Goal: Task Accomplishment & Management: Use online tool/utility

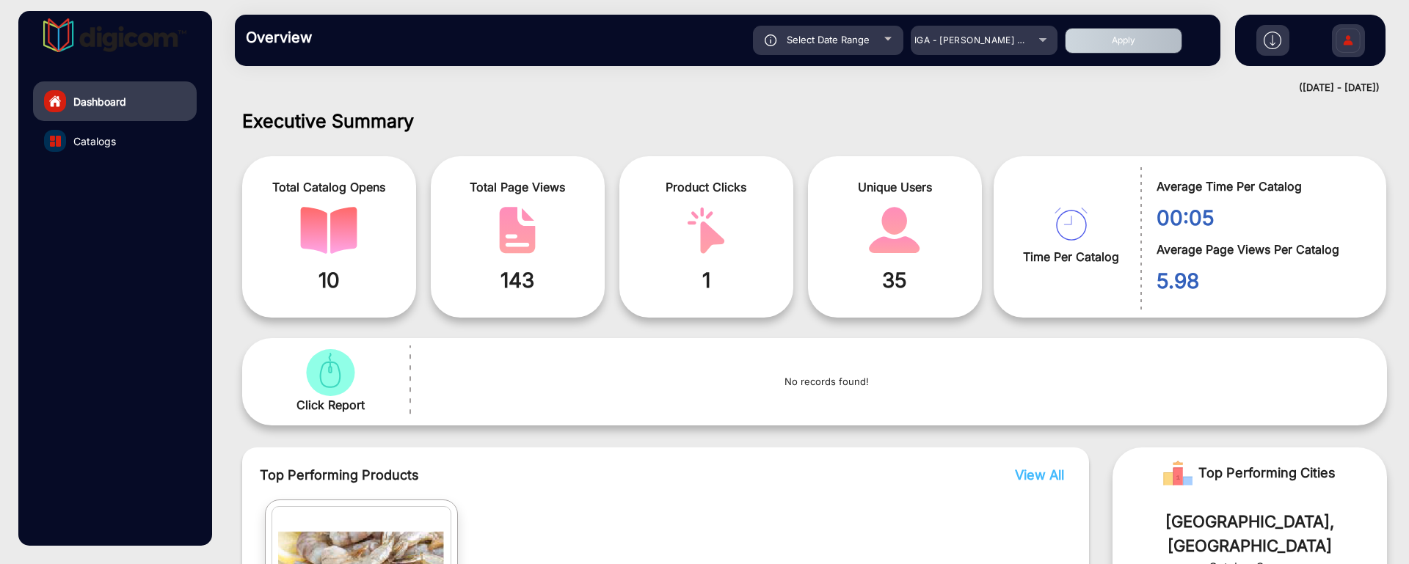
scroll to position [194, 0]
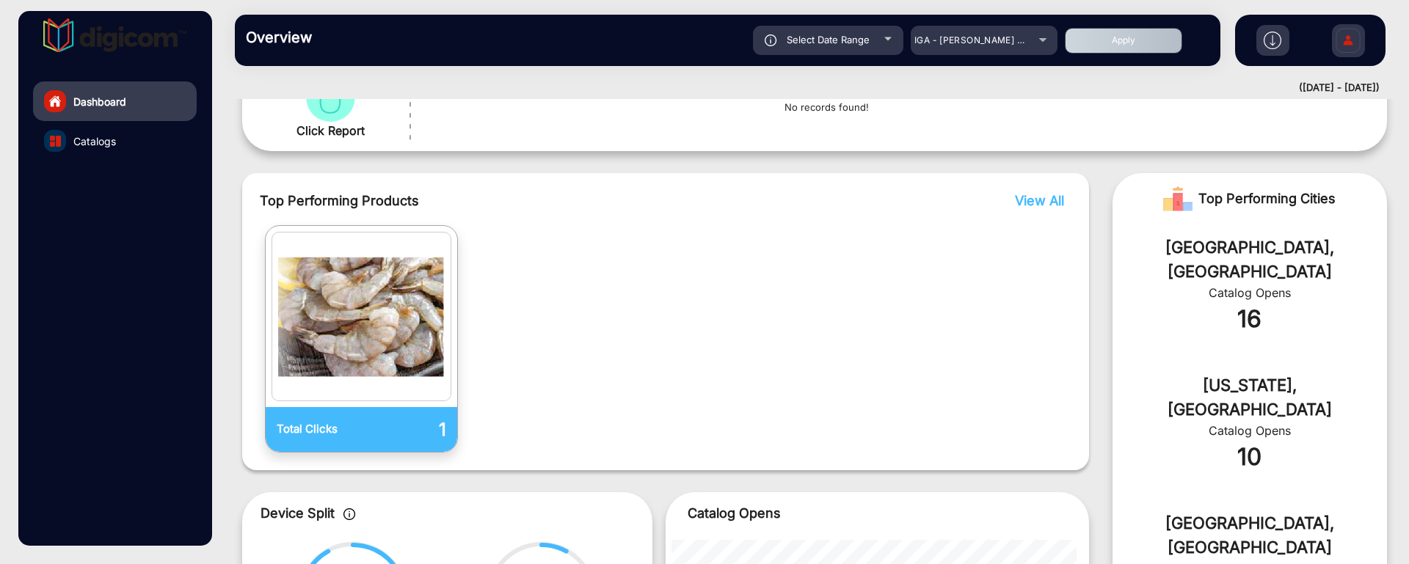
scroll to position [269, 0]
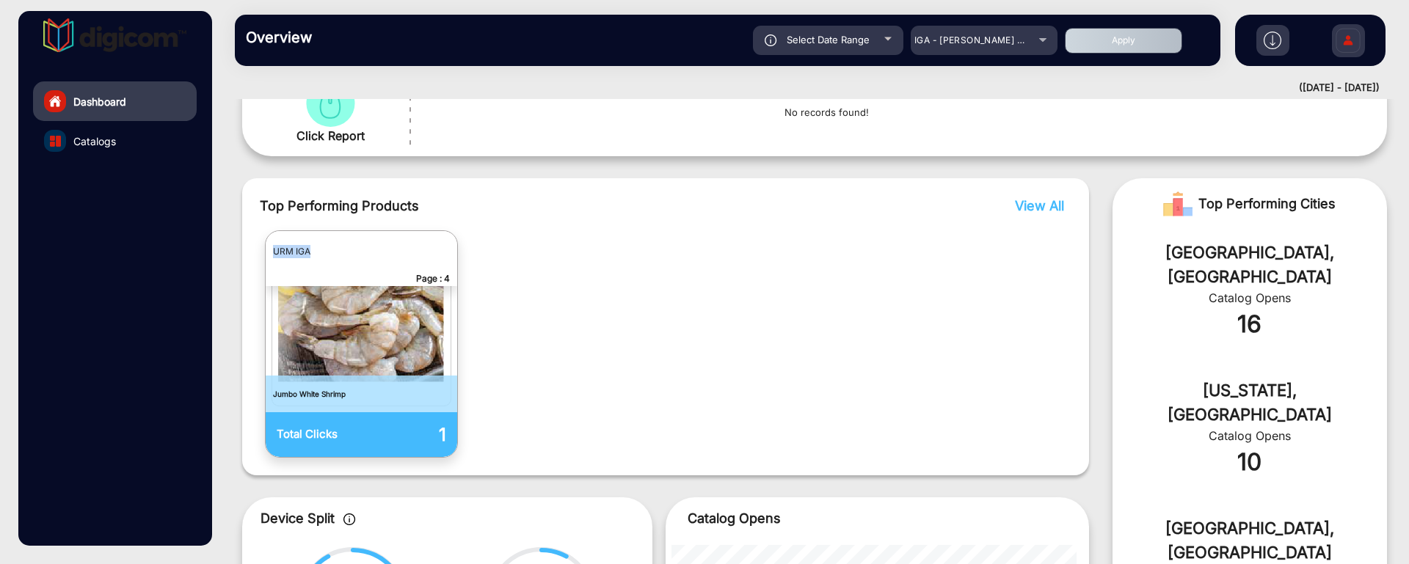
drag, startPoint x: 315, startPoint y: 251, endPoint x: 274, endPoint y: 251, distance: 41.1
click at [274, 251] on p "URM IGA" at bounding box center [362, 251] width 192 height 41
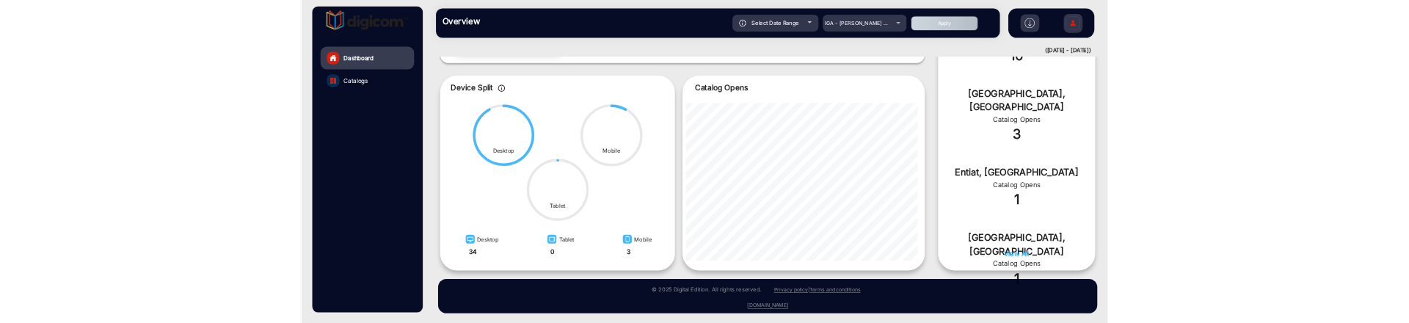
scroll to position [636, 0]
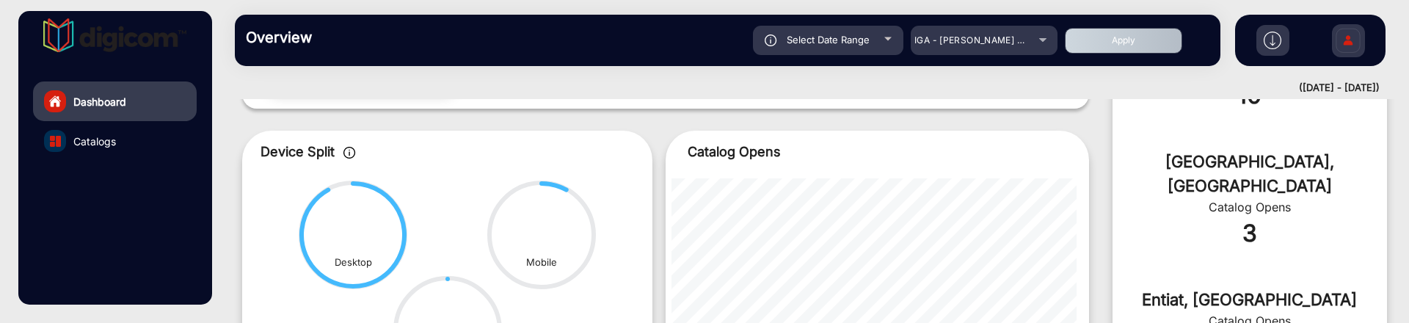
click at [145, 139] on link "Catalogs" at bounding box center [115, 141] width 164 height 40
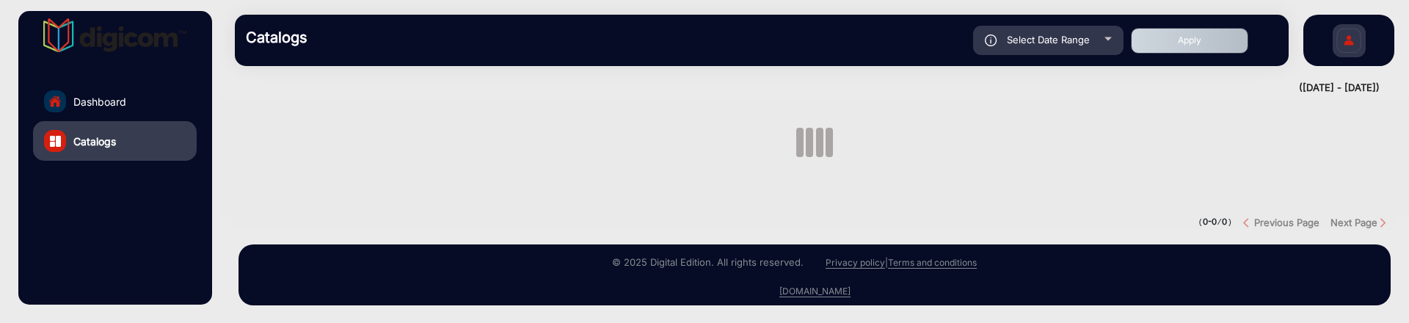
scroll to position [52, 0]
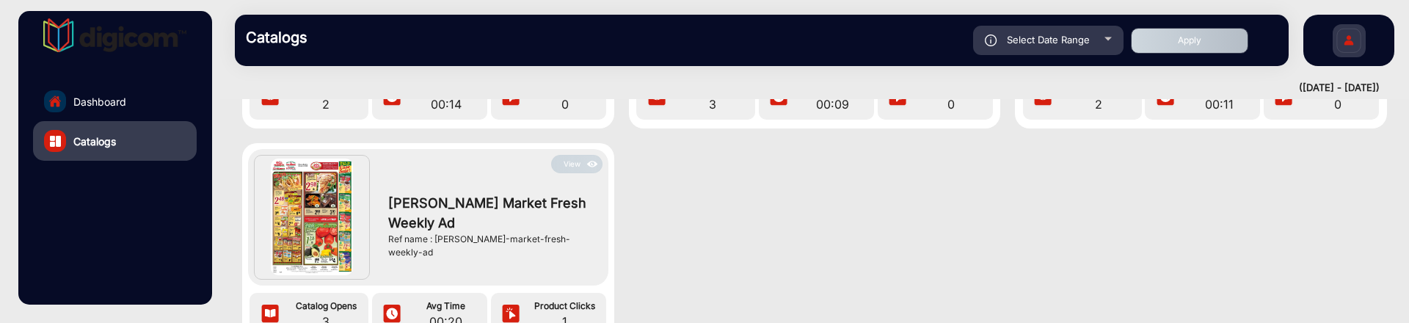
click at [575, 162] on button "View" at bounding box center [576, 164] width 51 height 18
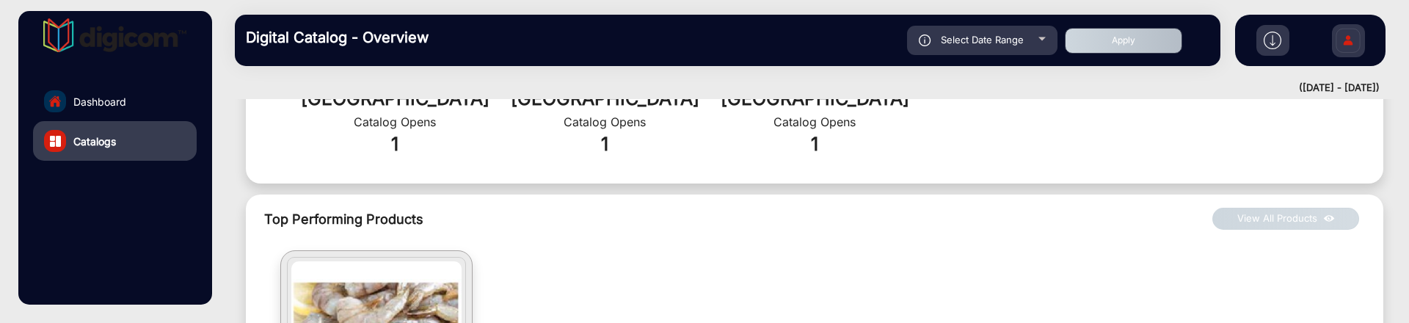
scroll to position [767, 0]
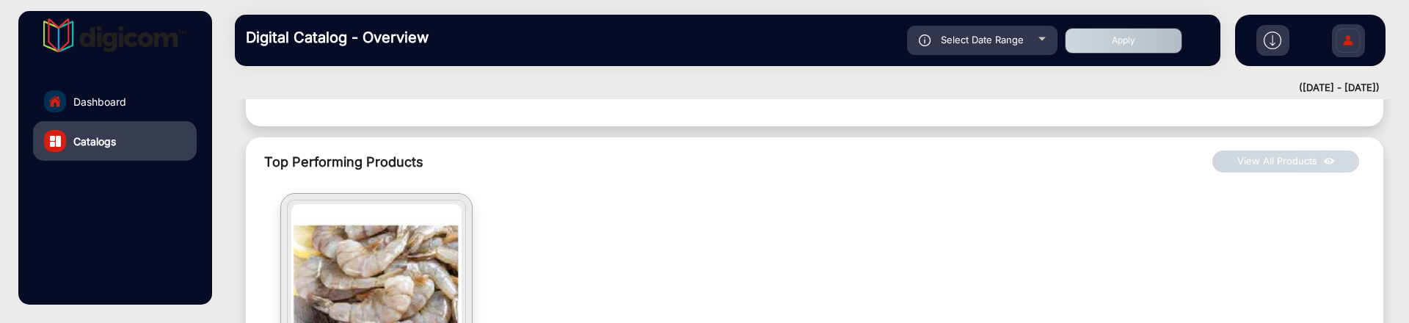
click at [159, 101] on link "Dashboard" at bounding box center [115, 101] width 164 height 40
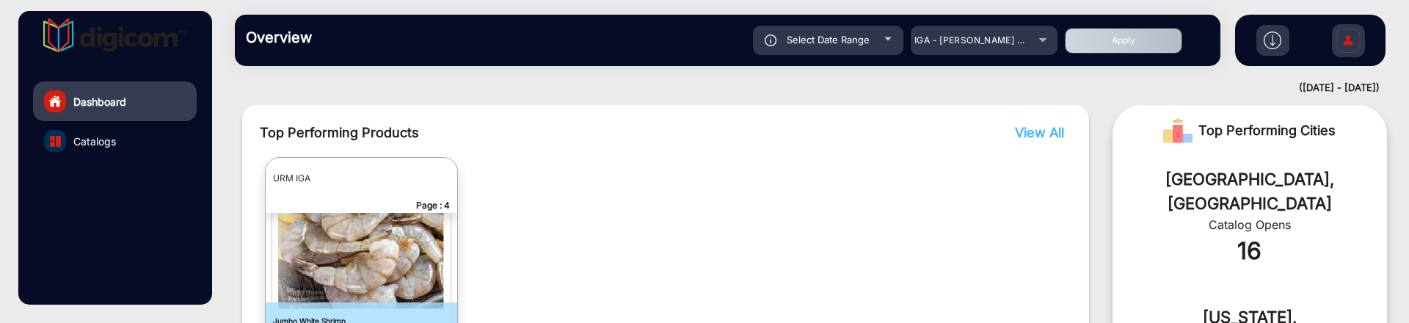
scroll to position [327, 0]
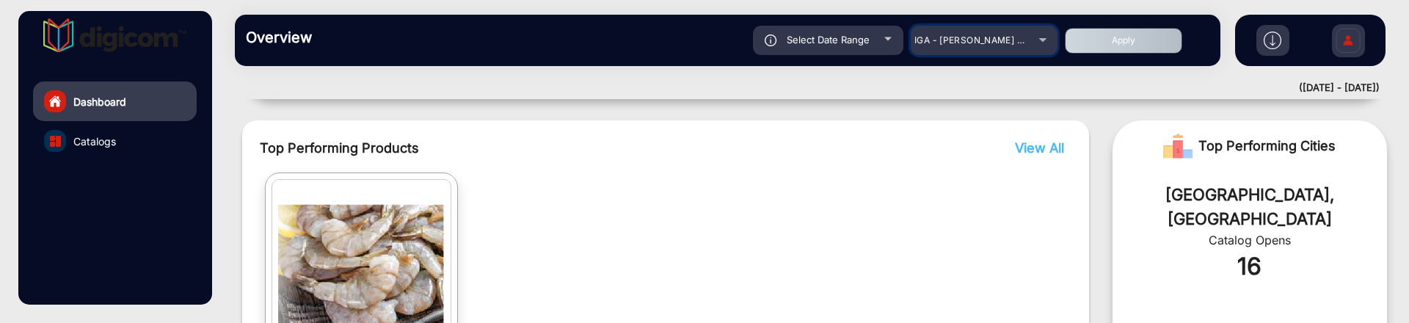
click at [989, 44] on span "IGA - [PERSON_NAME] Market Fresh" at bounding box center [994, 39] width 161 height 11
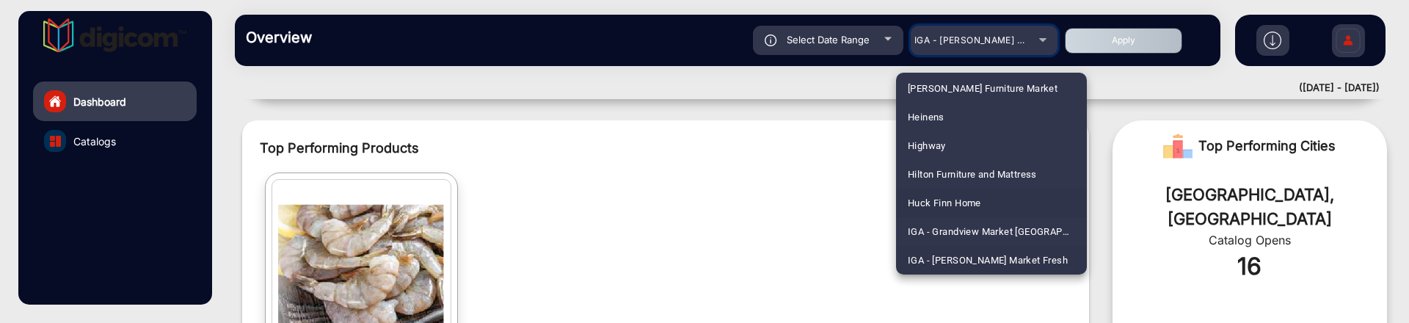
scroll to position [2214, 0]
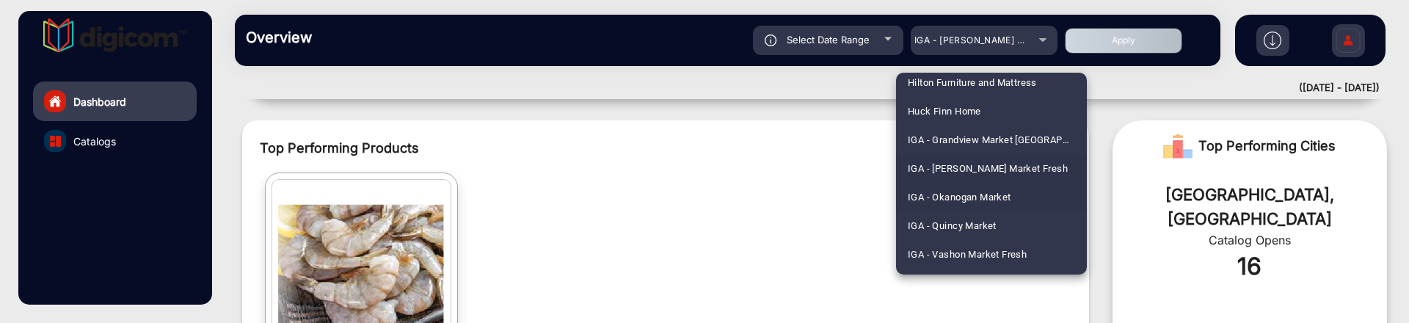
click at [985, 196] on span "IGA - Okanogan Market" at bounding box center [959, 197] width 103 height 29
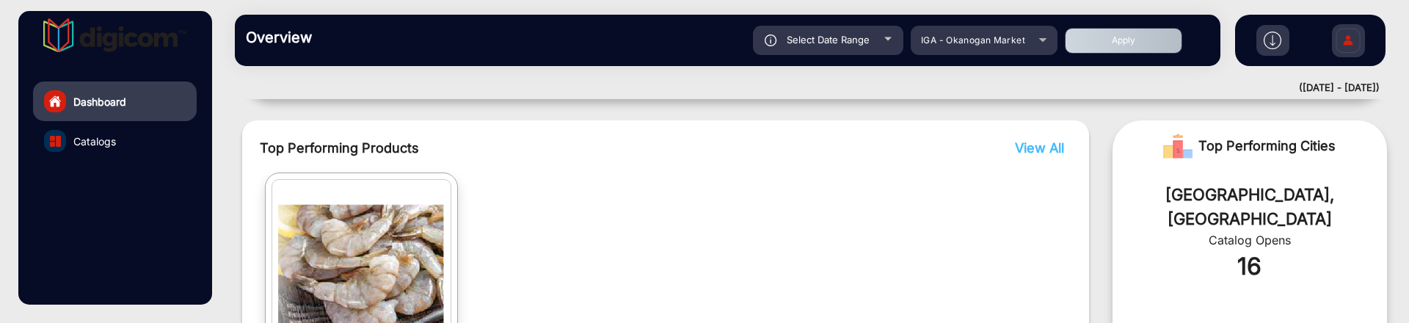
click at [1080, 49] on button "Apply" at bounding box center [1123, 41] width 117 height 26
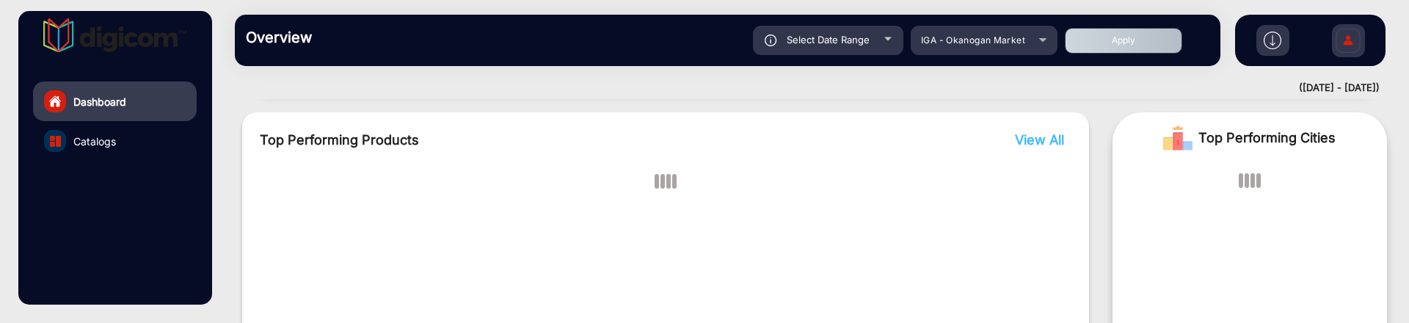
scroll to position [11, 0]
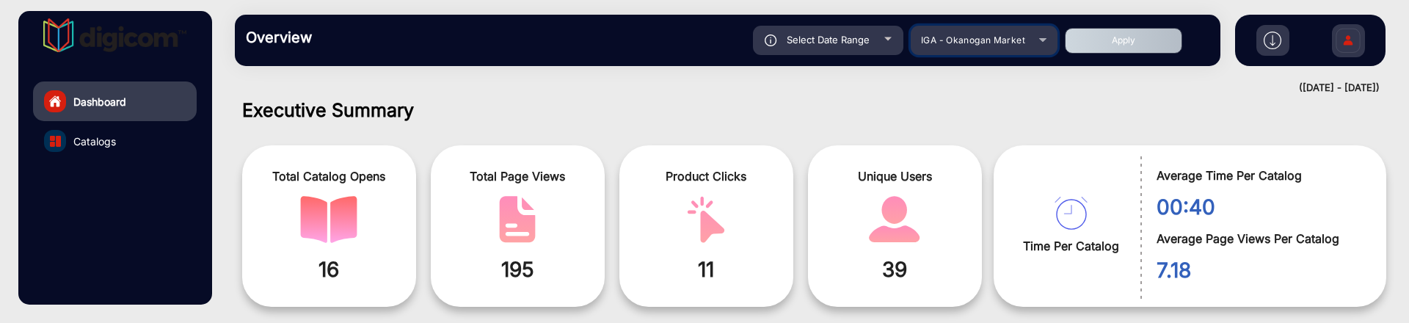
click at [1015, 51] on mat-select "IGA - Okanogan Market" at bounding box center [984, 40] width 147 height 29
click at [1015, 49] on mat-select "IGA - Okanogan Market" at bounding box center [984, 40] width 147 height 29
click at [1038, 32] on div "IGA - Okanogan Market" at bounding box center [984, 41] width 147 height 18
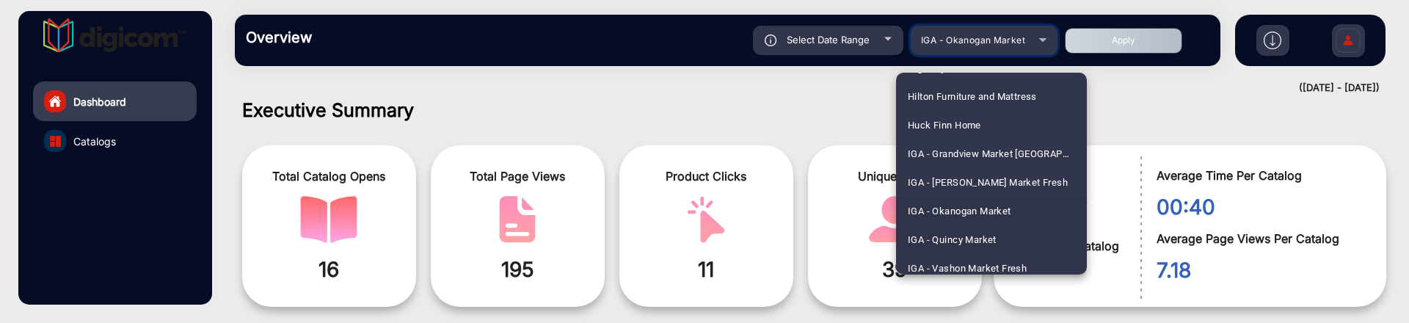
scroll to position [2242, 0]
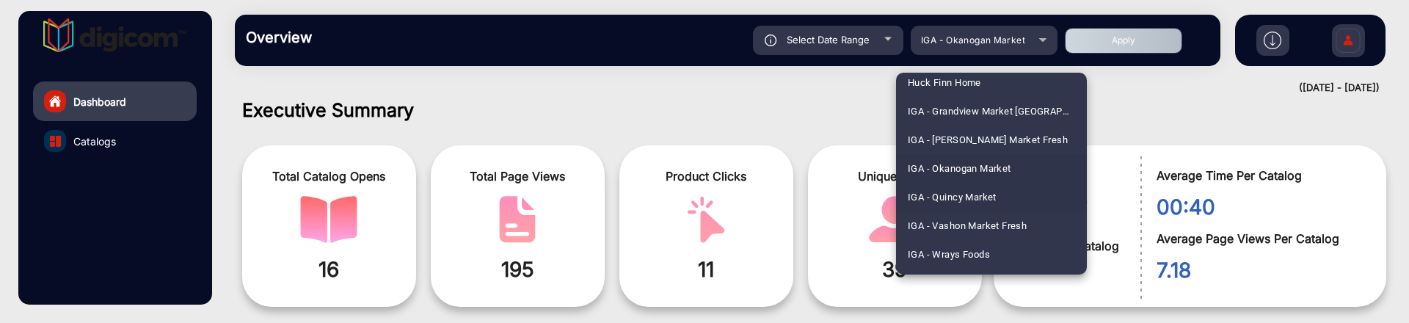
click at [993, 197] on span "IGA - Quincy Market" at bounding box center [952, 197] width 89 height 29
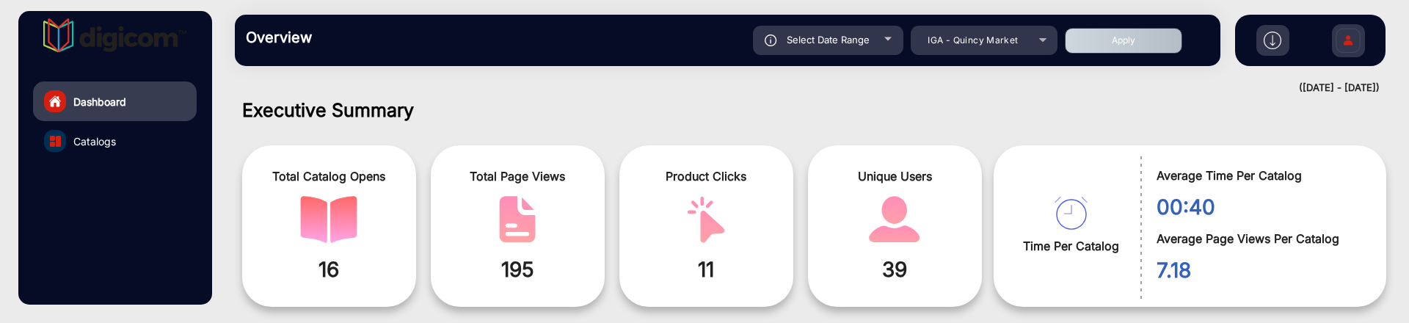
click at [1092, 42] on button "Apply" at bounding box center [1123, 41] width 117 height 26
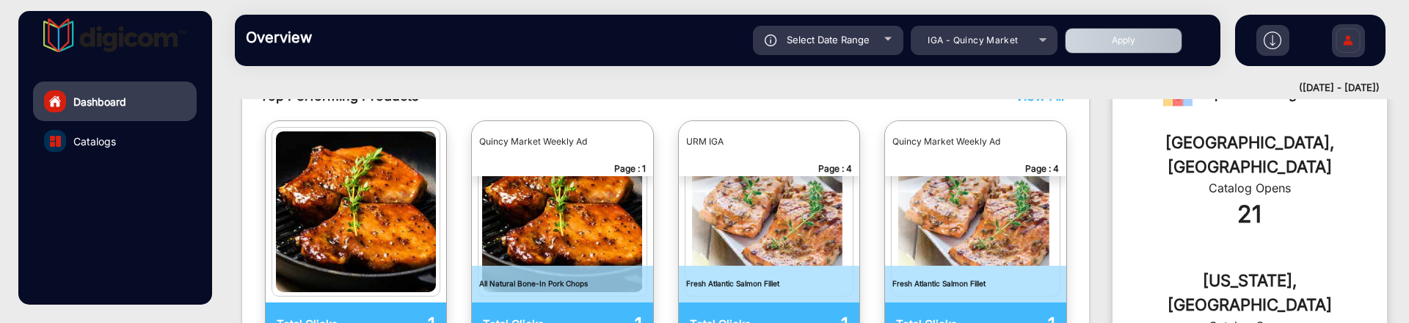
scroll to position [286, 0]
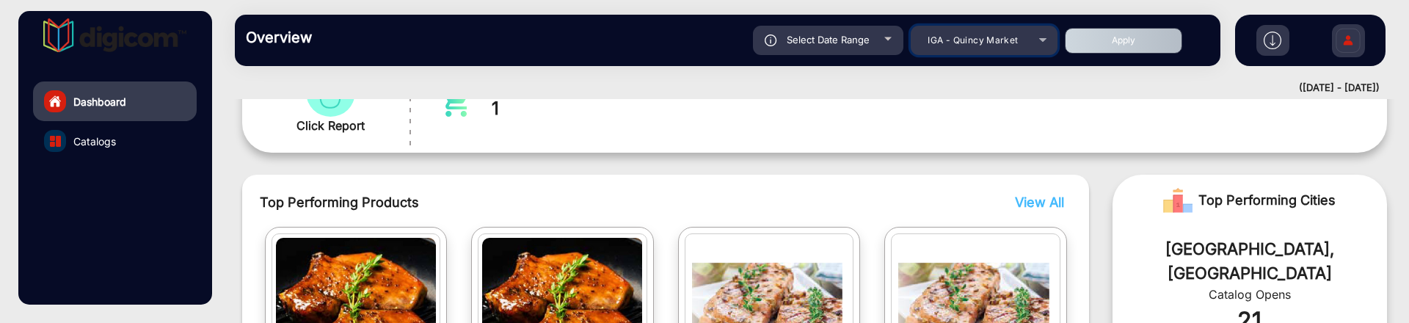
click at [1026, 47] on div "IGA - Quincy Market" at bounding box center [972, 41] width 117 height 18
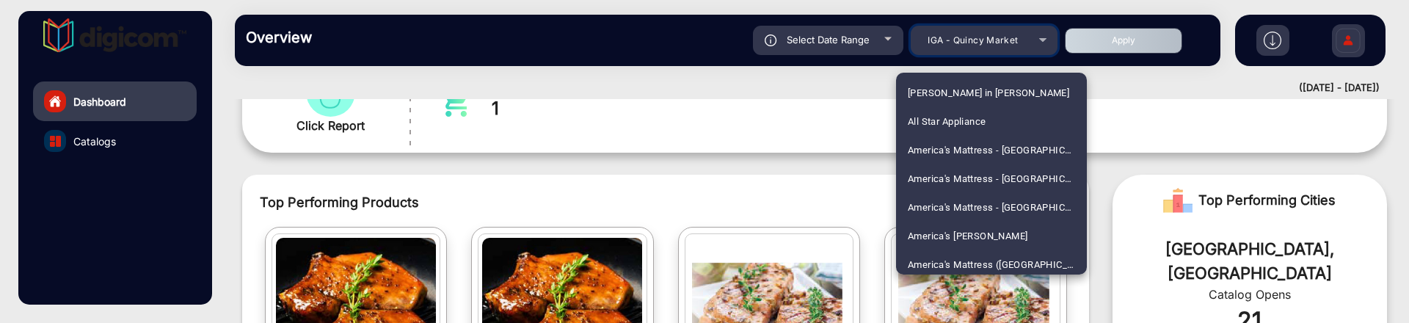
scroll to position [2179, 0]
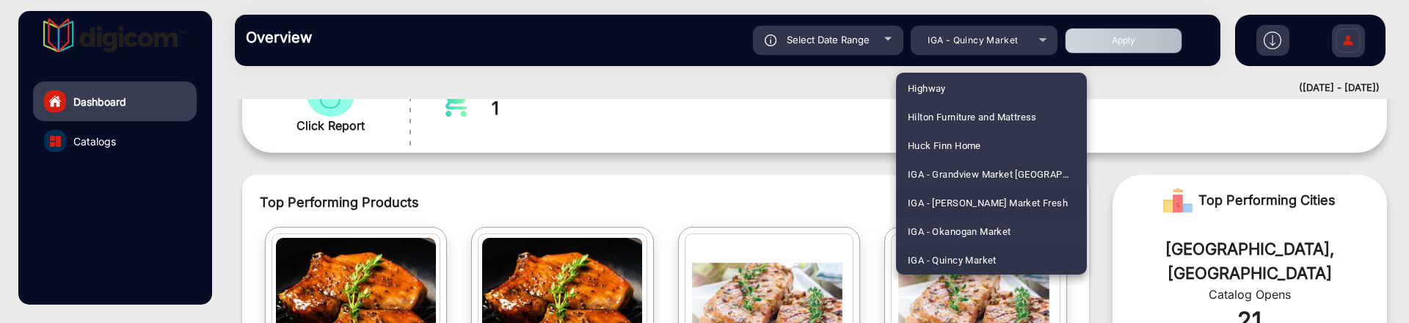
click at [997, 192] on span "IGA - [PERSON_NAME] Market Fresh" at bounding box center [988, 203] width 160 height 29
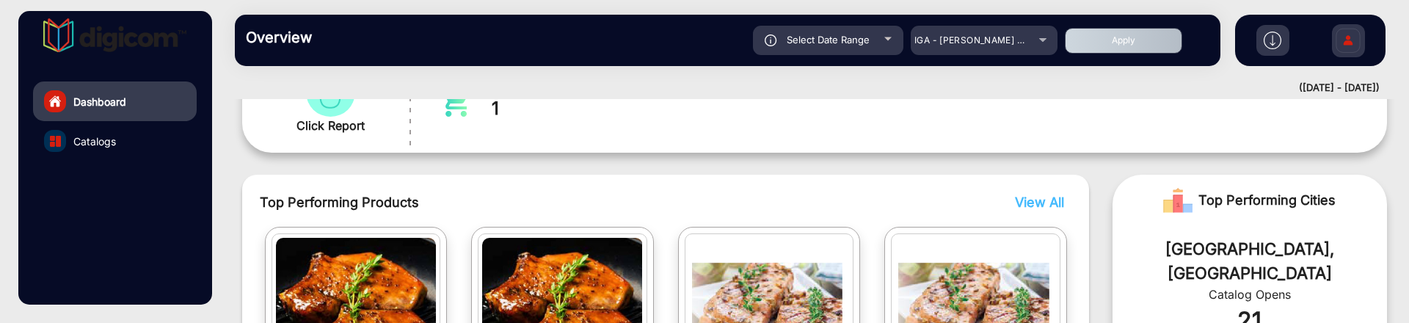
click at [1112, 28] on button "Apply" at bounding box center [1123, 41] width 117 height 26
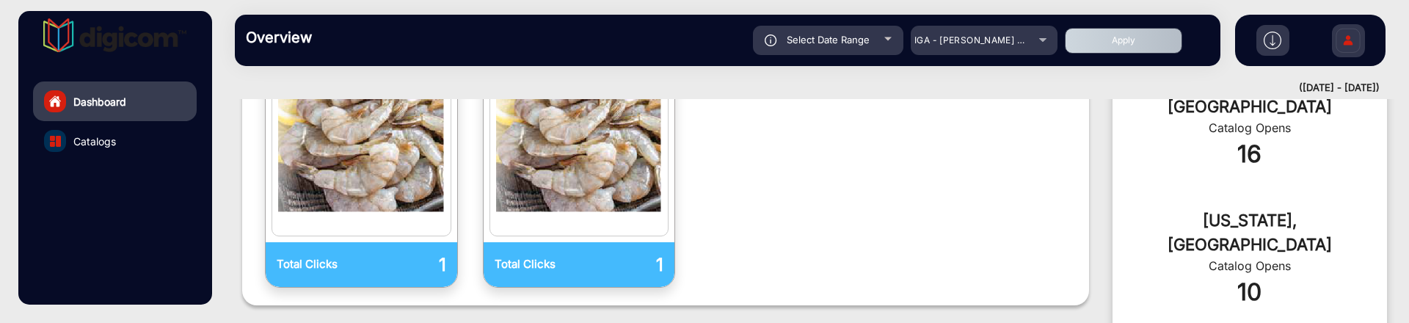
scroll to position [471, 0]
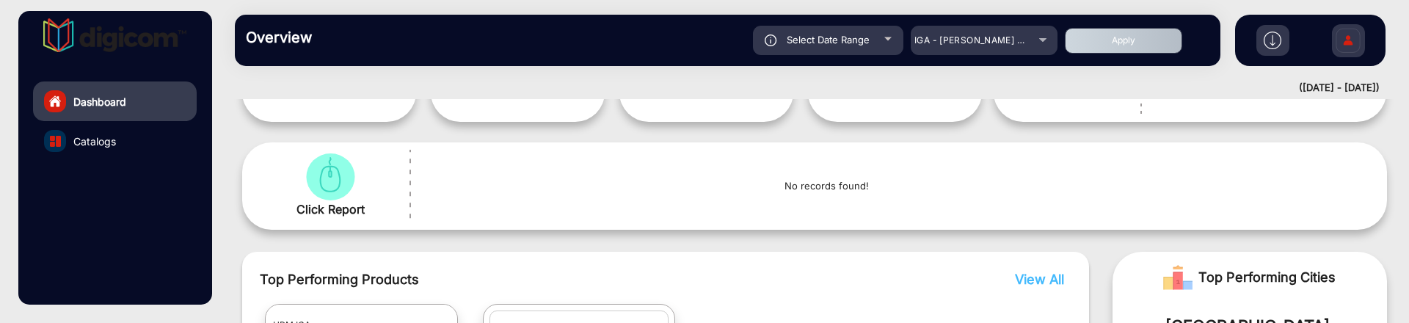
click at [153, 131] on link "Catalogs" at bounding box center [115, 141] width 164 height 40
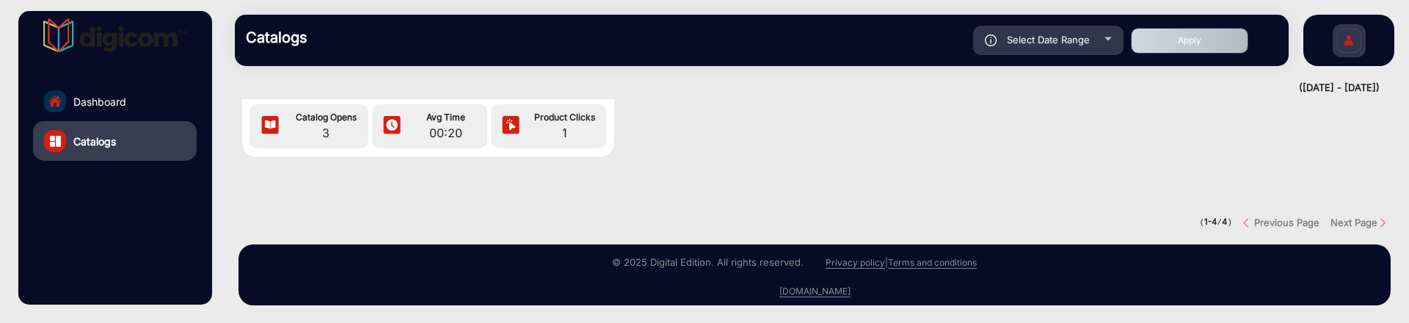
scroll to position [252, 0]
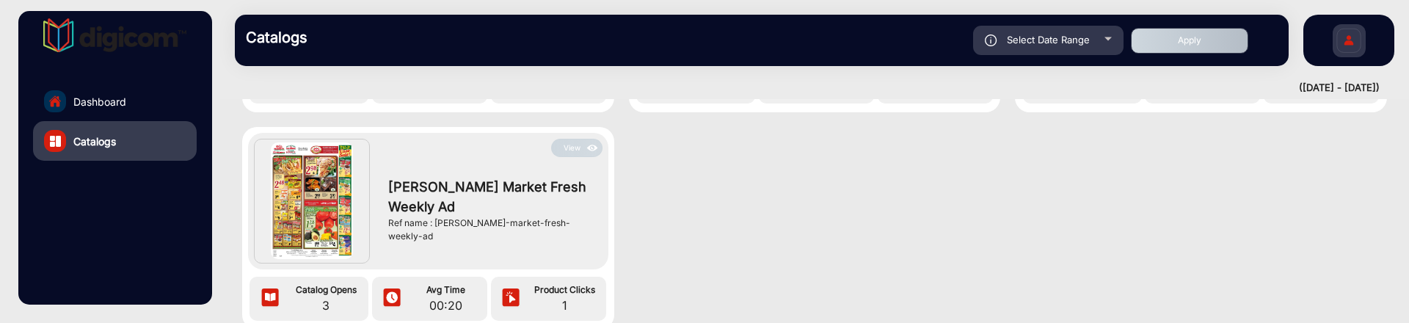
click at [572, 136] on div "View Martin’s Market Fresh Weekly Ad Ref name : martin_s-market-fresh-weekly-ad" at bounding box center [428, 201] width 360 height 136
click at [574, 149] on button "View" at bounding box center [576, 148] width 51 height 18
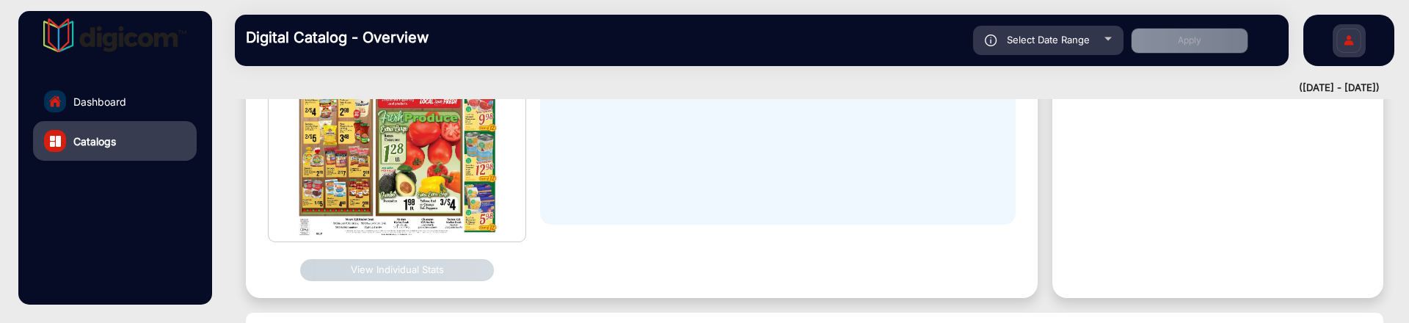
scroll to position [11, 0]
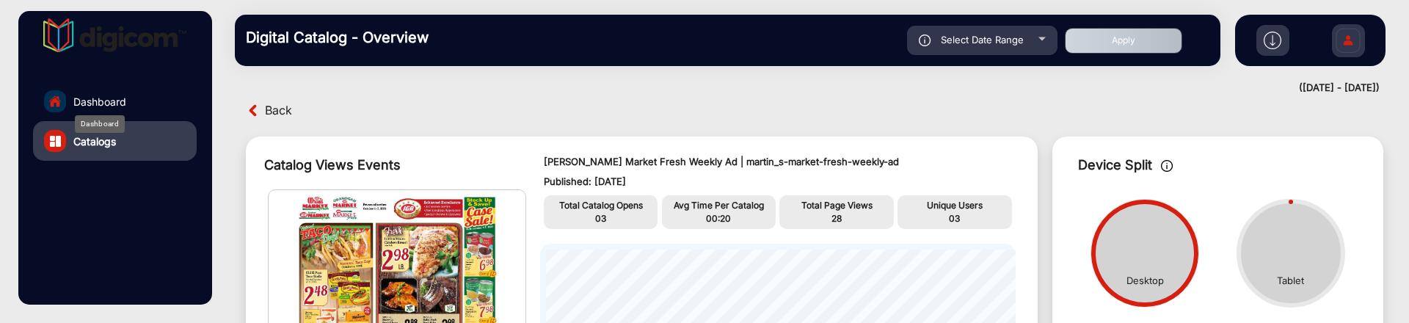
click at [112, 95] on span "Dashboard" at bounding box center [99, 101] width 53 height 15
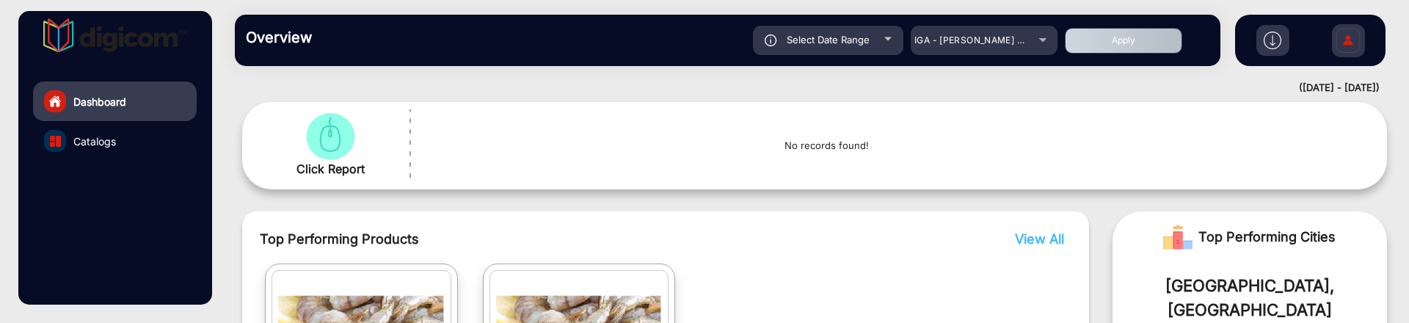
scroll to position [286, 0]
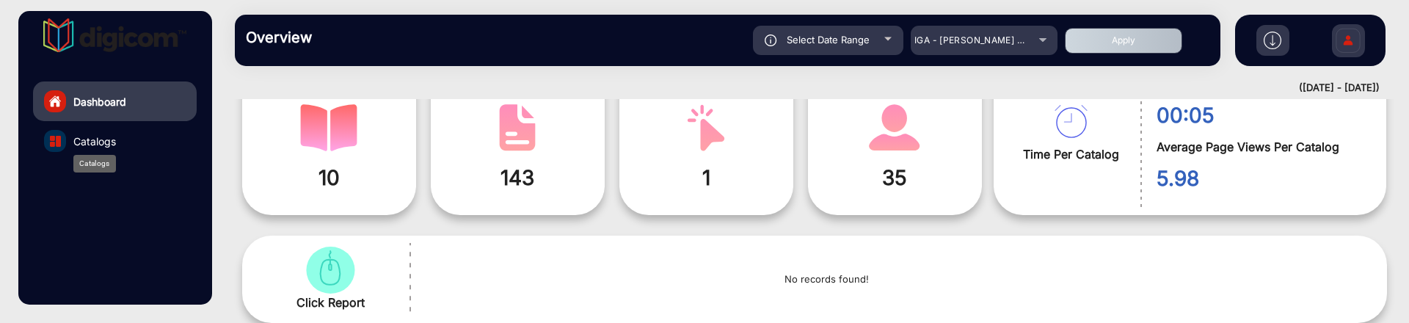
click at [87, 142] on span "Catalogs" at bounding box center [94, 141] width 43 height 15
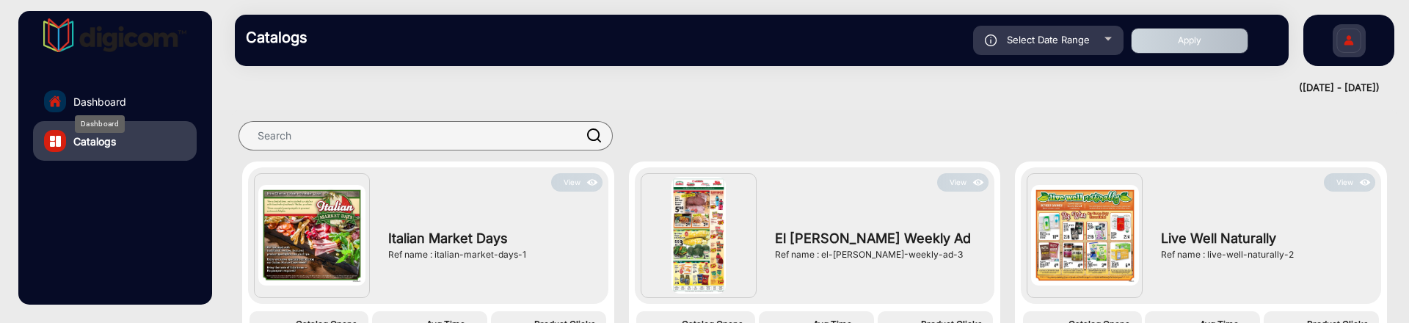
click at [98, 106] on span "Dashboard" at bounding box center [99, 101] width 53 height 15
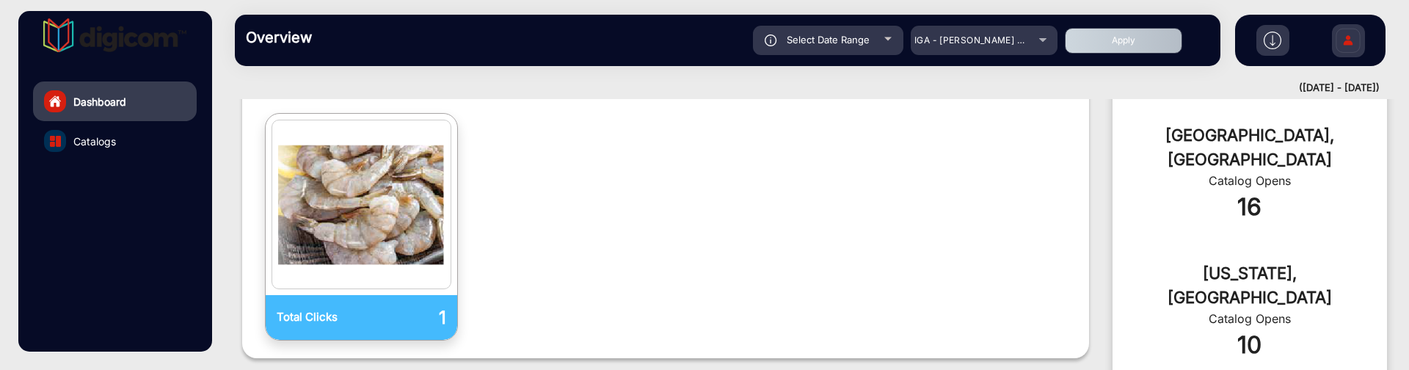
scroll to position [478, 0]
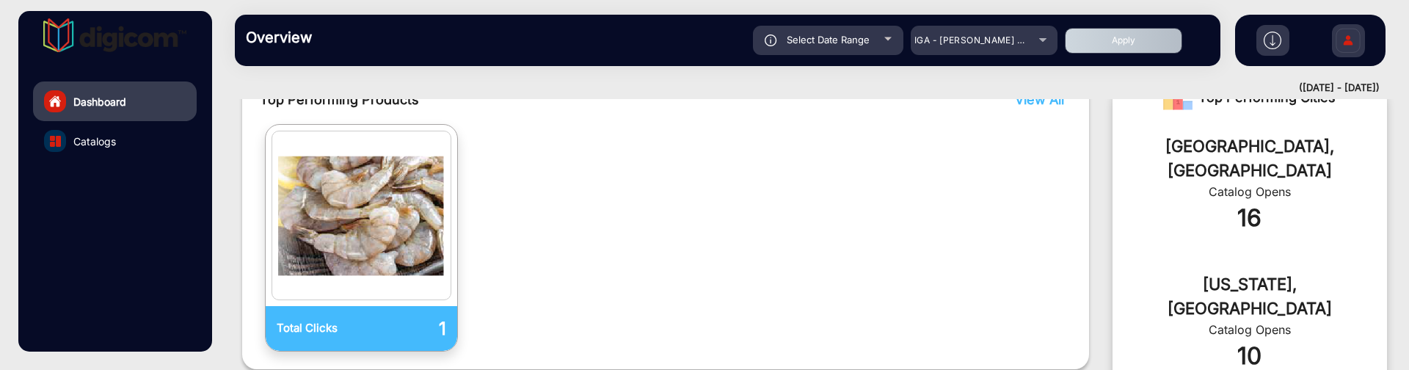
scroll to position [378, 0]
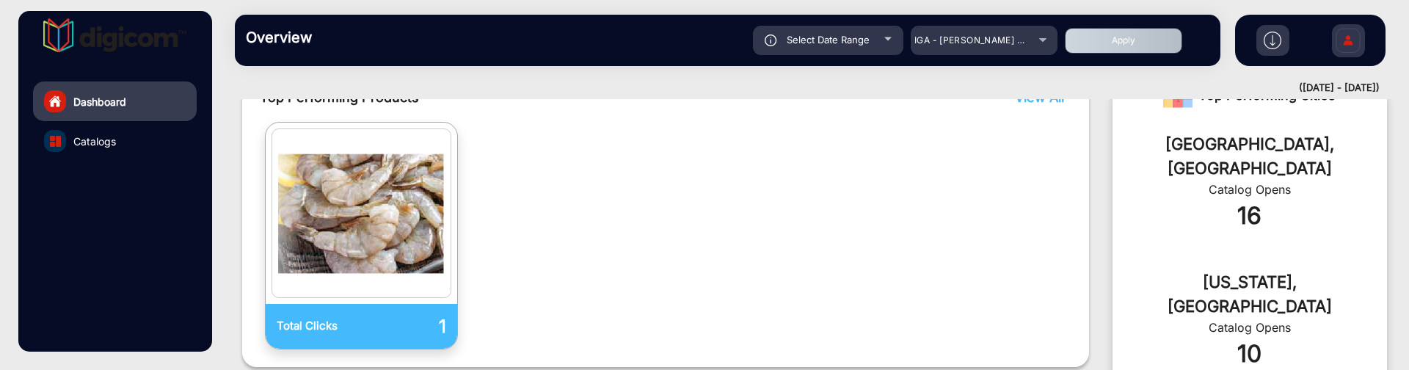
click at [161, 142] on link "Catalogs" at bounding box center [115, 141] width 164 height 40
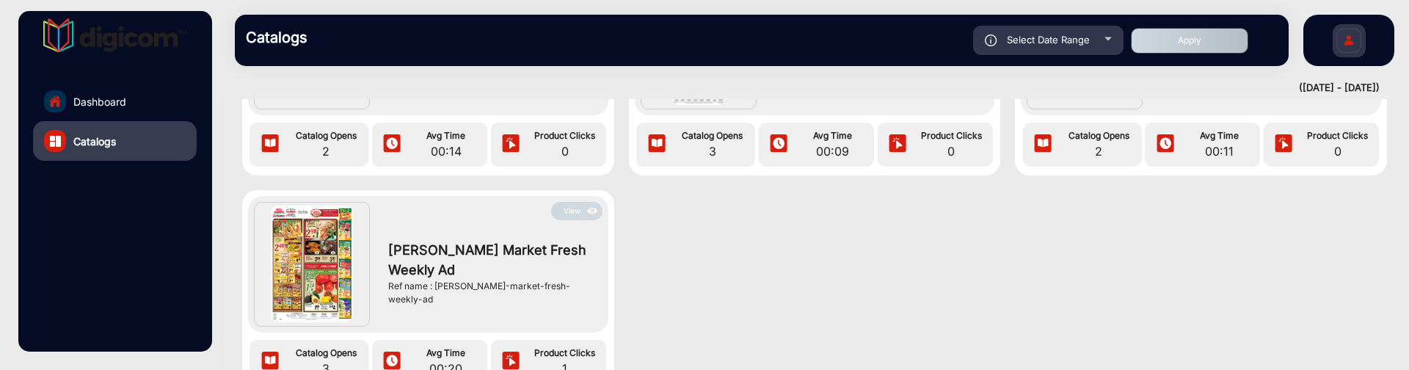
click at [562, 207] on button "View" at bounding box center [576, 211] width 51 height 18
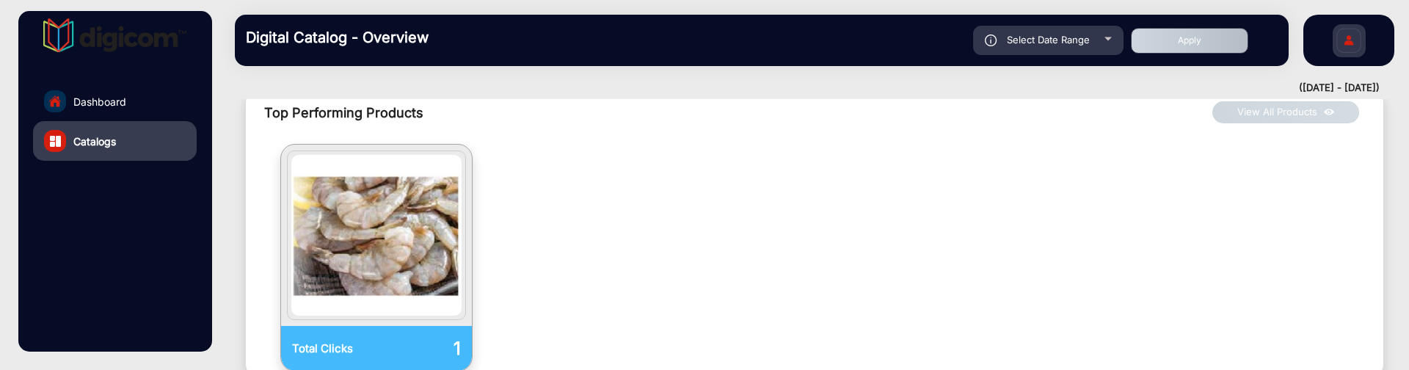
scroll to position [941, 0]
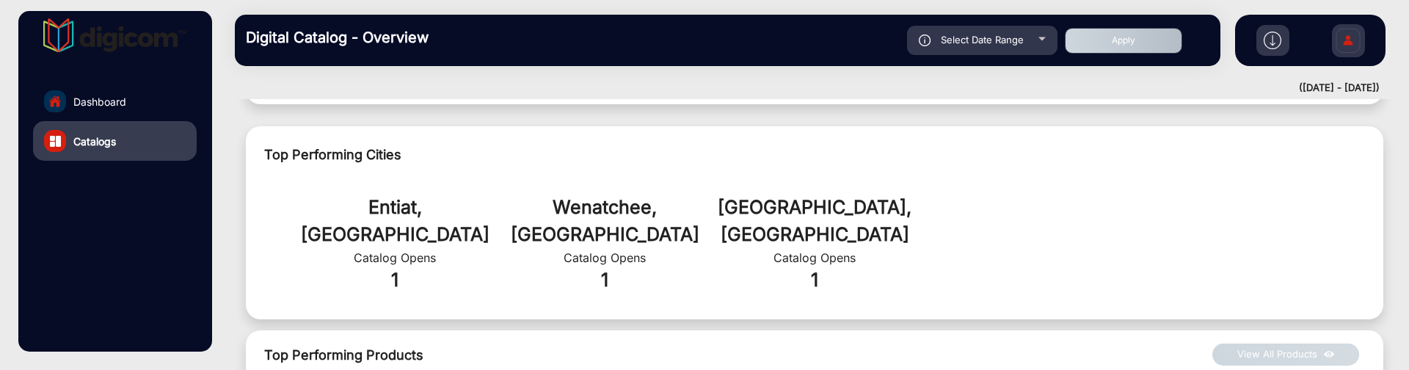
click at [142, 105] on link "Dashboard" at bounding box center [115, 101] width 164 height 40
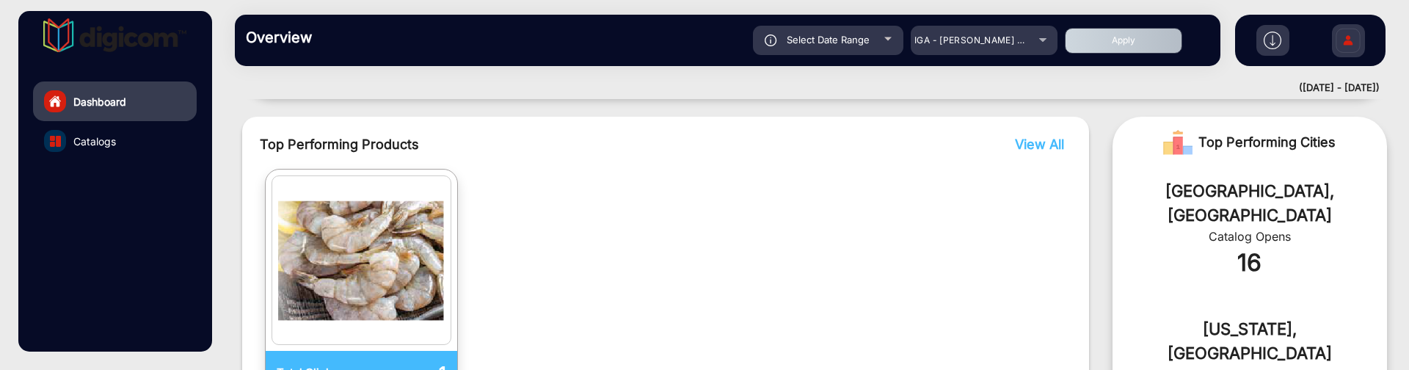
scroll to position [378, 0]
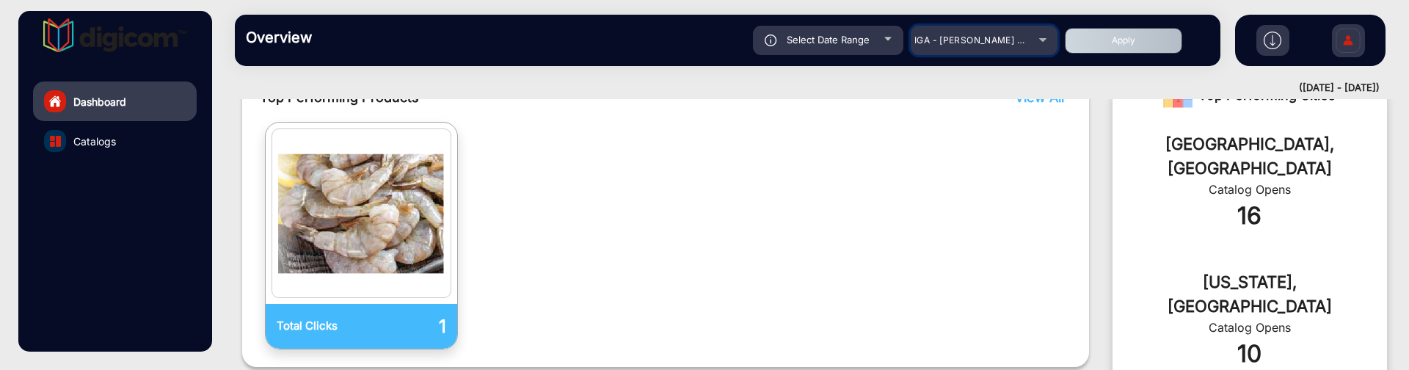
click at [1045, 33] on div "IGA - [PERSON_NAME] Market Fresh" at bounding box center [984, 41] width 147 height 18
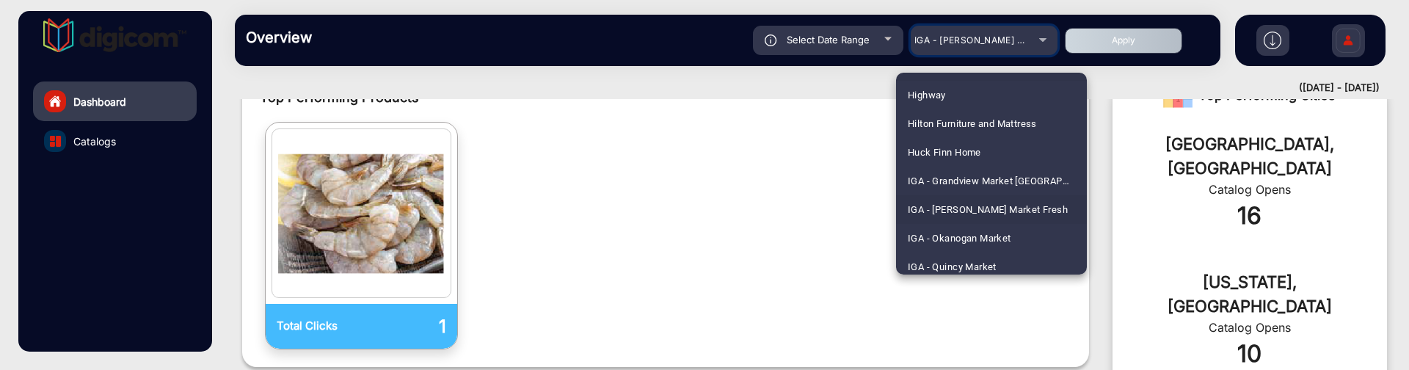
scroll to position [2214, 0]
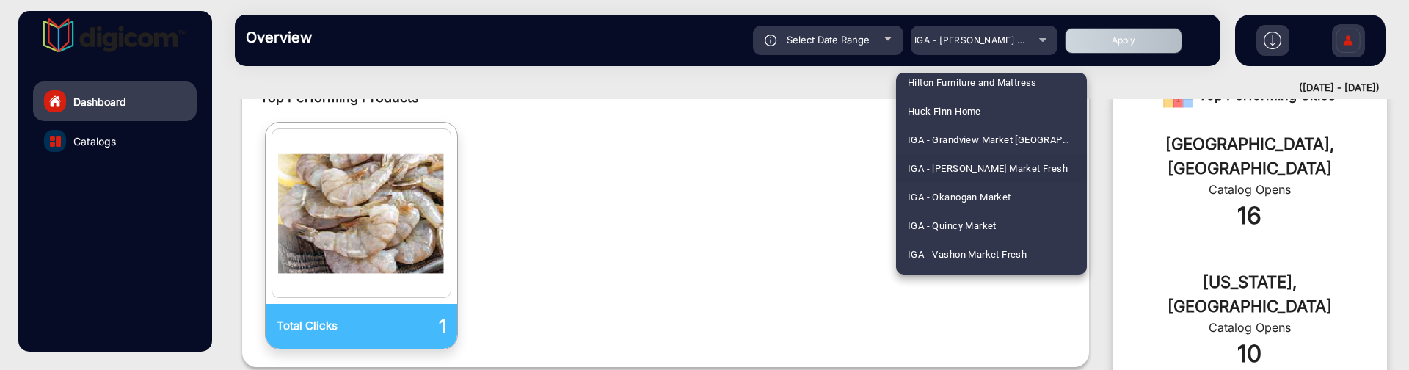
click at [831, 208] on div at bounding box center [704, 185] width 1409 height 370
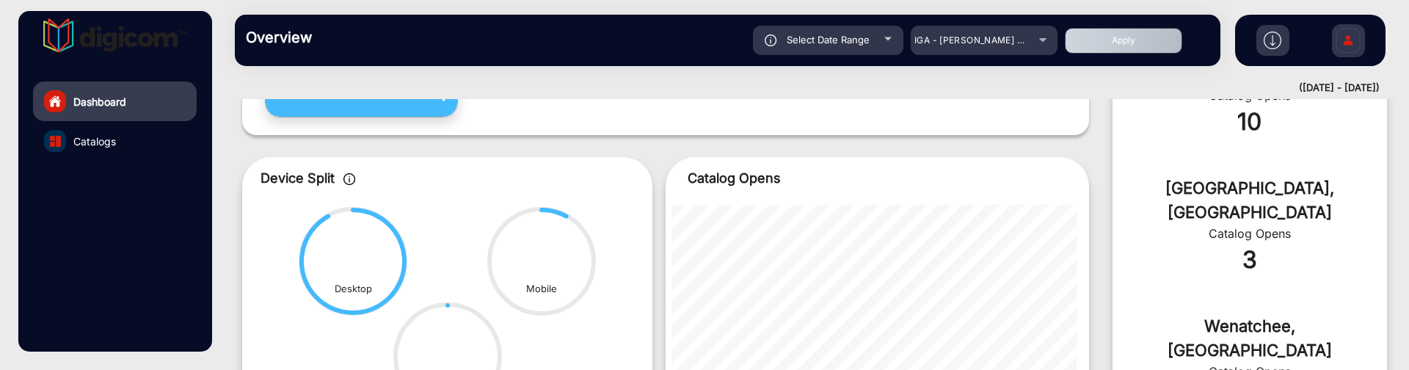
scroll to position [653, 0]
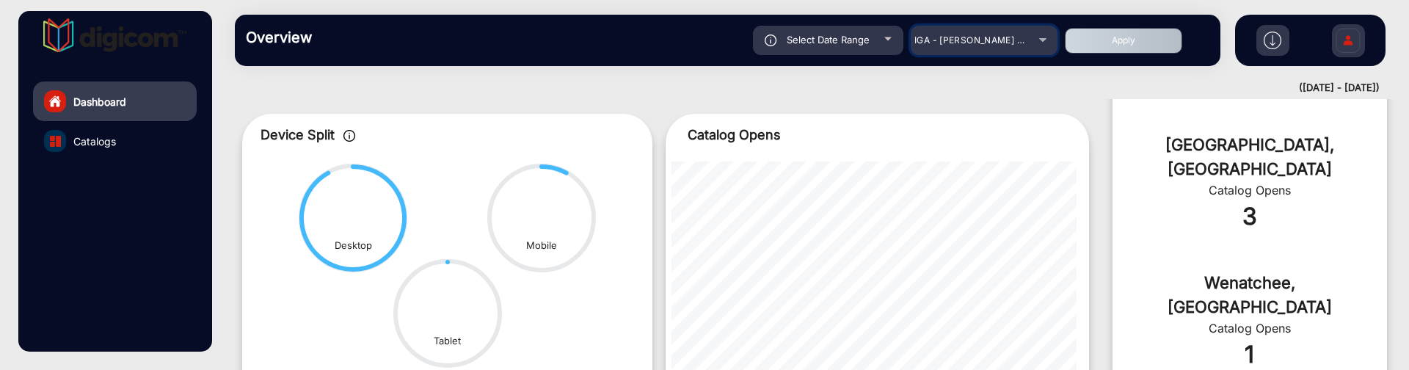
click at [1016, 37] on span "IGA - [PERSON_NAME] Market Fresh" at bounding box center [994, 39] width 161 height 11
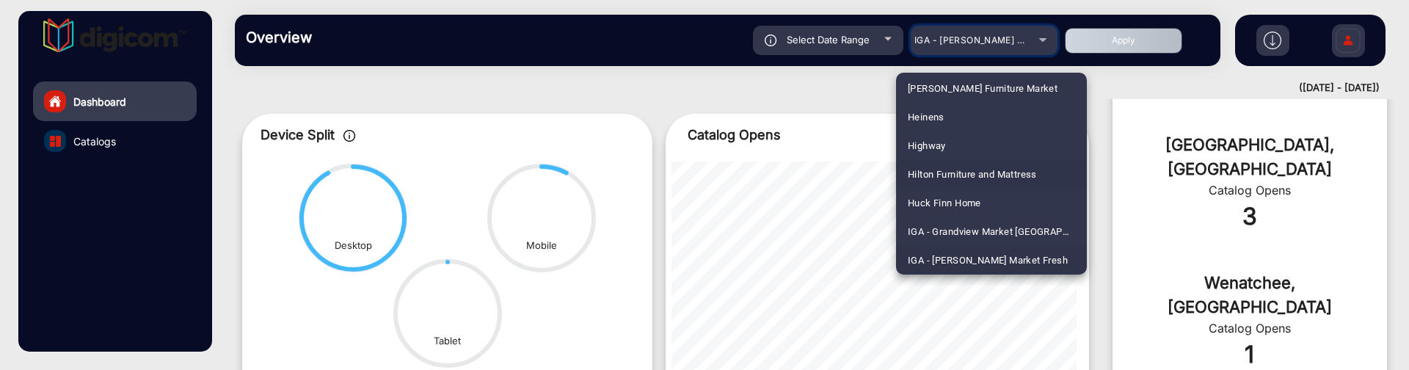
scroll to position [2214, 0]
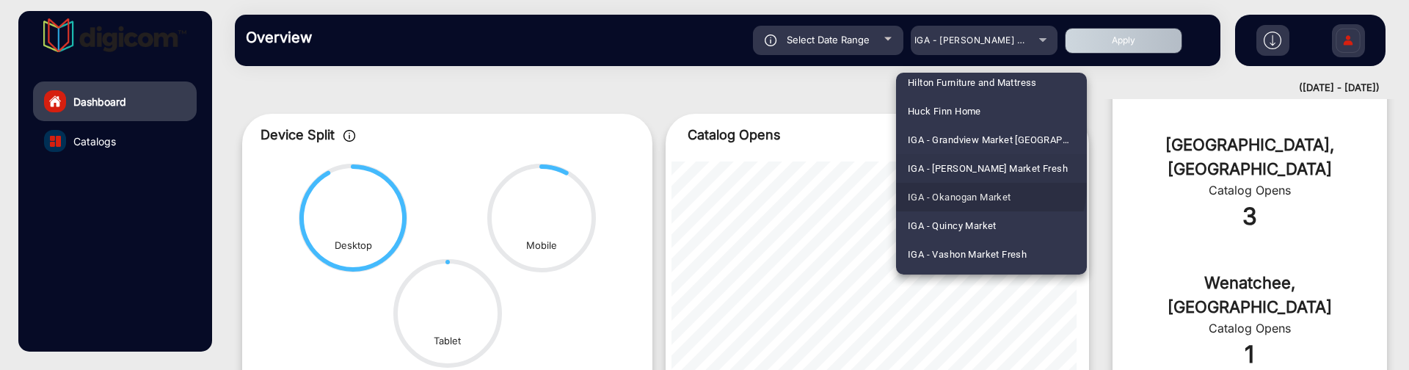
click at [990, 186] on span "IGA - Okanogan Market" at bounding box center [959, 197] width 103 height 29
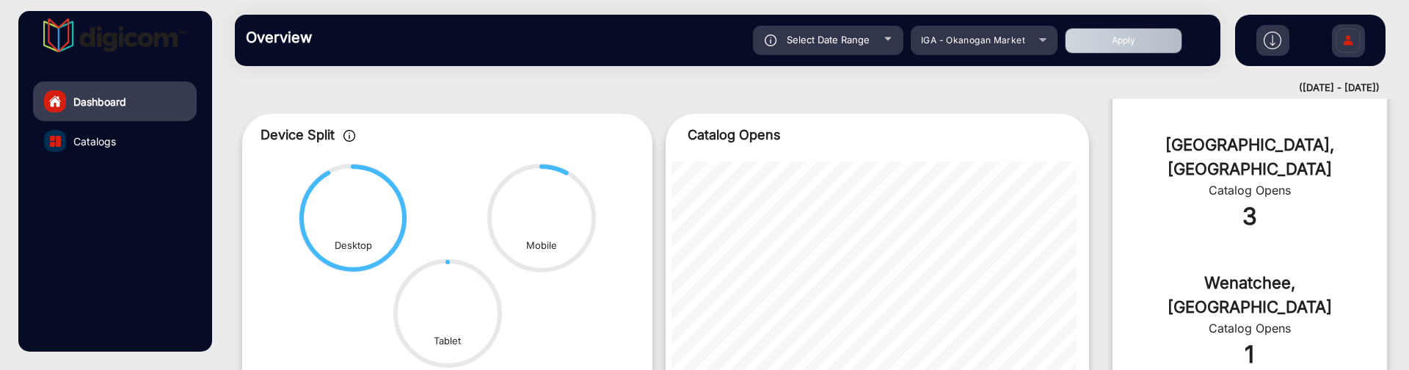
click at [1104, 45] on button "Apply" at bounding box center [1123, 41] width 117 height 26
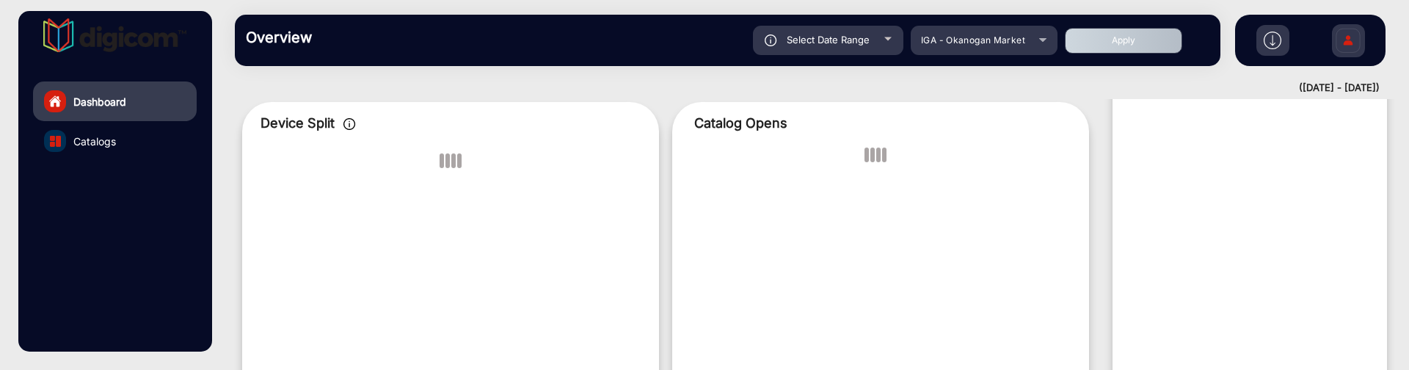
scroll to position [11, 0]
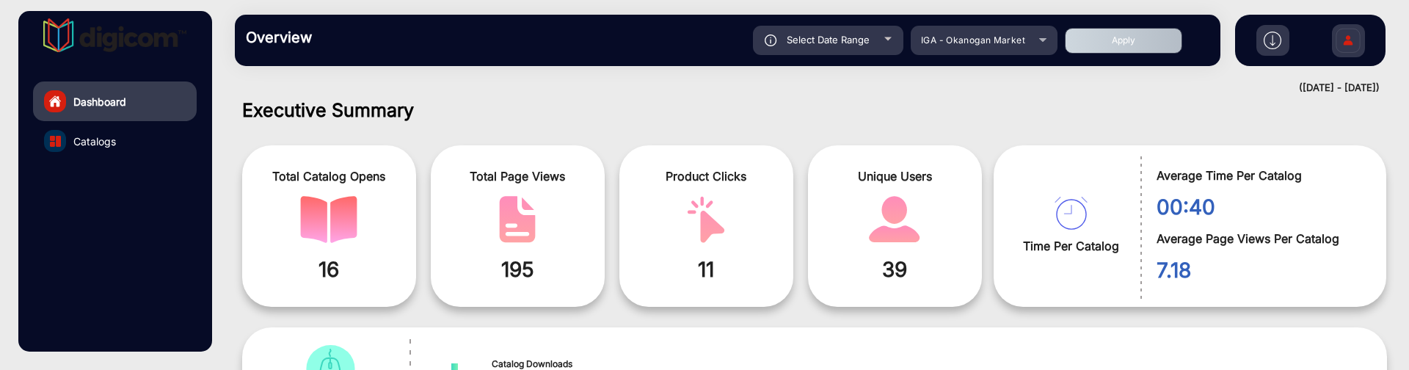
click at [853, 45] on div "Select Date Range" at bounding box center [828, 40] width 150 height 29
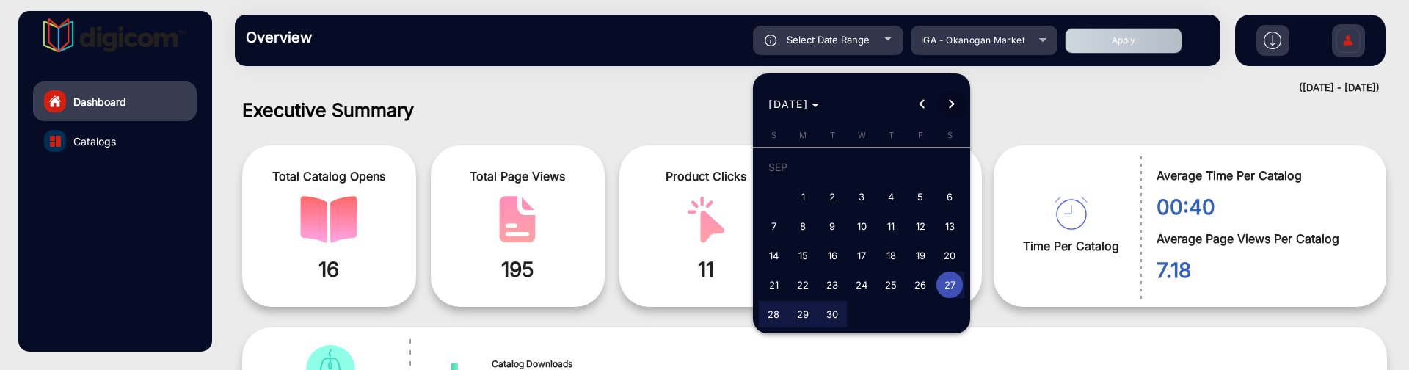
click at [944, 99] on span "Next month" at bounding box center [951, 104] width 29 height 29
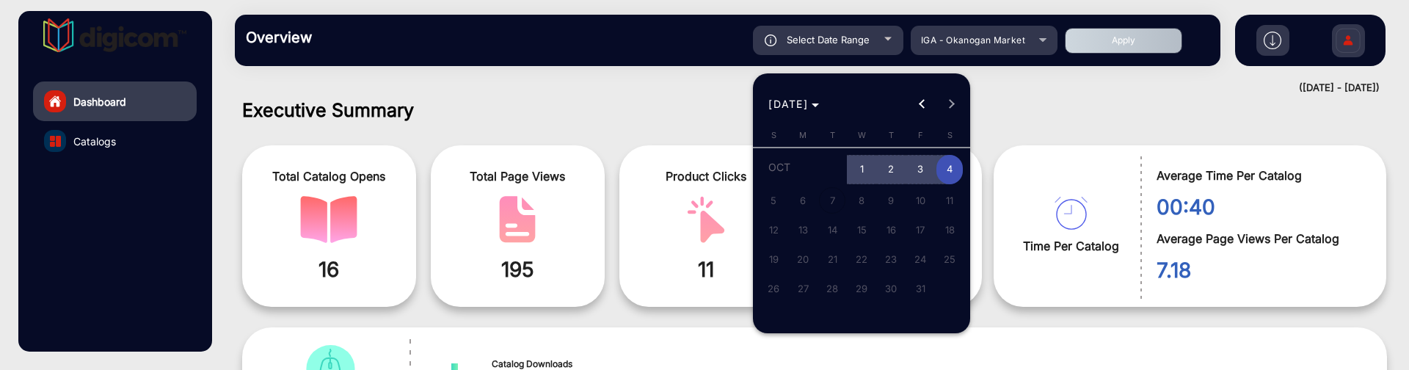
click at [913, 171] on span "3" at bounding box center [920, 170] width 26 height 30
type input "10/3/2025"
click at [854, 163] on span "1" at bounding box center [861, 170] width 26 height 30
type input "10/1/2025"
click at [1094, 39] on div at bounding box center [704, 185] width 1409 height 370
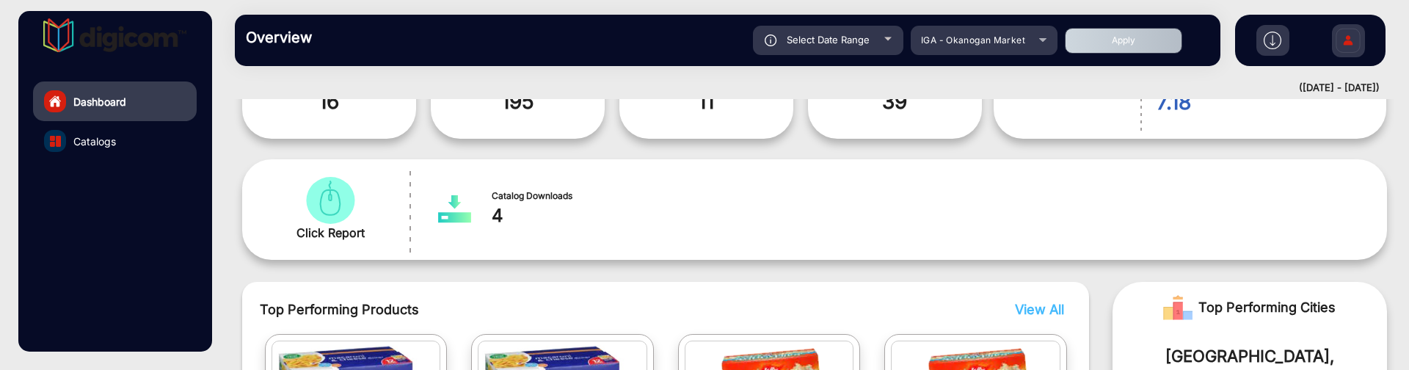
scroll to position [378, 0]
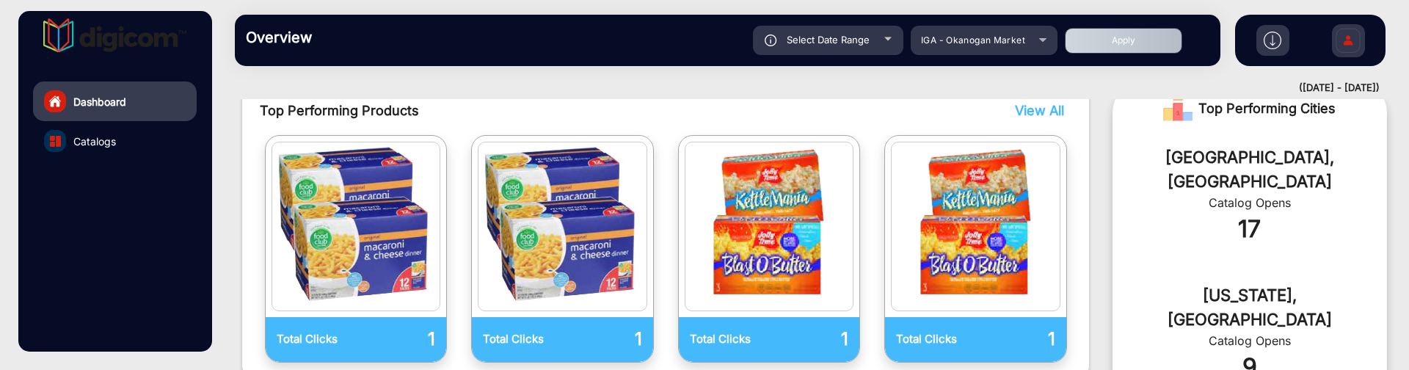
click at [1123, 42] on button "Apply" at bounding box center [1123, 41] width 117 height 26
type input "[DATE]"
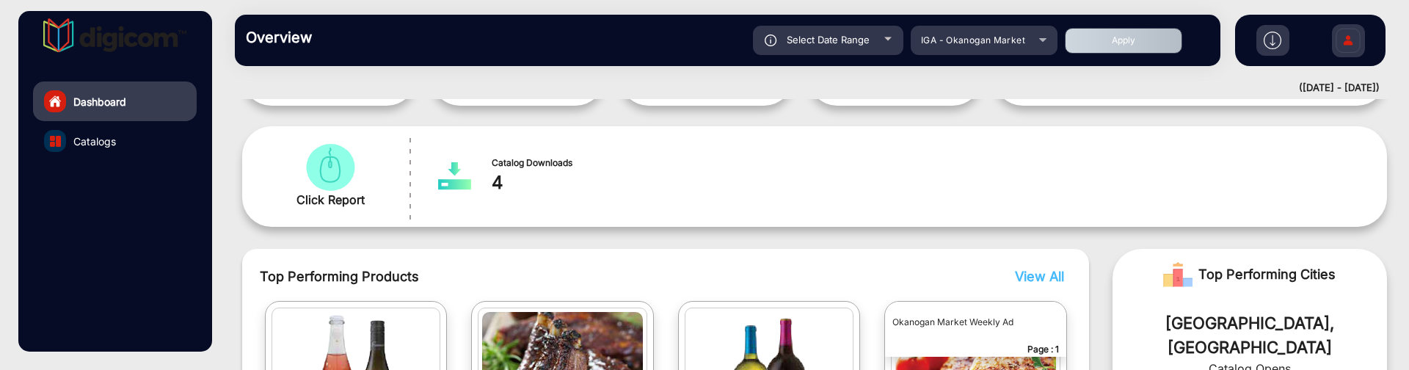
scroll to position [104, 0]
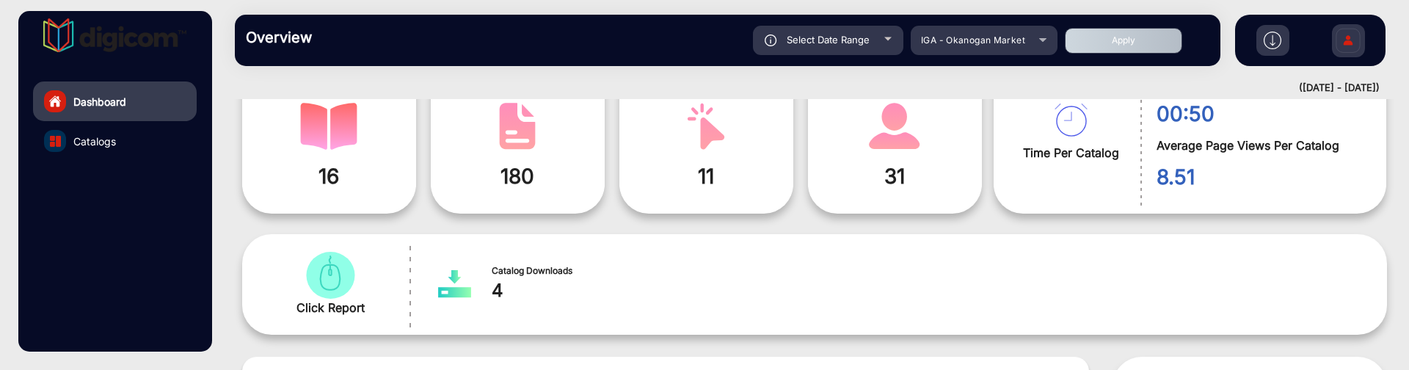
click at [886, 38] on div at bounding box center [887, 39] width 7 height 4
click at [885, 45] on div "Select Date Range" at bounding box center [828, 40] width 150 height 29
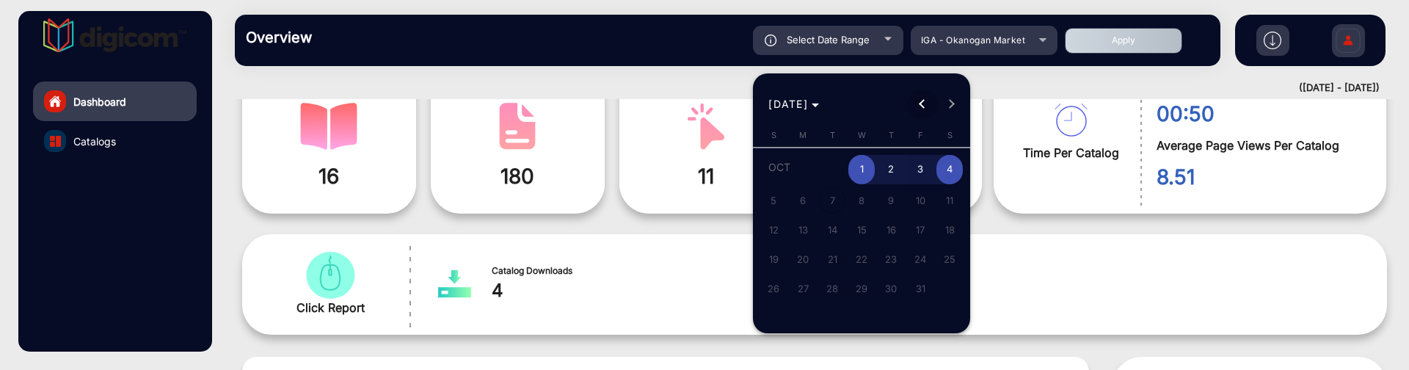
click at [928, 98] on span "Previous month" at bounding box center [922, 104] width 29 height 29
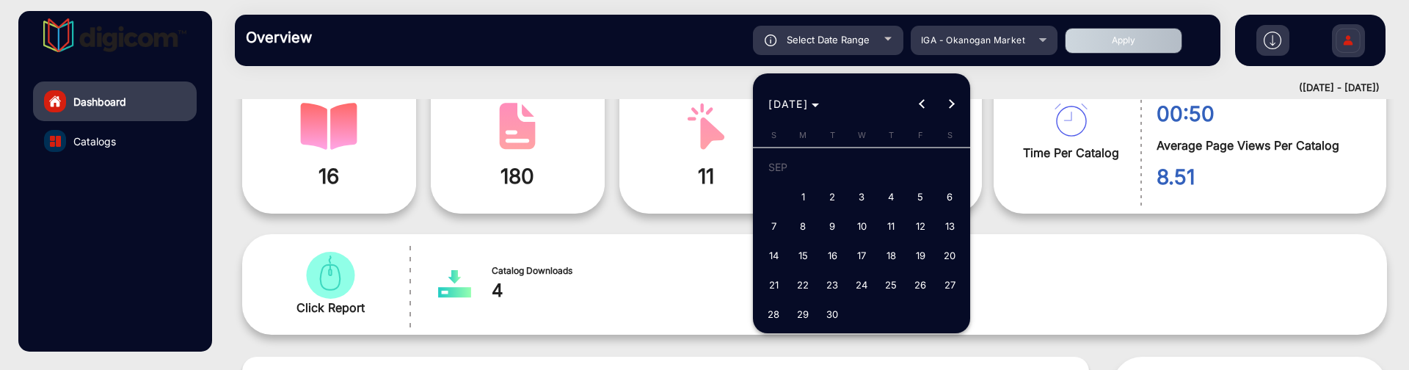
click at [944, 282] on span "27" at bounding box center [949, 284] width 26 height 26
type input "[DATE]"
click at [957, 108] on span "Next month" at bounding box center [951, 104] width 29 height 29
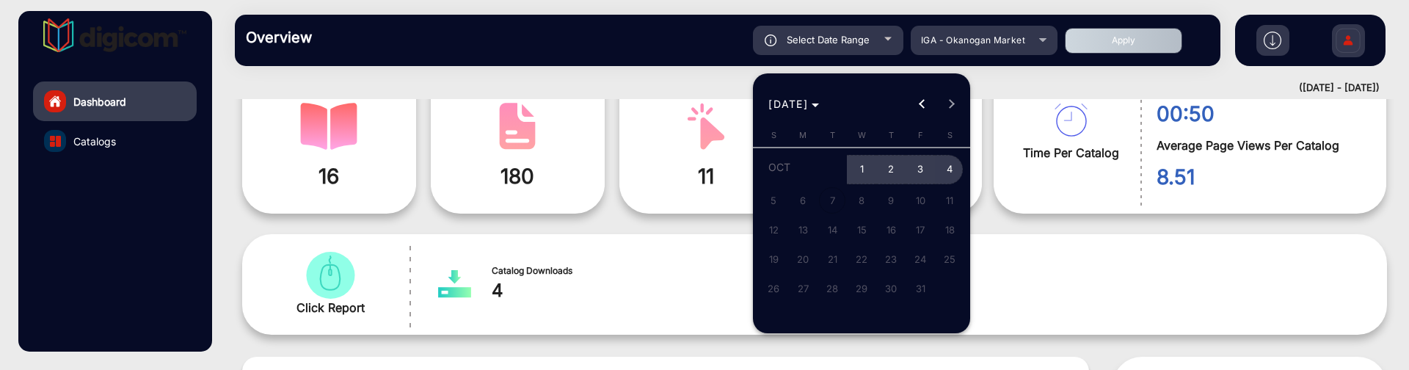
click at [960, 164] on span "4" at bounding box center [949, 170] width 26 height 30
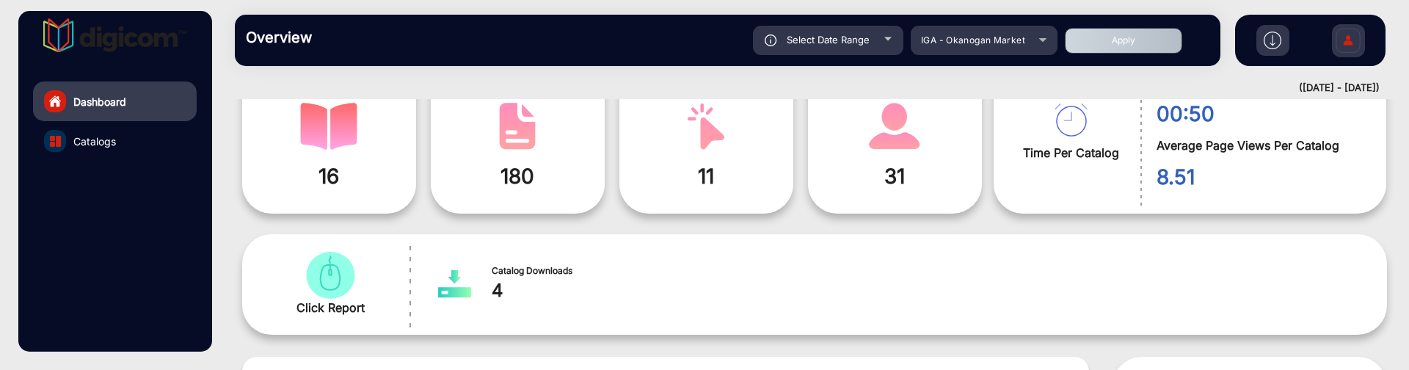
type input "[DATE]"
click at [1085, 42] on button "Apply" at bounding box center [1123, 41] width 117 height 26
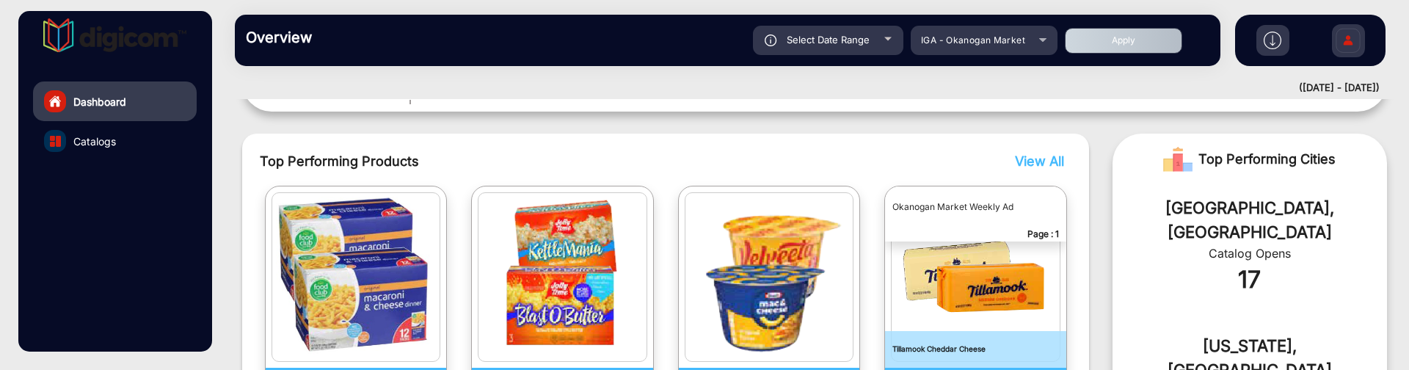
scroll to position [297, 0]
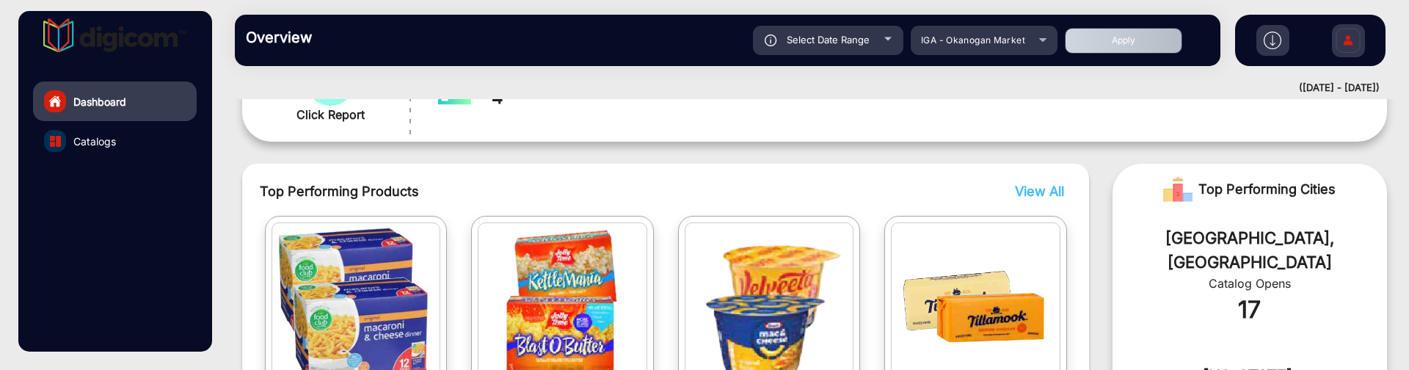
click at [1029, 193] on span "View All" at bounding box center [1039, 190] width 49 height 15
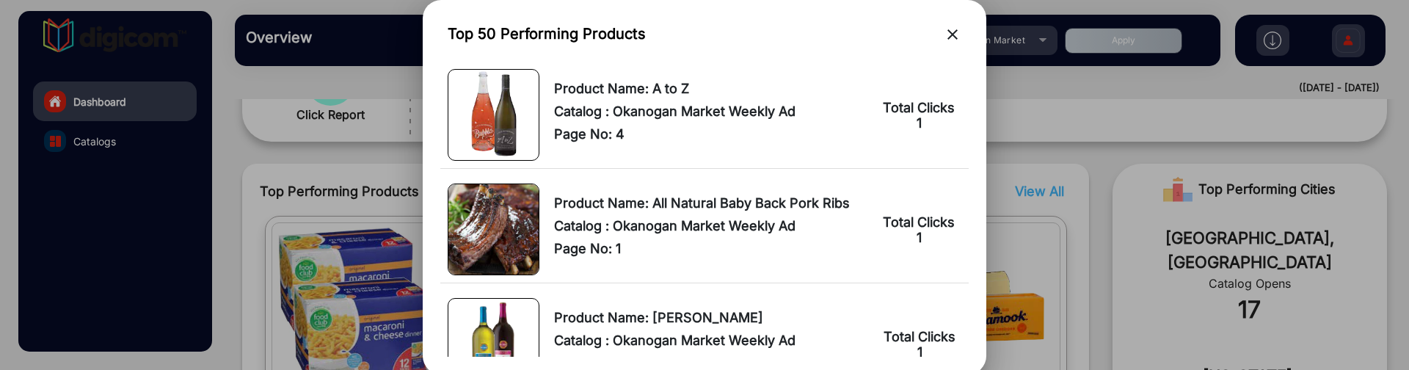
scroll to position [0, 0]
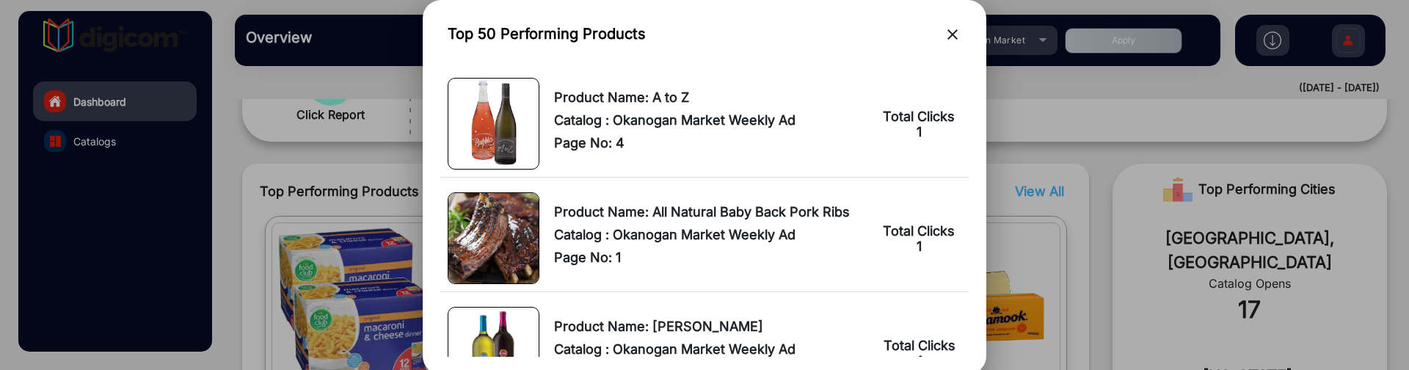
click at [947, 31] on mat-icon "close" at bounding box center [953, 35] width 18 height 18
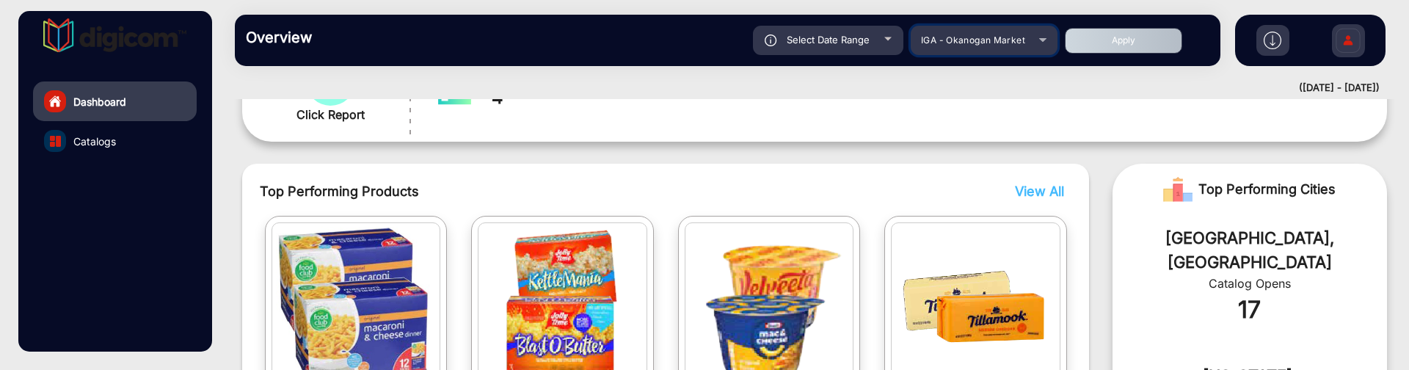
click at [1010, 54] on mat-select "IGA - Okanogan Market" at bounding box center [984, 40] width 147 height 29
click at [1012, 42] on span "IGA - Okanogan Market" at bounding box center [973, 39] width 104 height 11
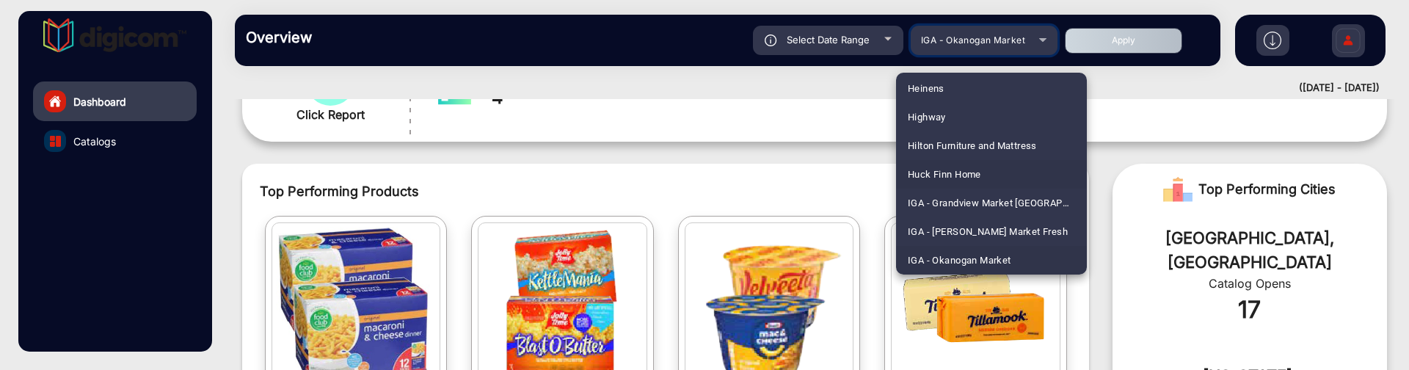
scroll to position [2242, 0]
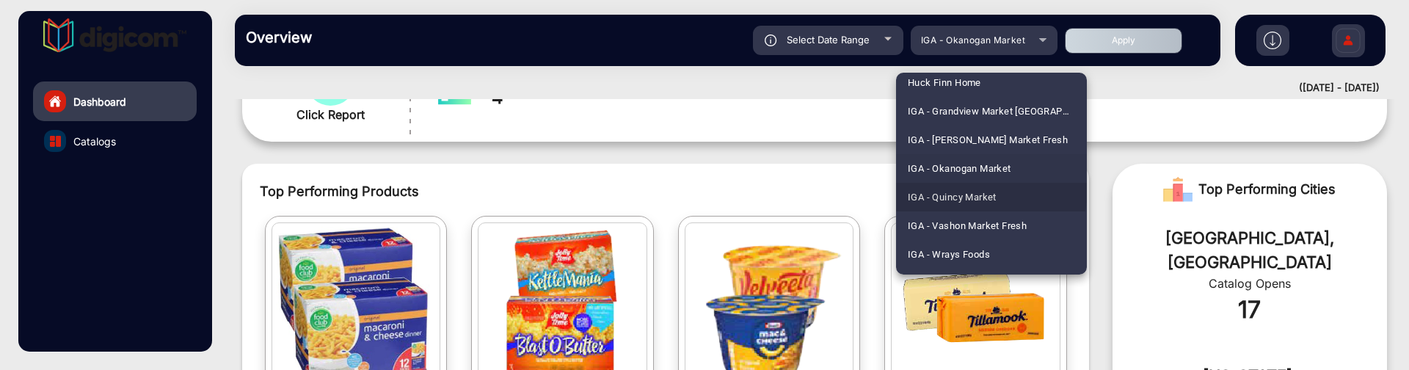
click at [991, 190] on span "IGA - Quincy Market" at bounding box center [952, 197] width 89 height 29
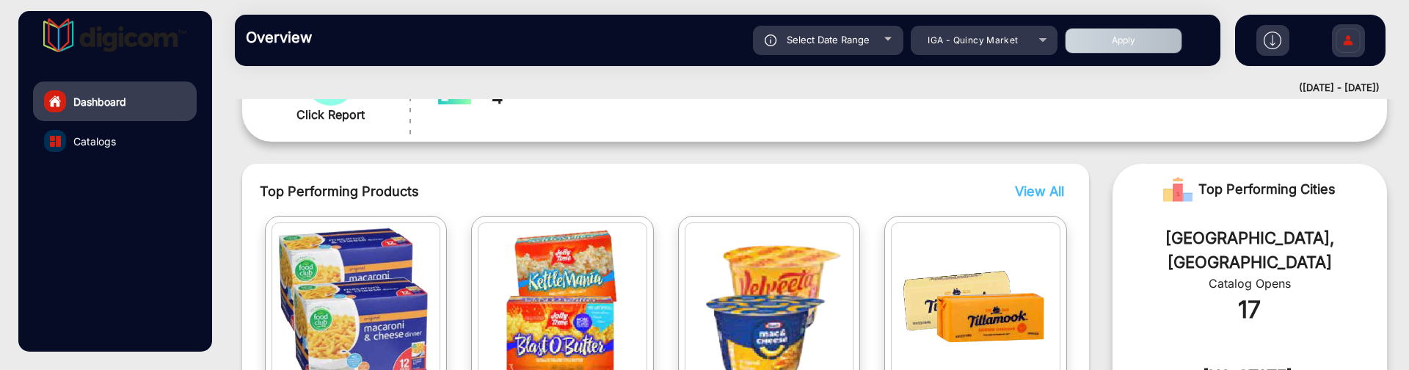
click at [1105, 48] on button "Apply" at bounding box center [1123, 41] width 117 height 26
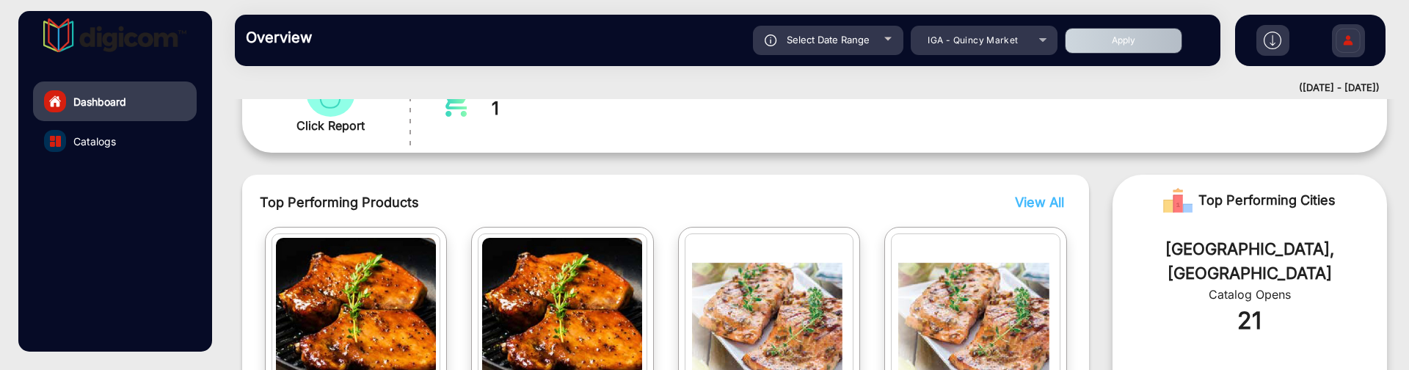
scroll to position [470, 0]
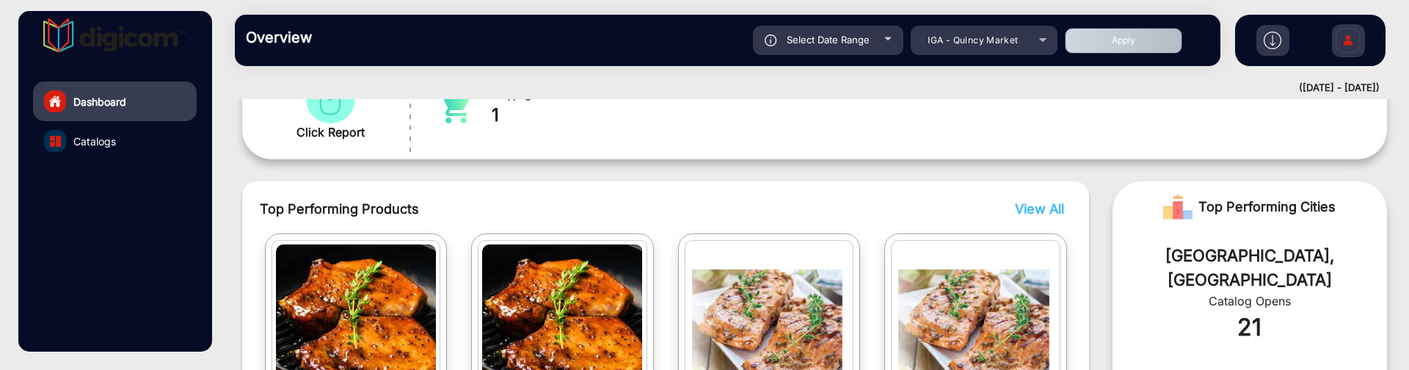
scroll to position [286, 0]
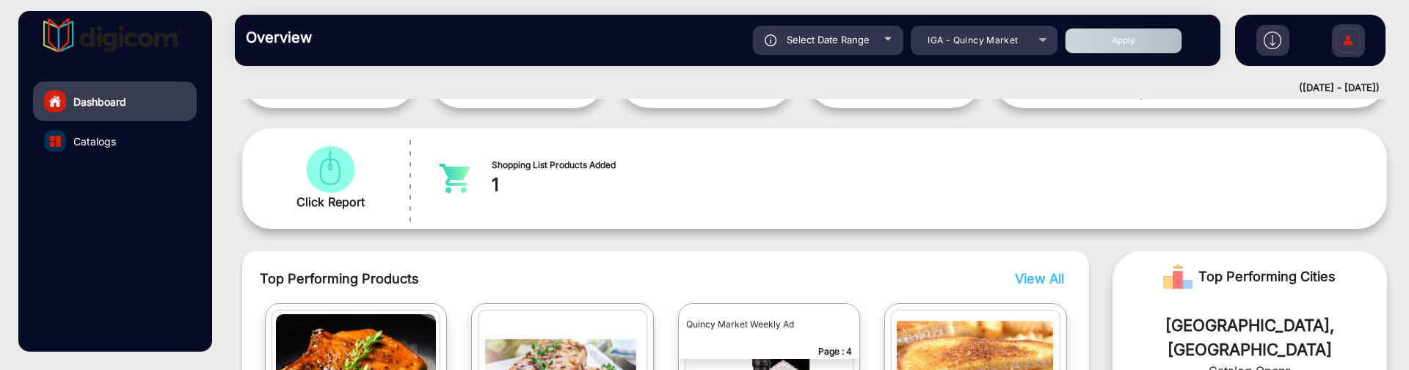
scroll to position [205, 0]
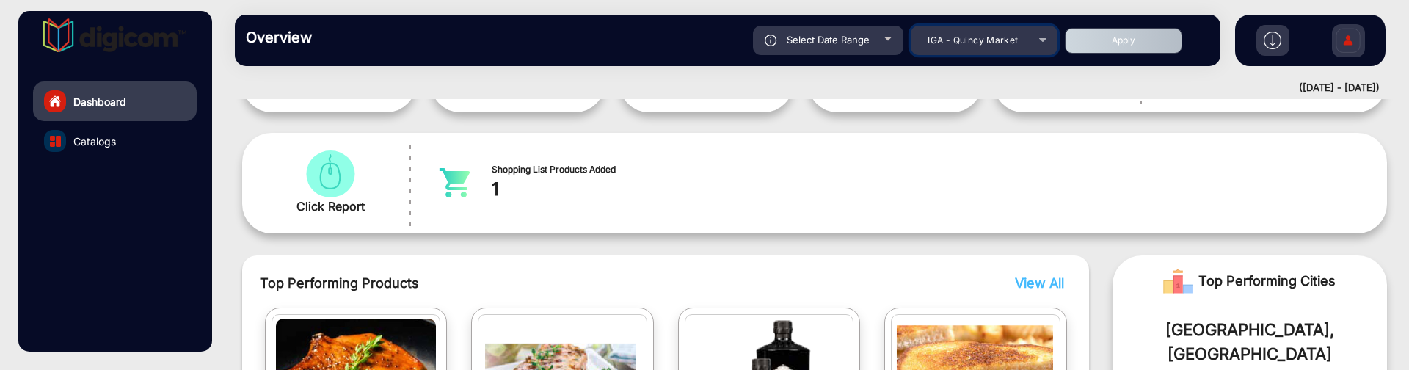
click at [1041, 38] on div "IGA - Quincy Market" at bounding box center [984, 41] width 147 height 18
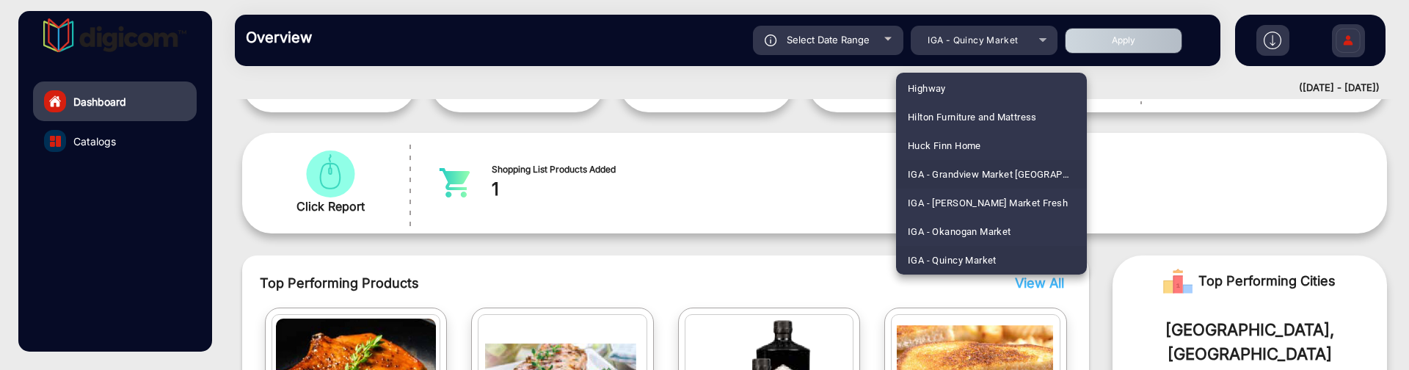
click at [1016, 173] on span "IGA - Grandview Market [GEOGRAPHIC_DATA][PERSON_NAME]" at bounding box center [991, 174] width 167 height 29
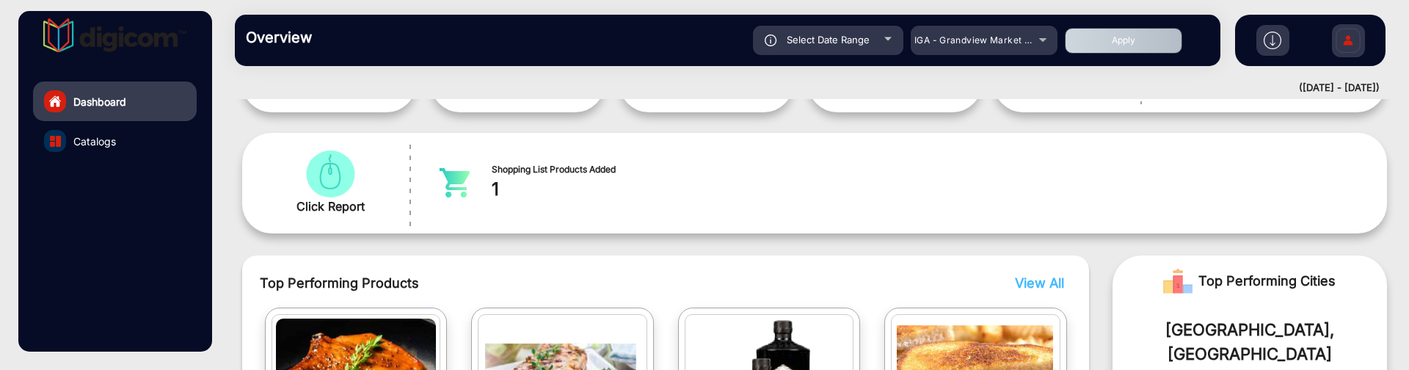
click at [1131, 47] on button "Apply" at bounding box center [1123, 41] width 117 height 26
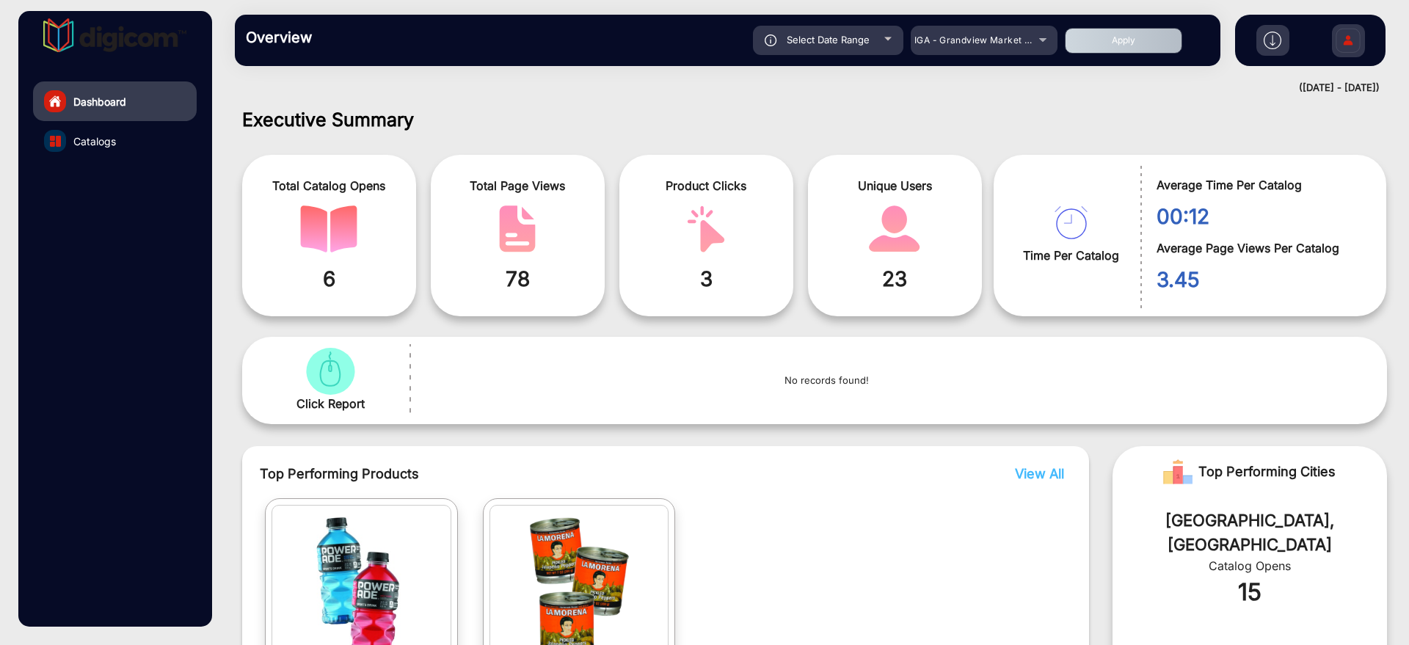
scroll to position [0, 0]
click at [988, 35] on span "IGA - Grandview Market [GEOGRAPHIC_DATA][PERSON_NAME]" at bounding box center [1054, 39] width 280 height 11
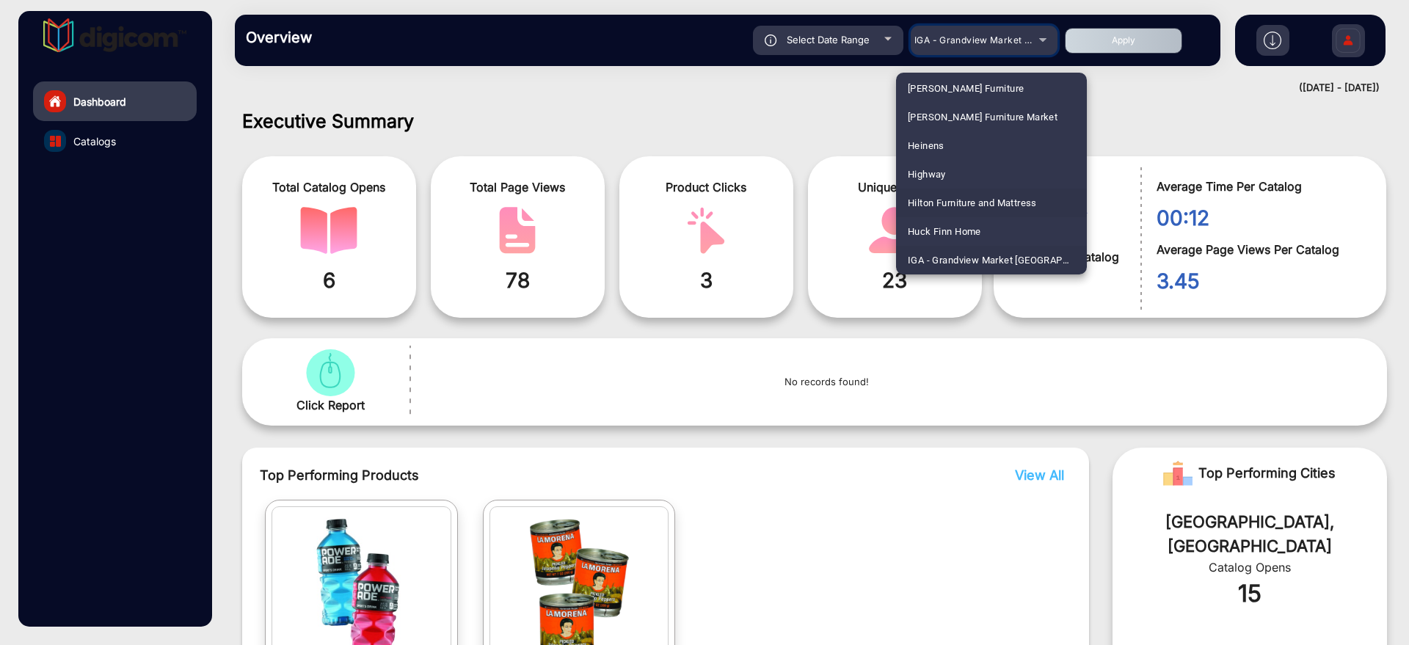
scroll to position [2185, 0]
click at [990, 195] on span "IGA - [PERSON_NAME] Market Fresh" at bounding box center [988, 197] width 160 height 29
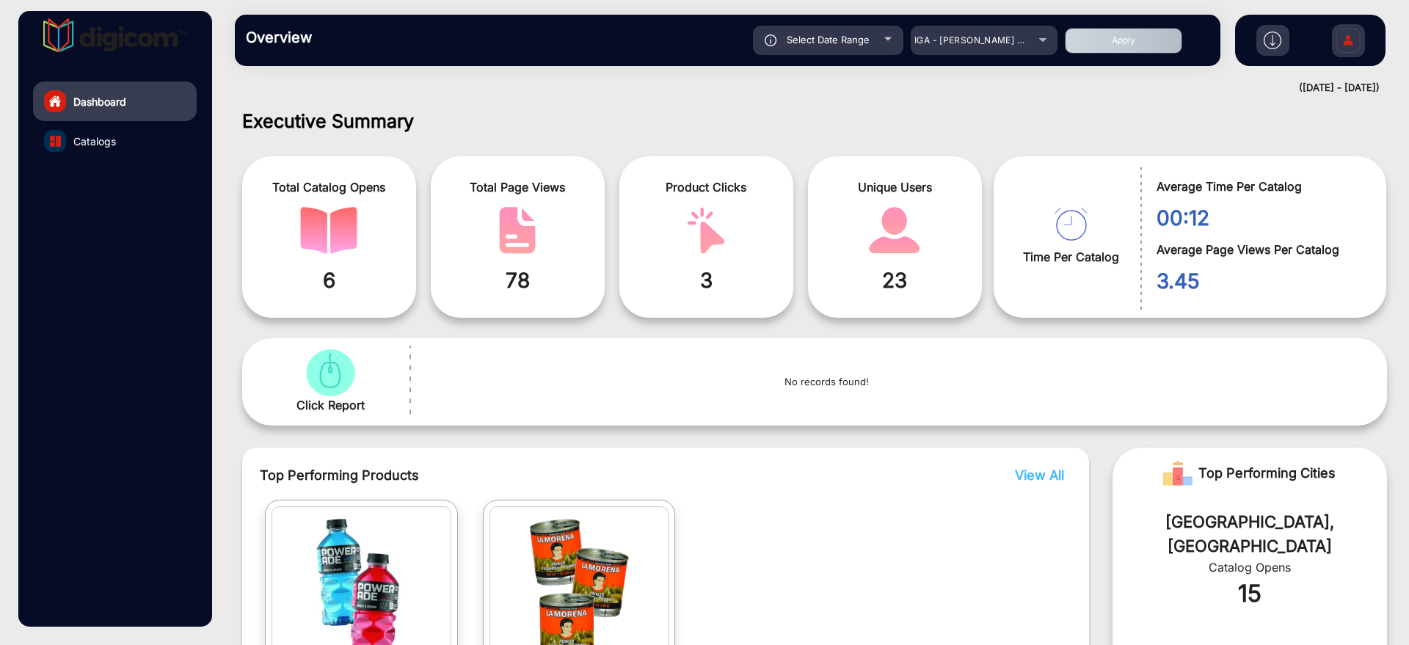
click at [1088, 38] on button "Apply" at bounding box center [1123, 41] width 117 height 26
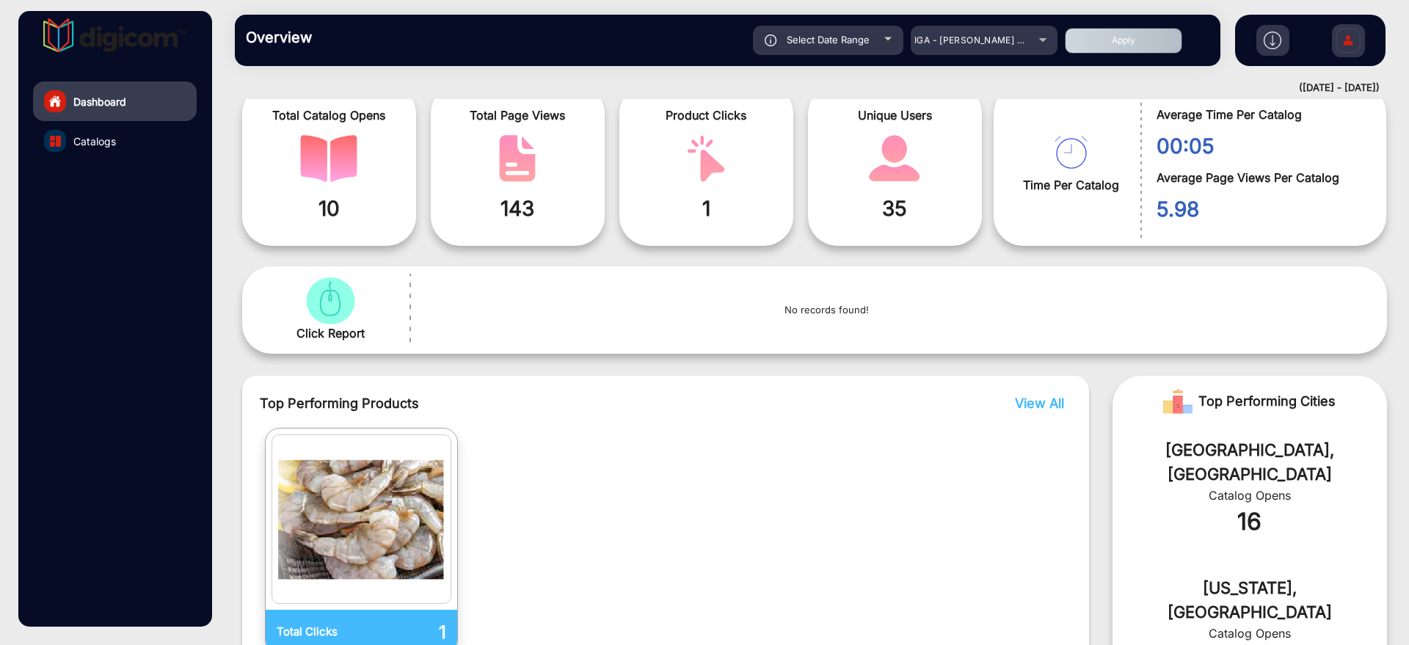
scroll to position [194, 0]
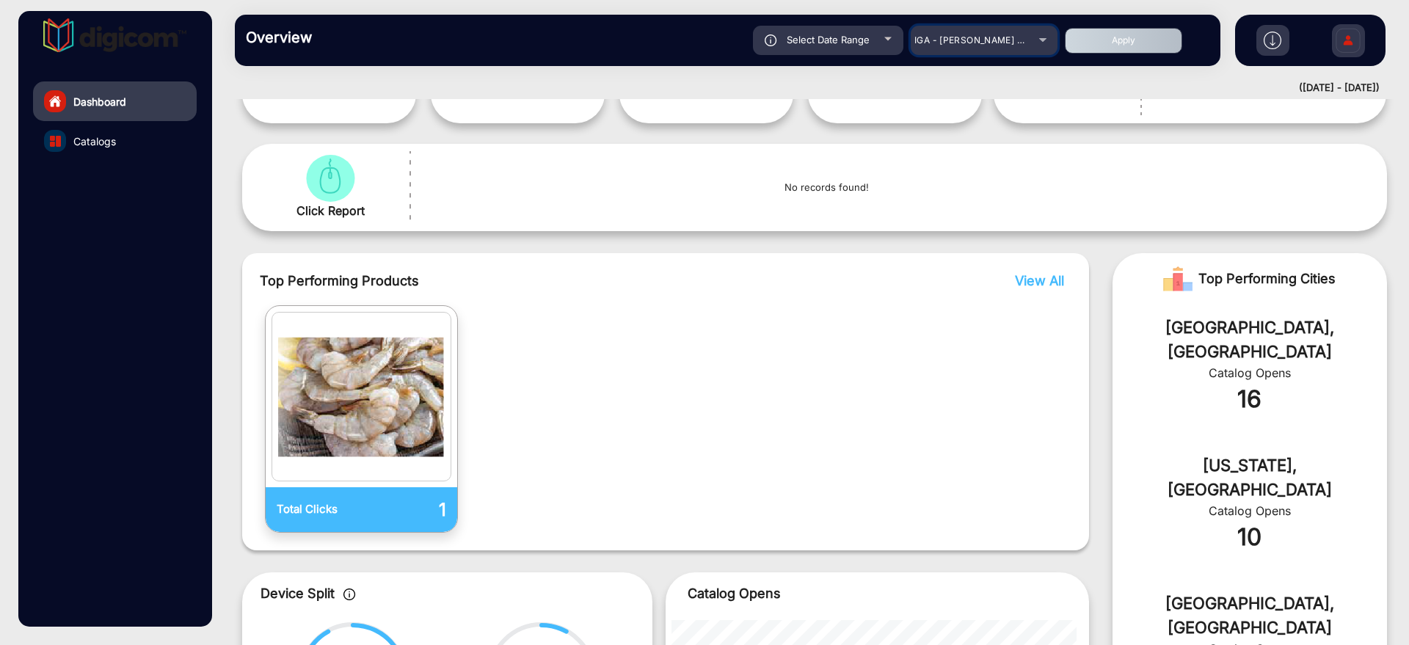
click at [980, 33] on div "IGA - [PERSON_NAME] Market Fresh" at bounding box center [972, 41] width 117 height 18
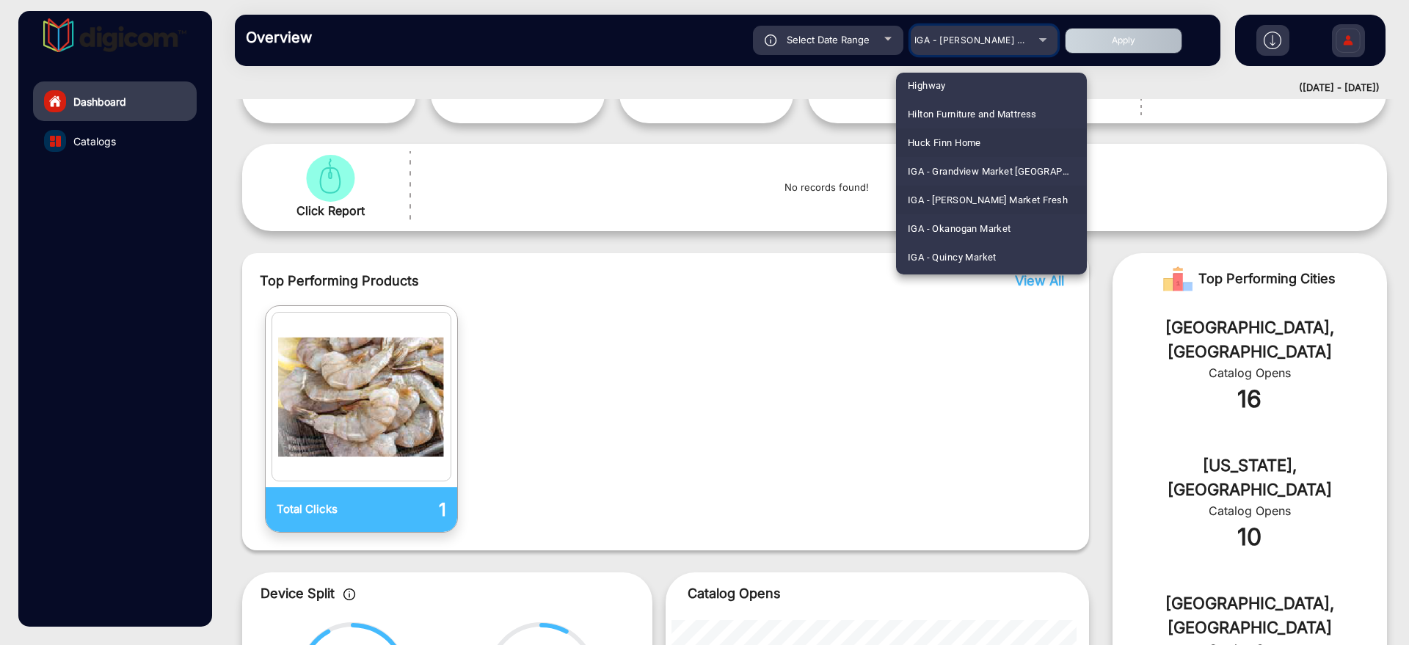
scroll to position [2214, 0]
click at [990, 199] on span "IGA - Okanogan Market" at bounding box center [959, 197] width 103 height 29
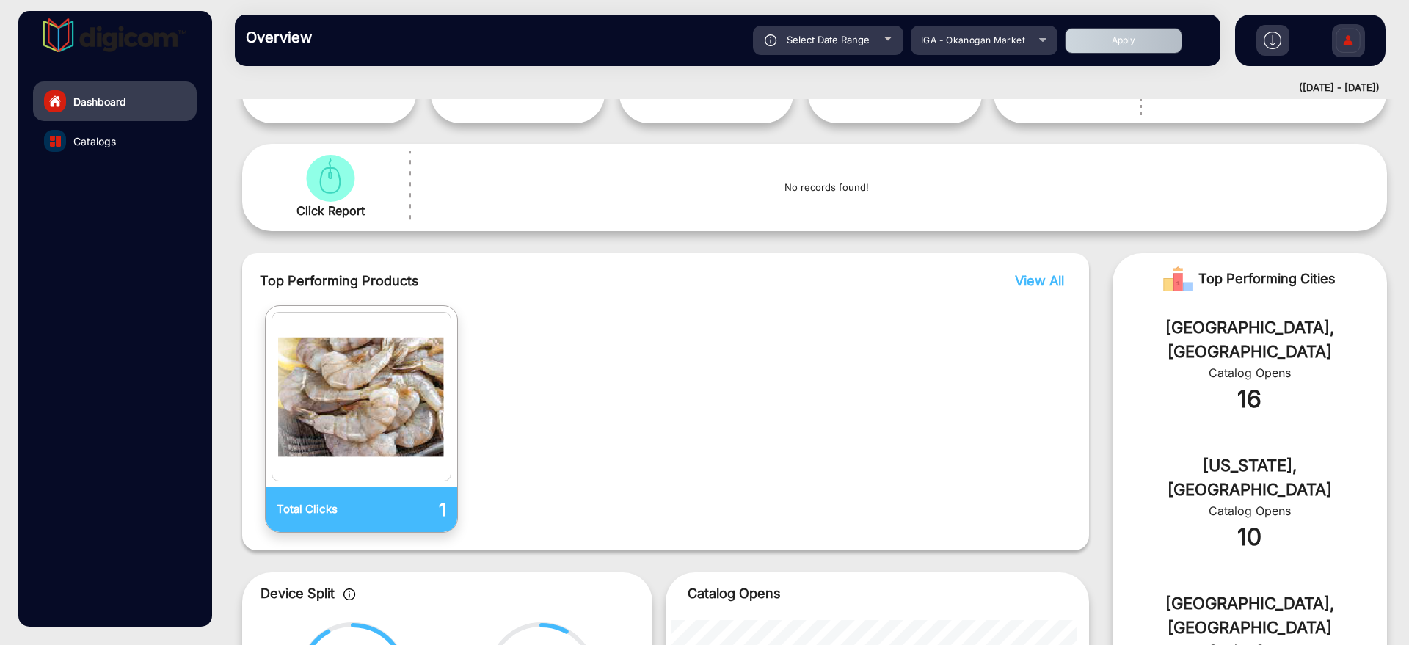
click at [1107, 40] on button "Apply" at bounding box center [1123, 41] width 117 height 26
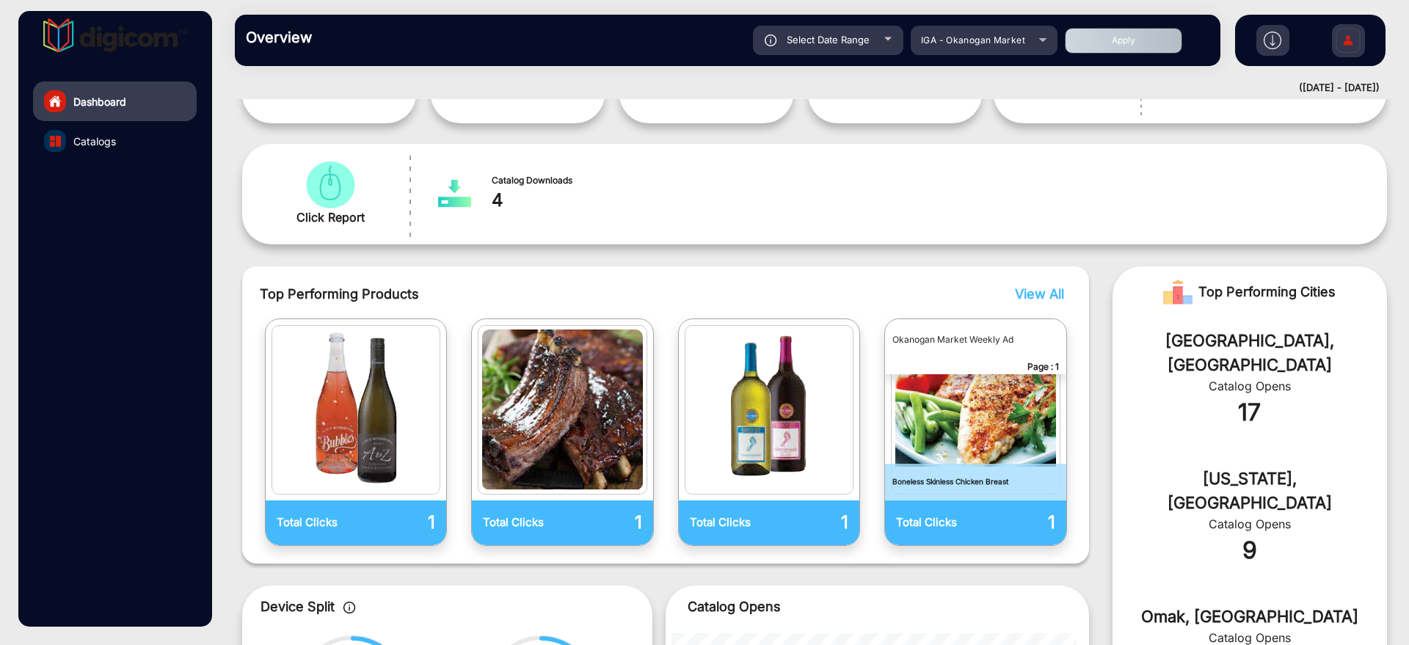
scroll to position [103, 0]
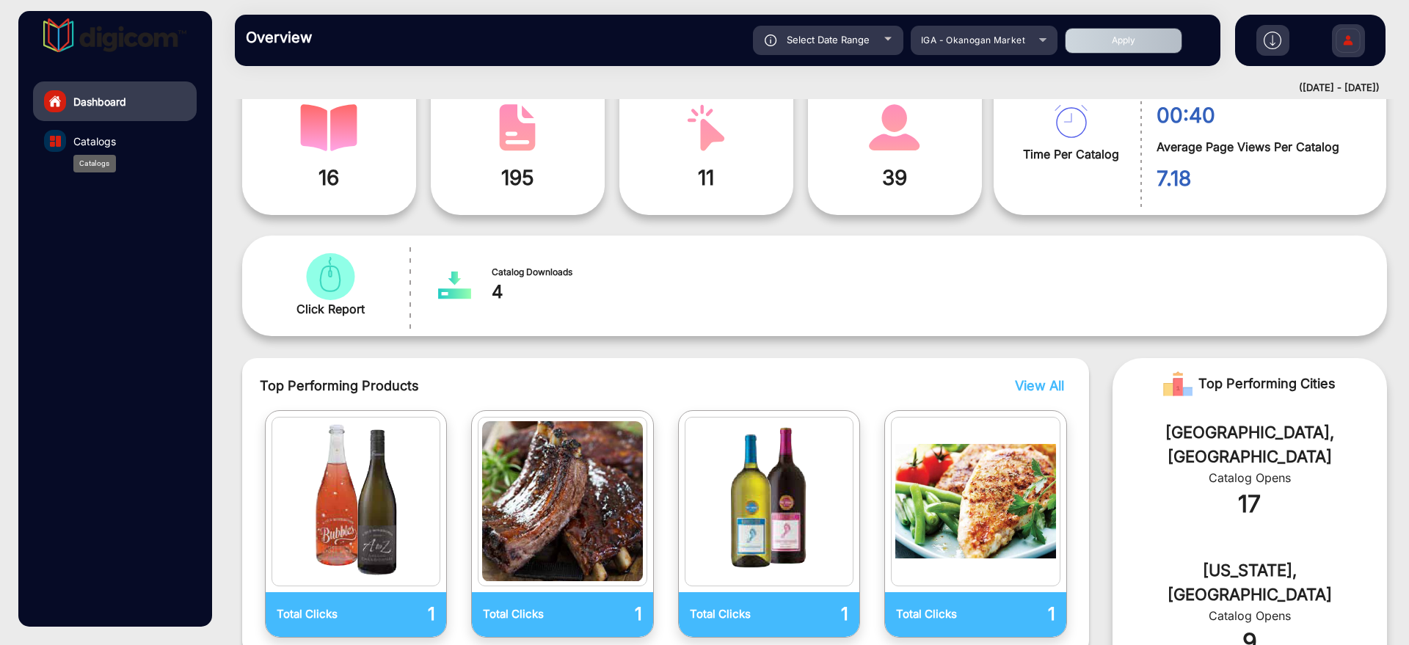
click at [95, 137] on span "Catalogs" at bounding box center [94, 141] width 43 height 15
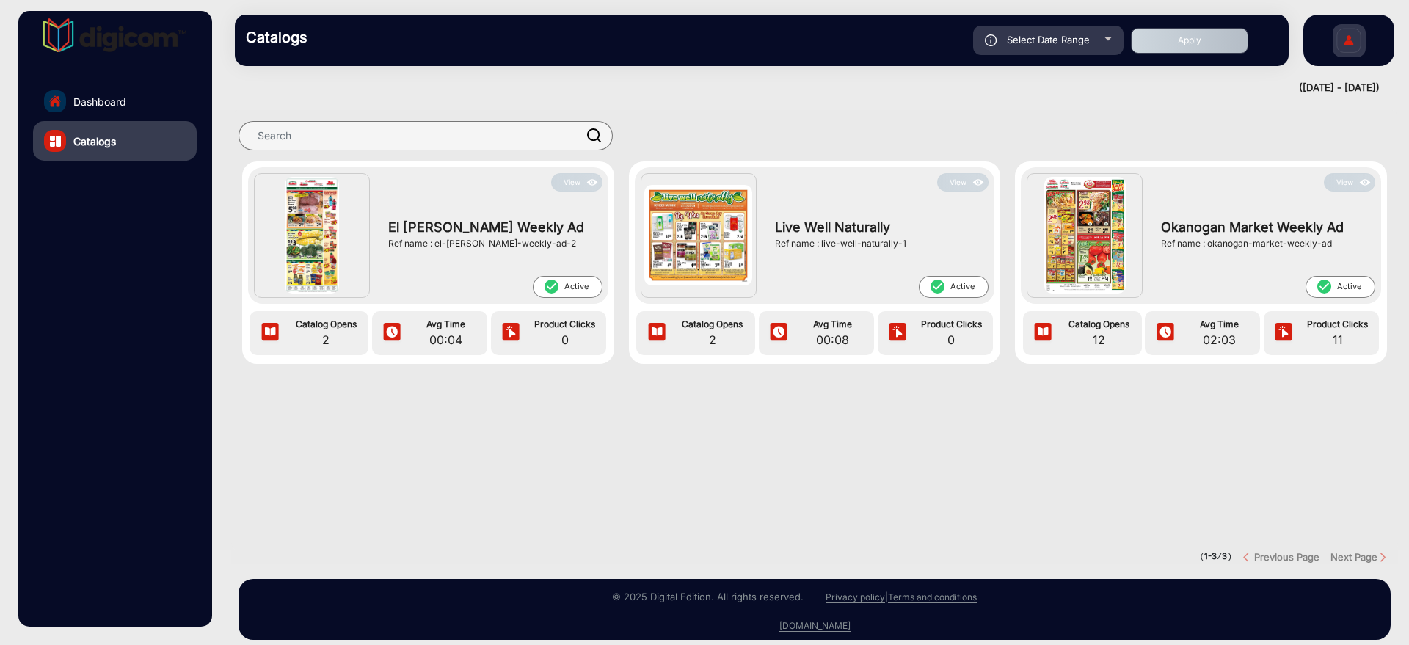
click at [136, 101] on link "Dashboard" at bounding box center [115, 101] width 164 height 40
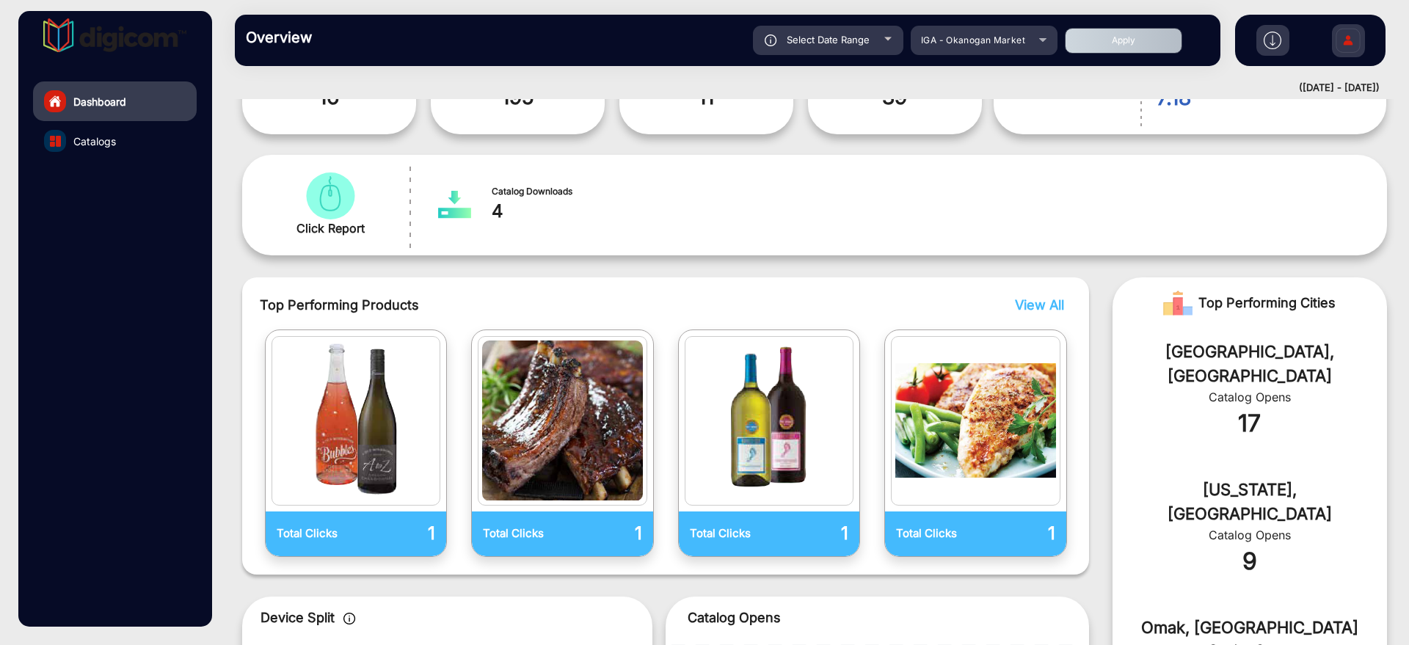
scroll to position [194, 0]
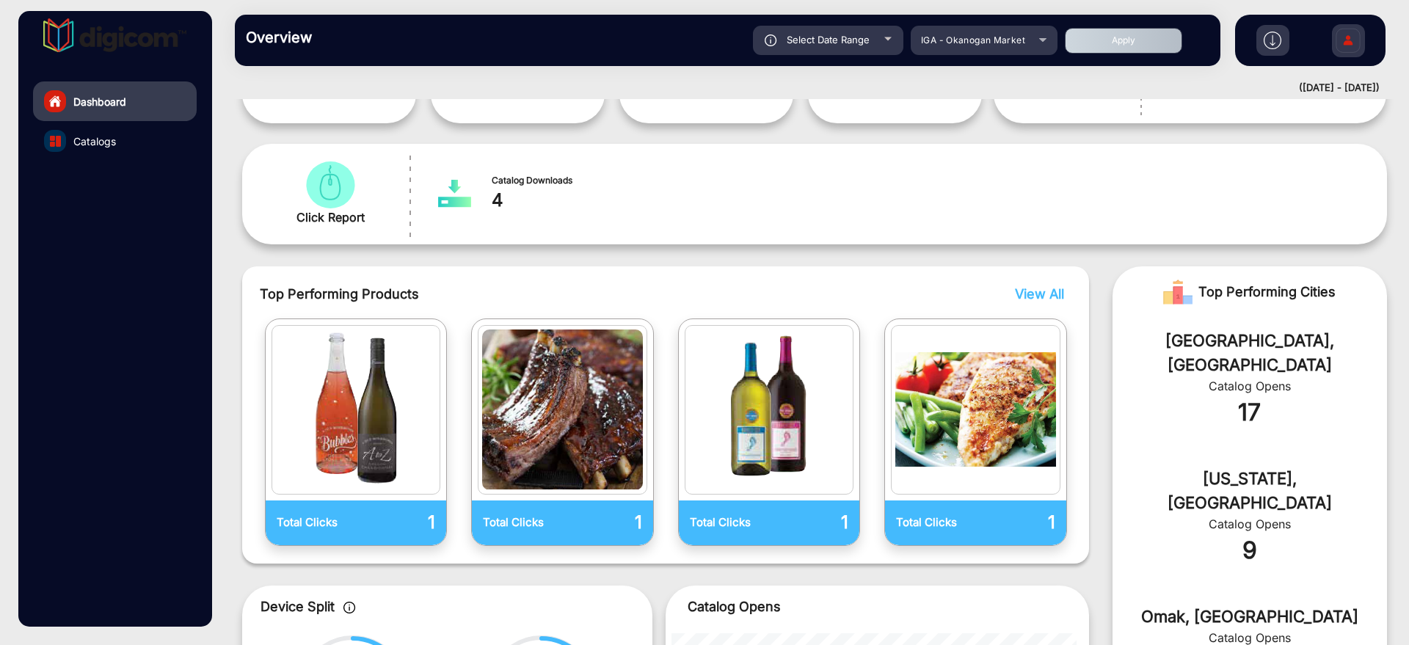
click at [1018, 297] on span "View All" at bounding box center [1039, 293] width 49 height 15
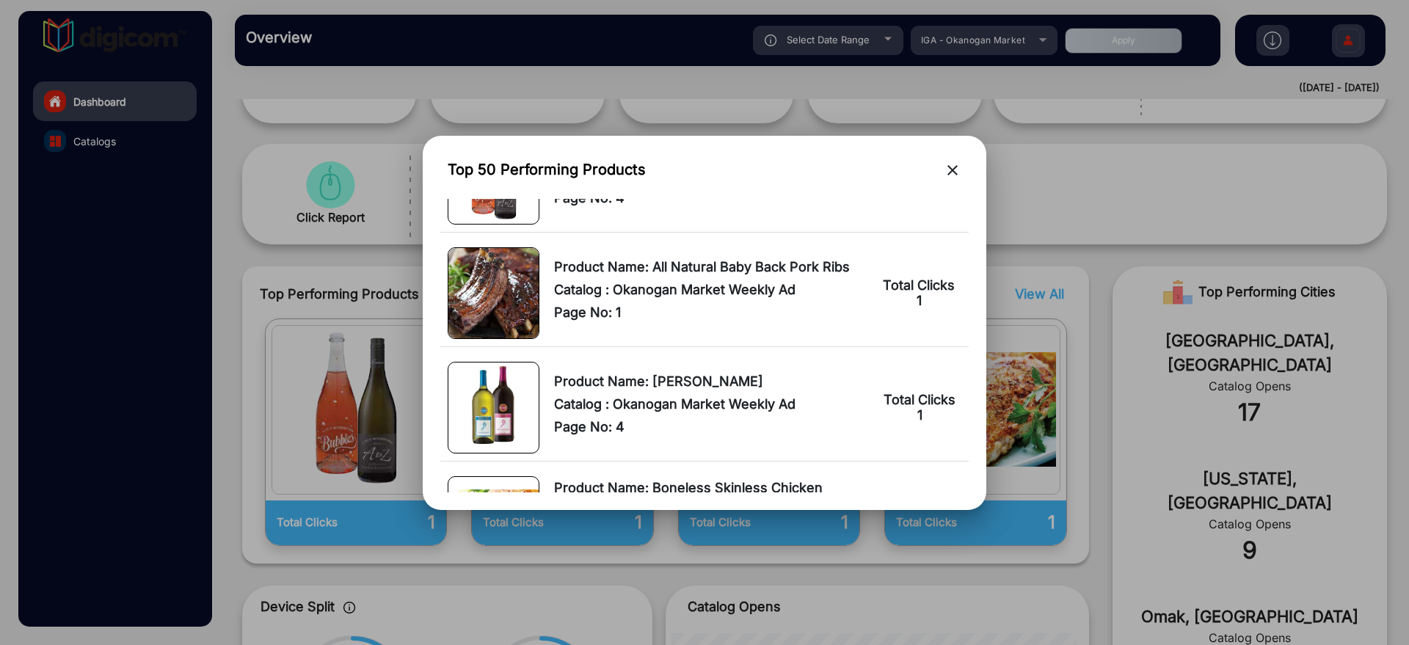
scroll to position [0, 0]
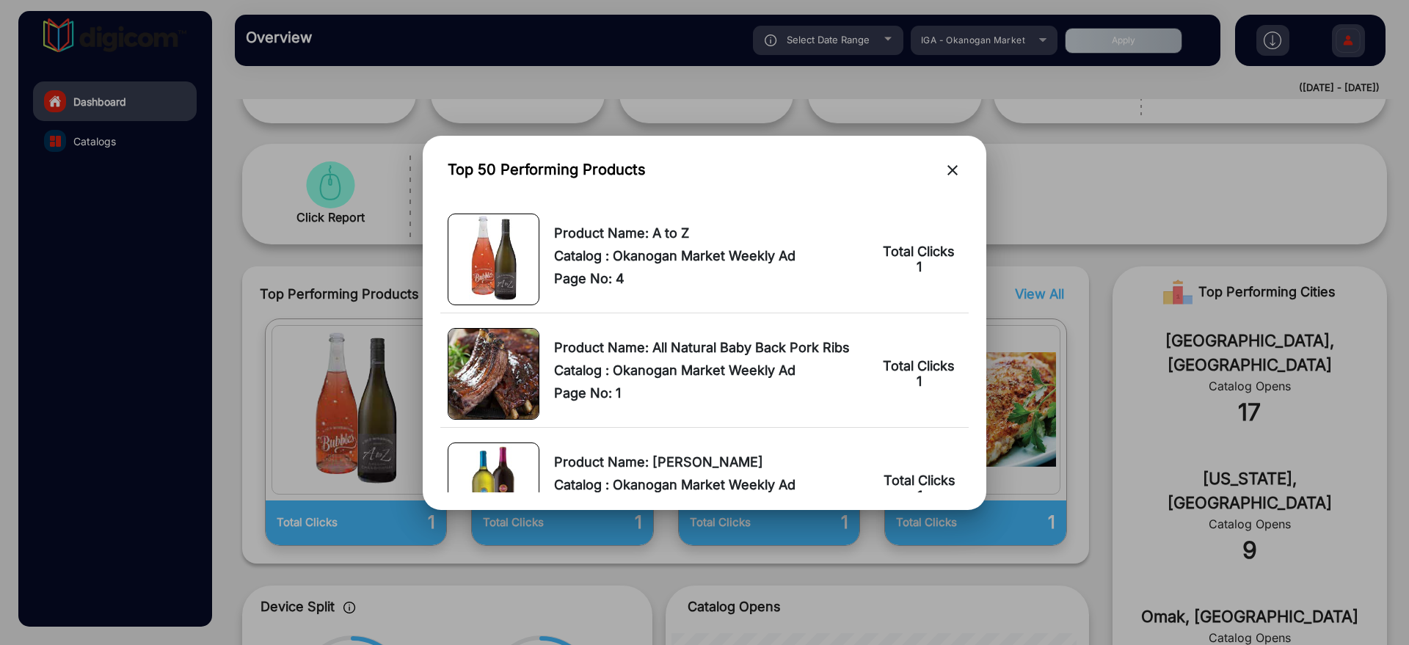
click at [945, 175] on mat-icon "close" at bounding box center [953, 170] width 18 height 18
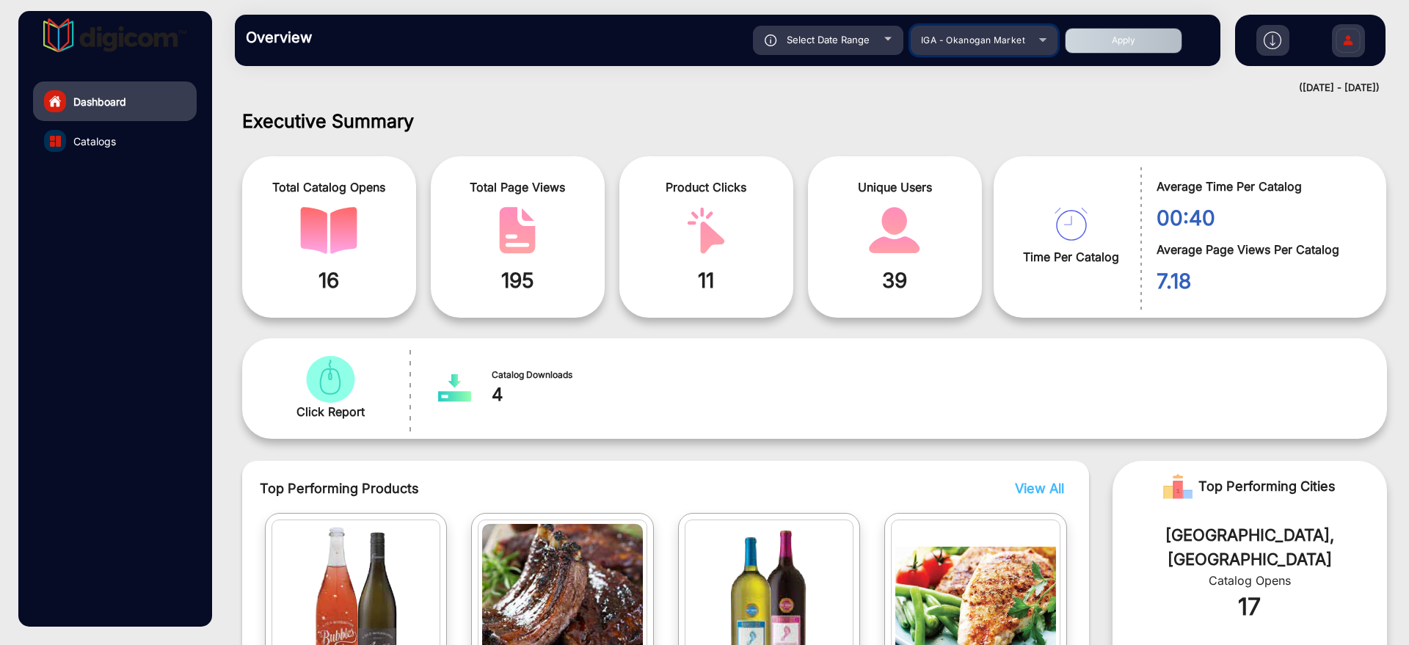
click at [1024, 38] on span "IGA - Okanogan Market" at bounding box center [973, 39] width 104 height 11
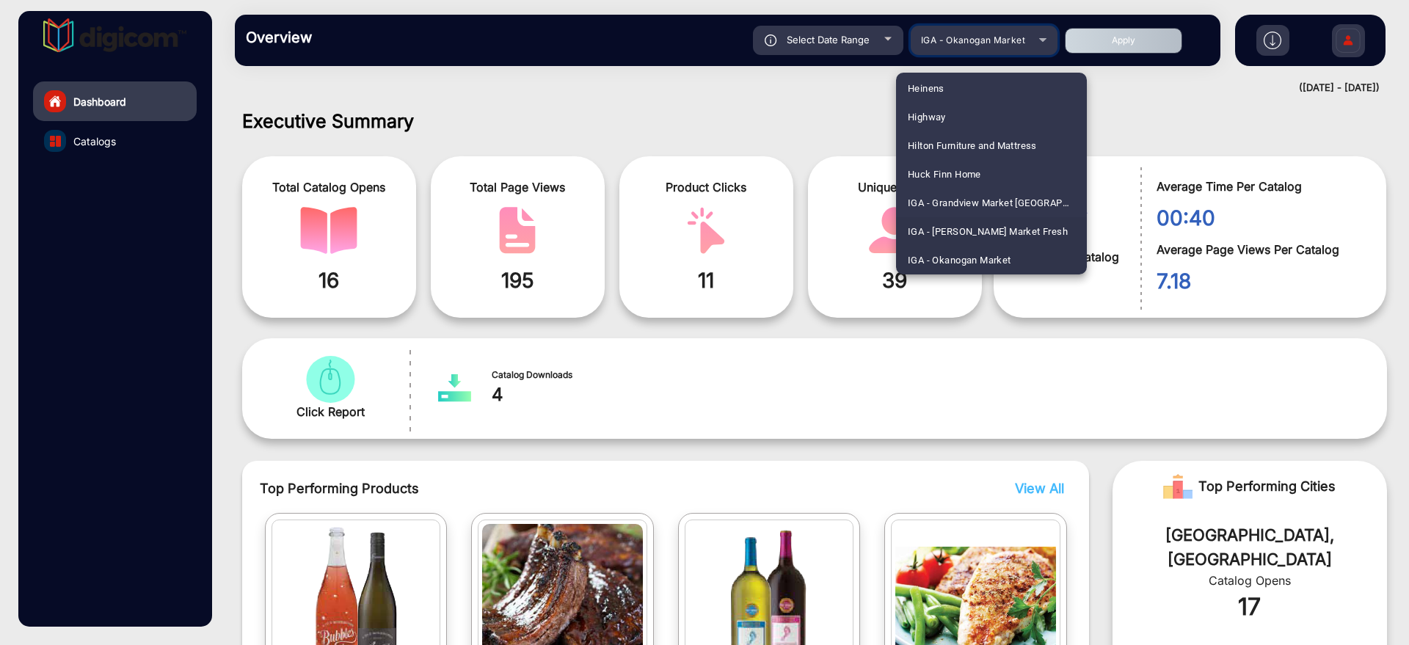
scroll to position [2242, 0]
click at [1001, 195] on mat-option "IGA - Quincy Market" at bounding box center [991, 197] width 191 height 29
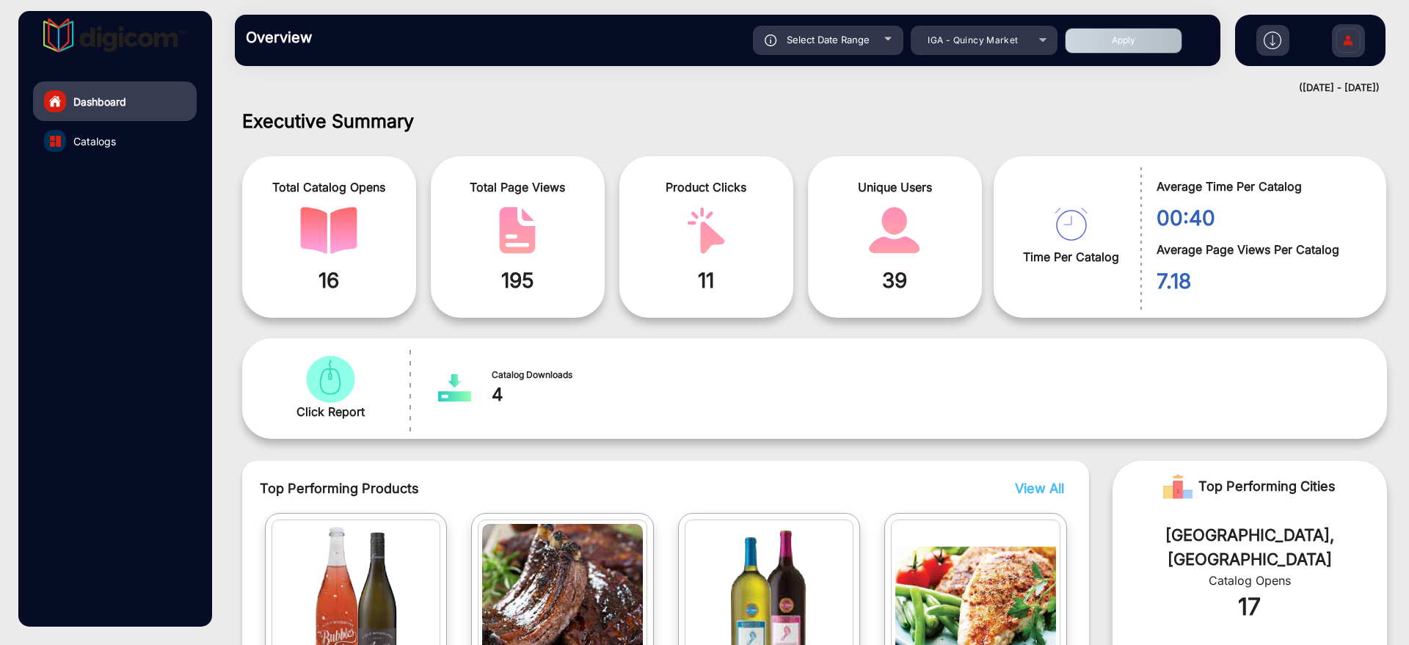
click at [1097, 48] on button "Apply" at bounding box center [1123, 41] width 117 height 26
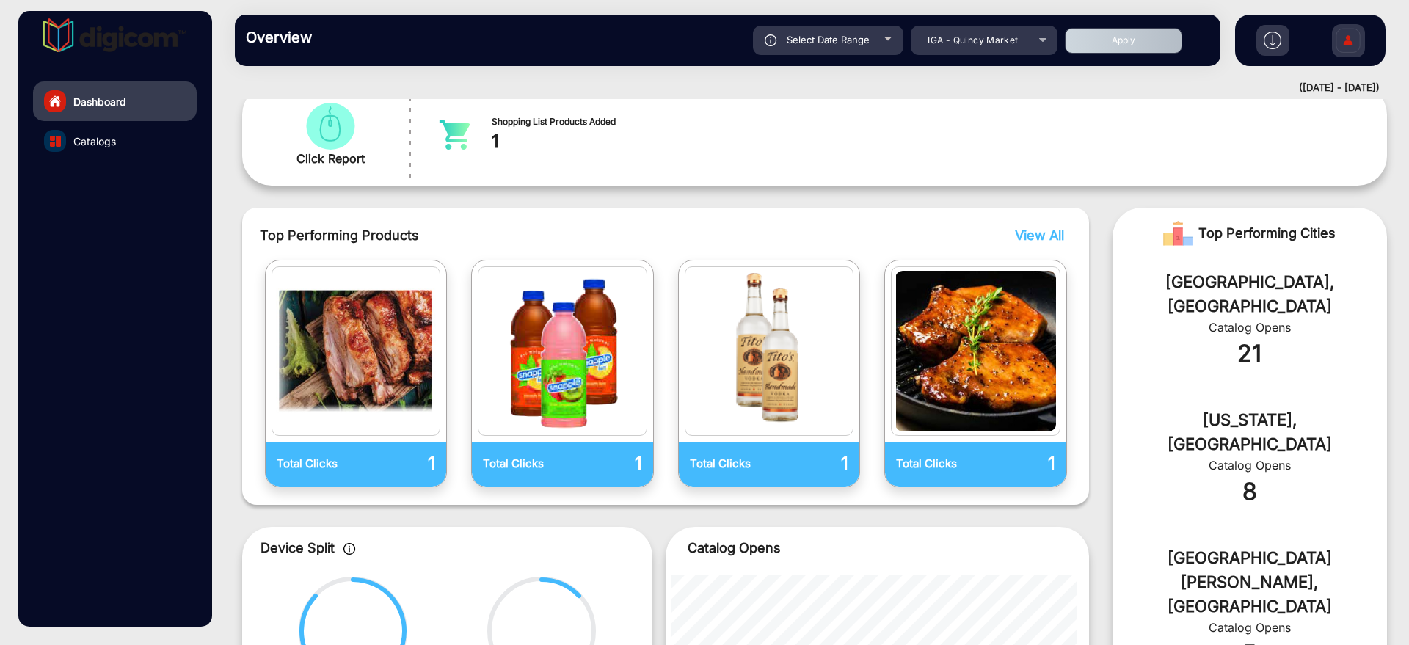
scroll to position [286, 0]
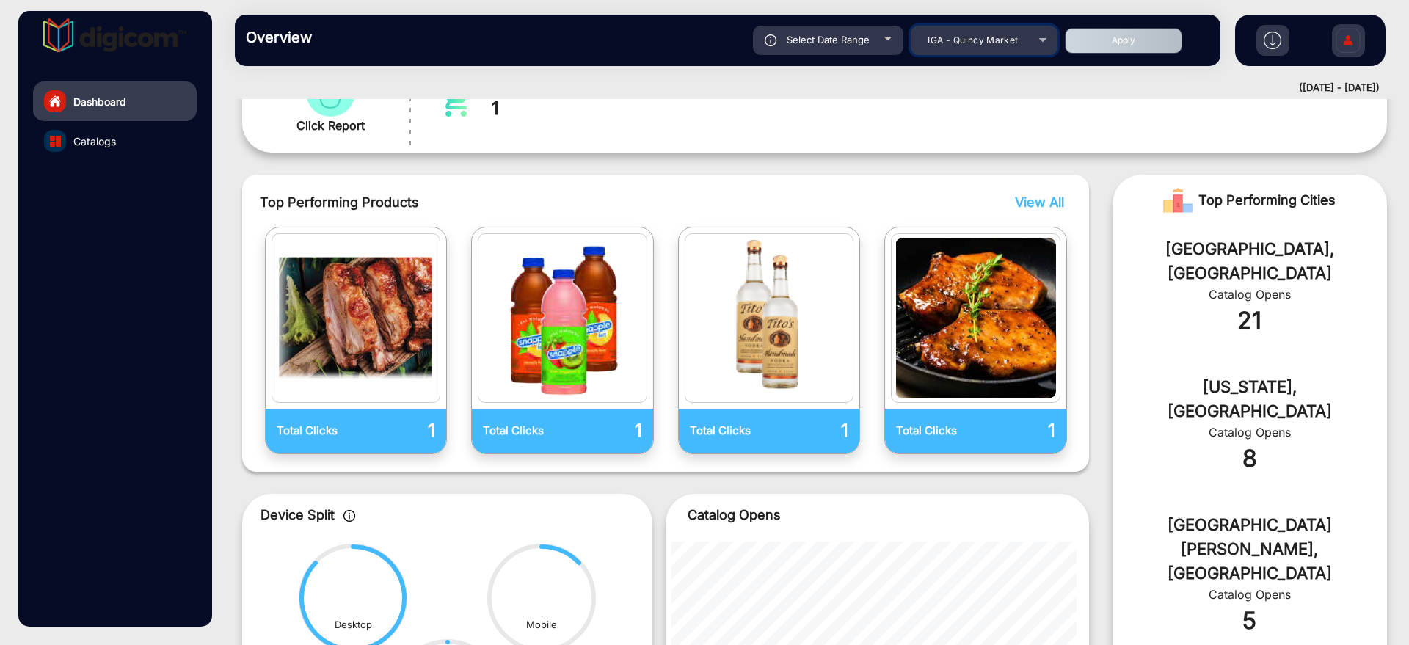
click at [1002, 44] on span "IGA - Quincy Market" at bounding box center [972, 39] width 90 height 11
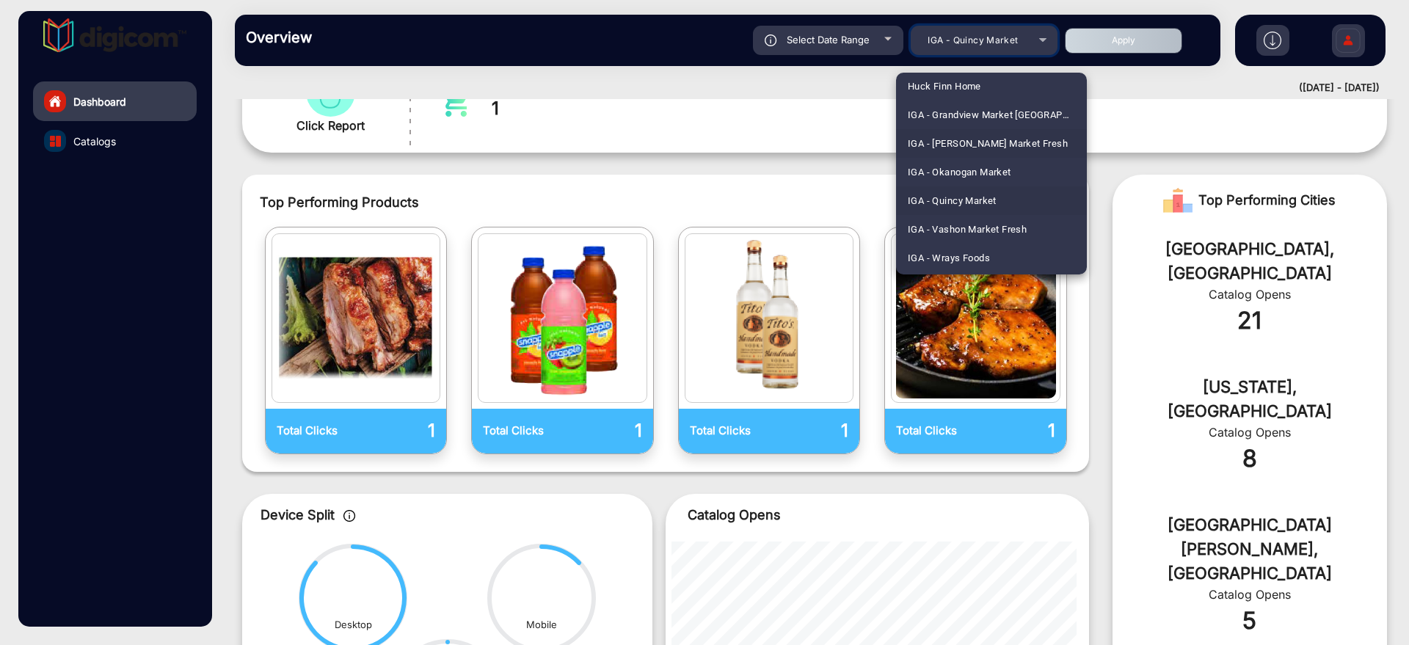
scroll to position [2271, 0]
click at [1002, 193] on span "IGA - Vashon Market Fresh" at bounding box center [967, 197] width 119 height 29
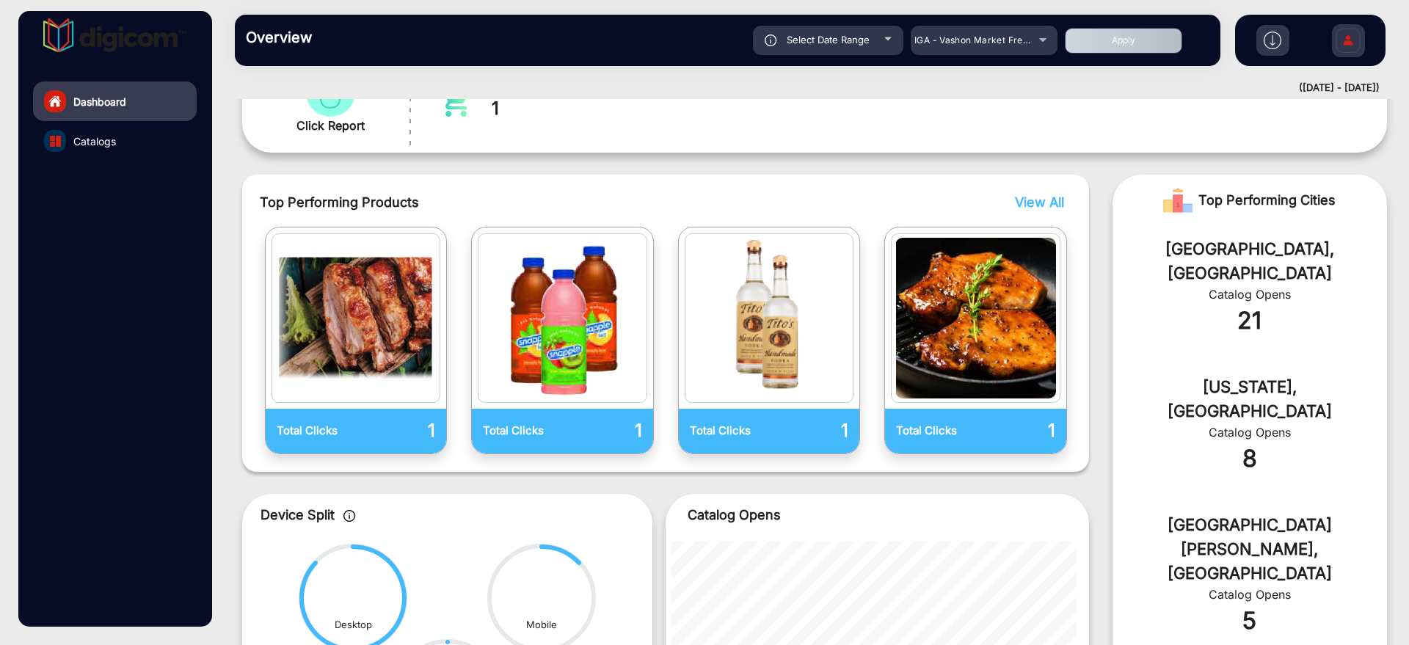
click at [1100, 42] on button "Apply" at bounding box center [1123, 41] width 117 height 26
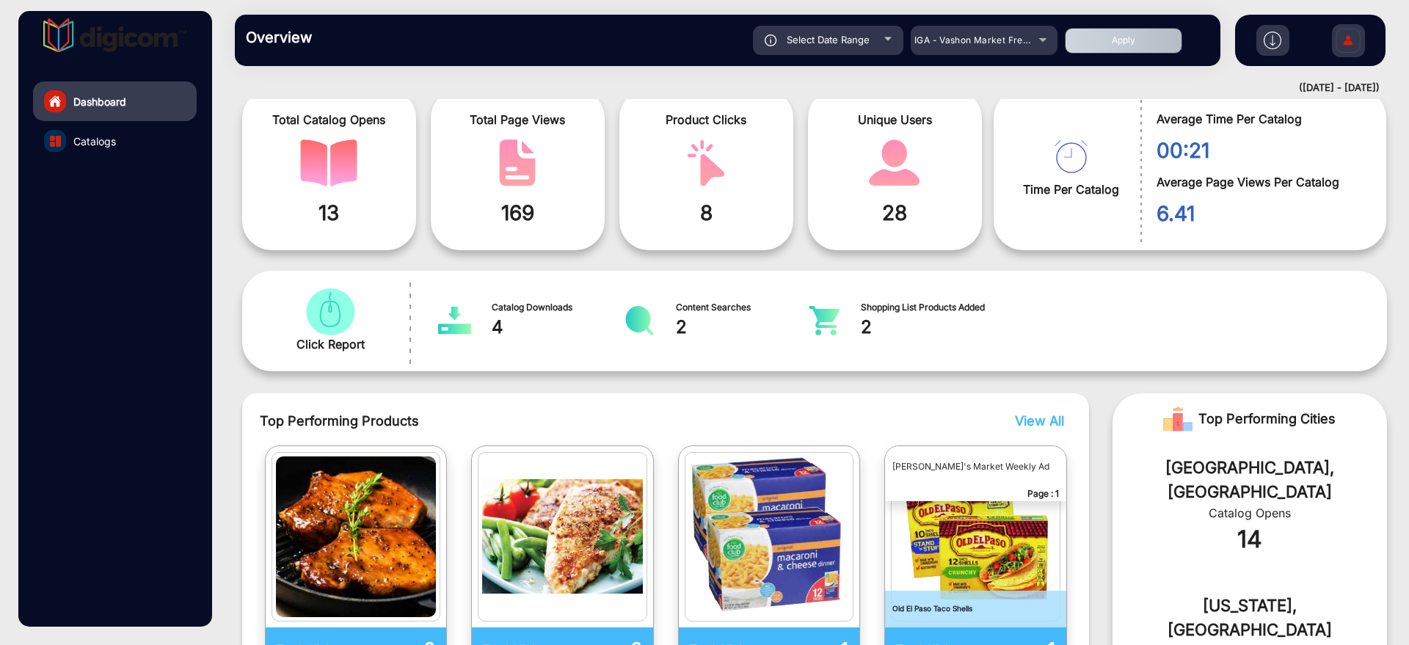
scroll to position [0, 0]
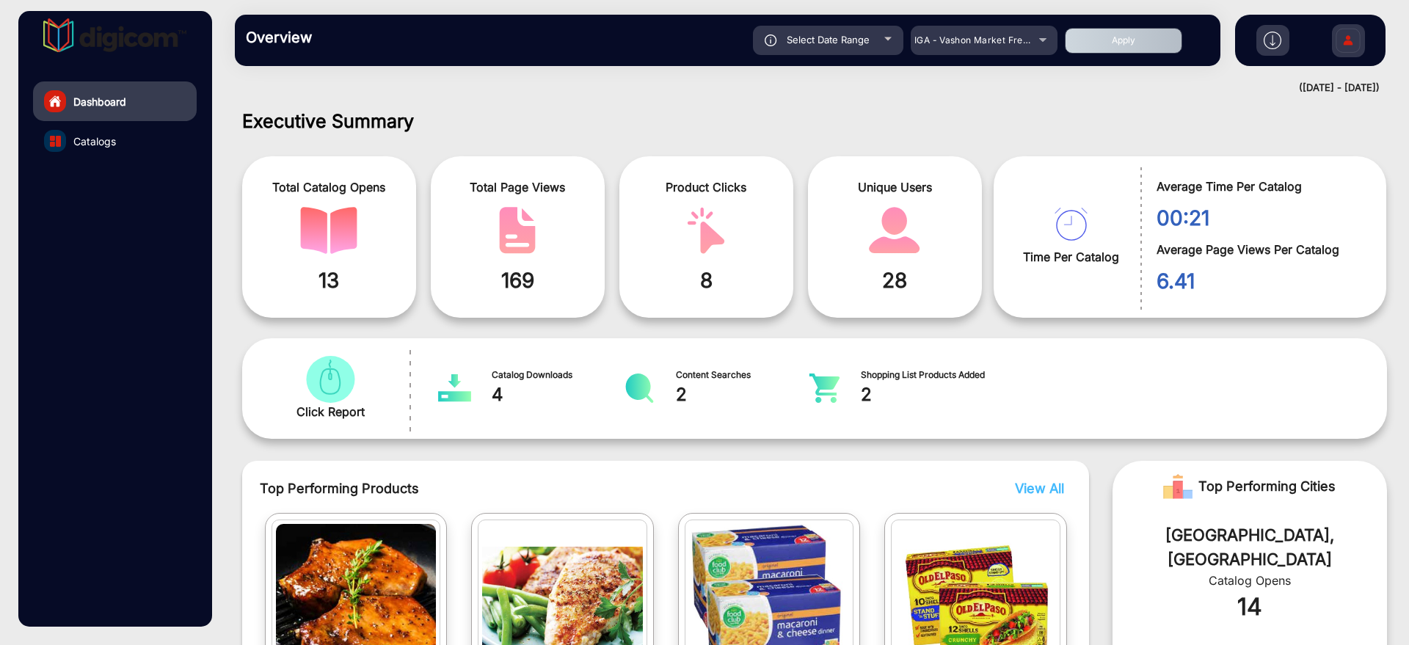
click at [219, 369] on mat-drawer-container "Dashboard Catalogs Overview Reports Understand what makes your customers tick a…" at bounding box center [704, 322] width 1409 height 645
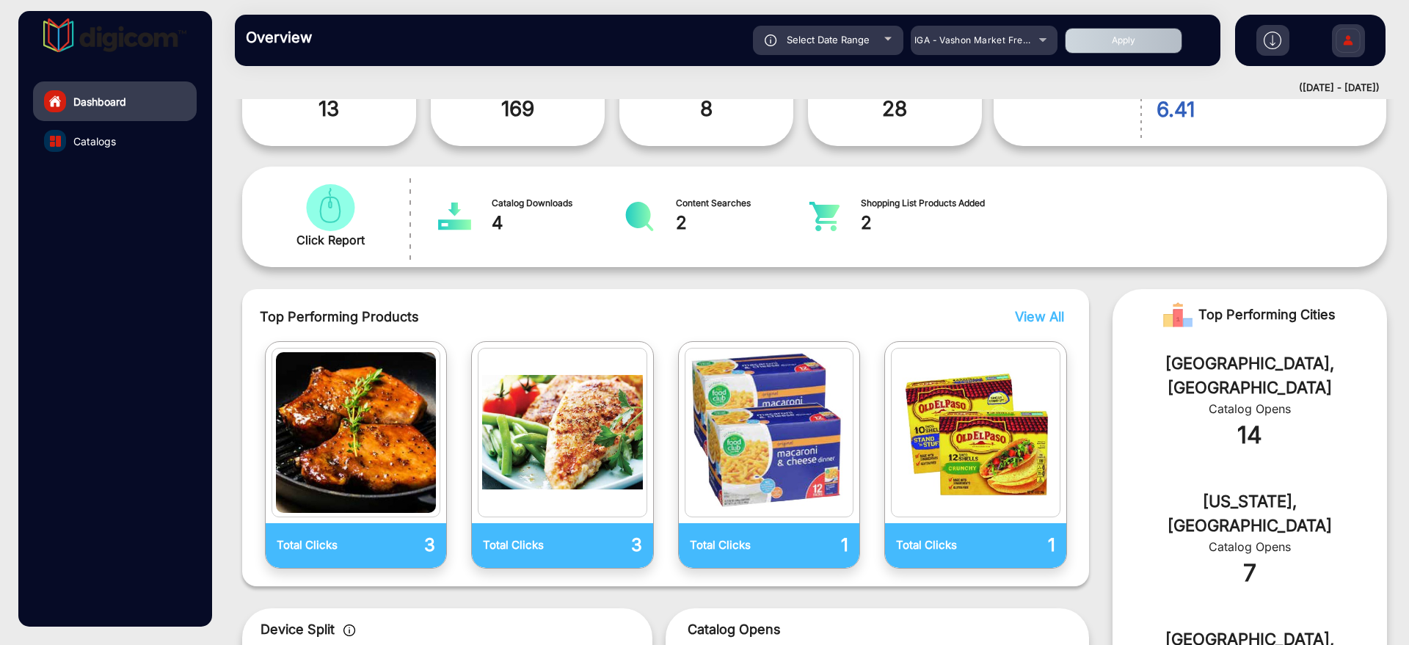
scroll to position [183, 0]
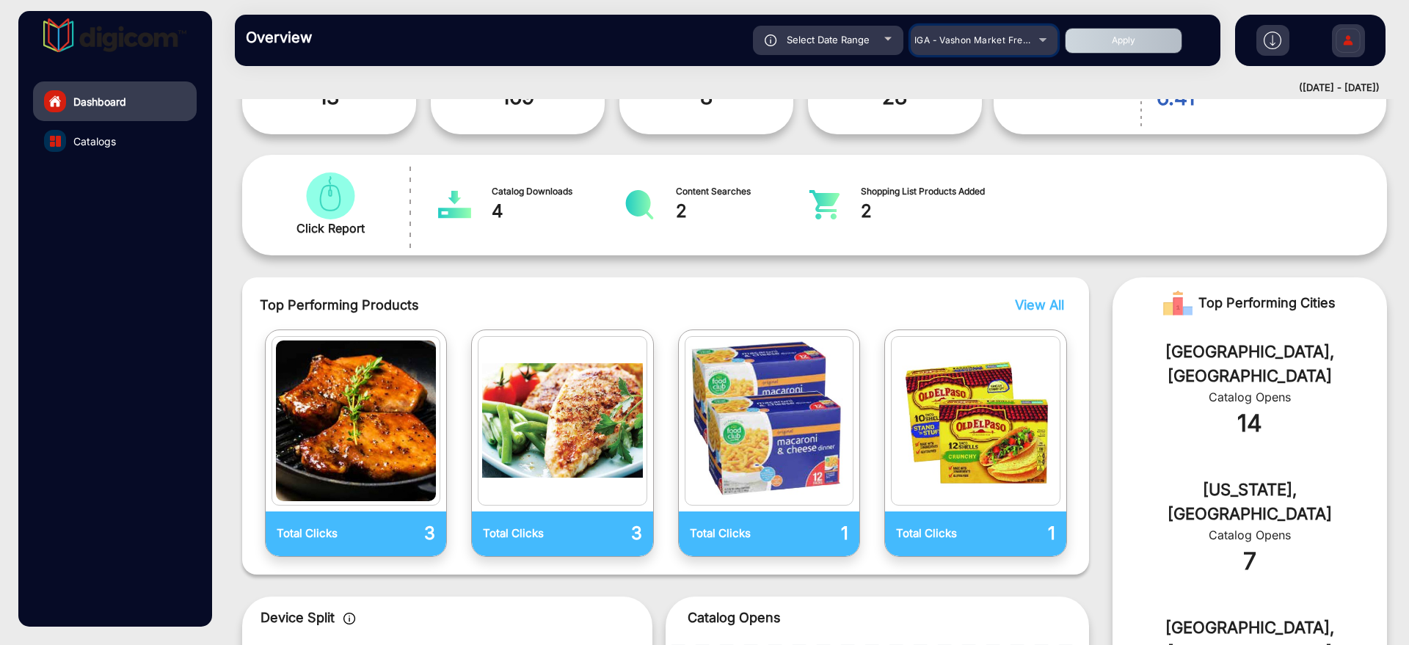
click at [1031, 41] on span "IGA - Vashon Market Fresh" at bounding box center [973, 39] width 118 height 11
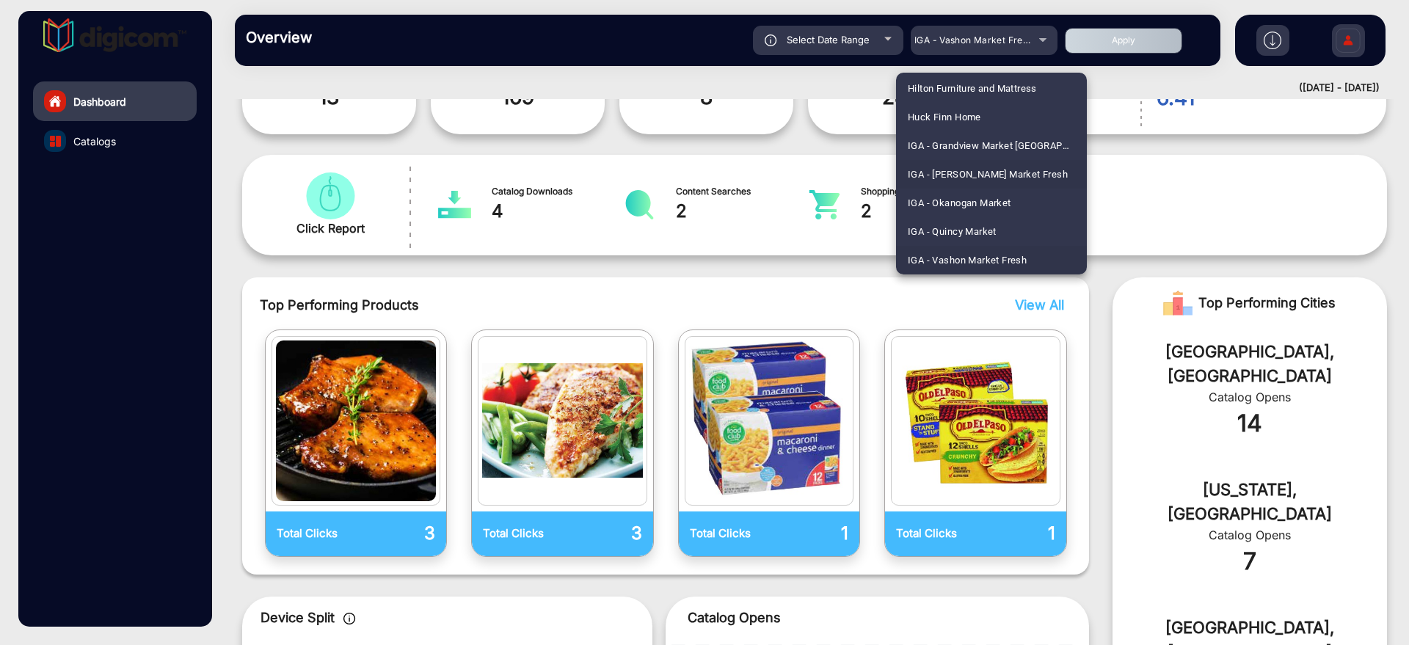
click at [961, 173] on span "IGA - [PERSON_NAME] Market Fresh" at bounding box center [988, 174] width 160 height 29
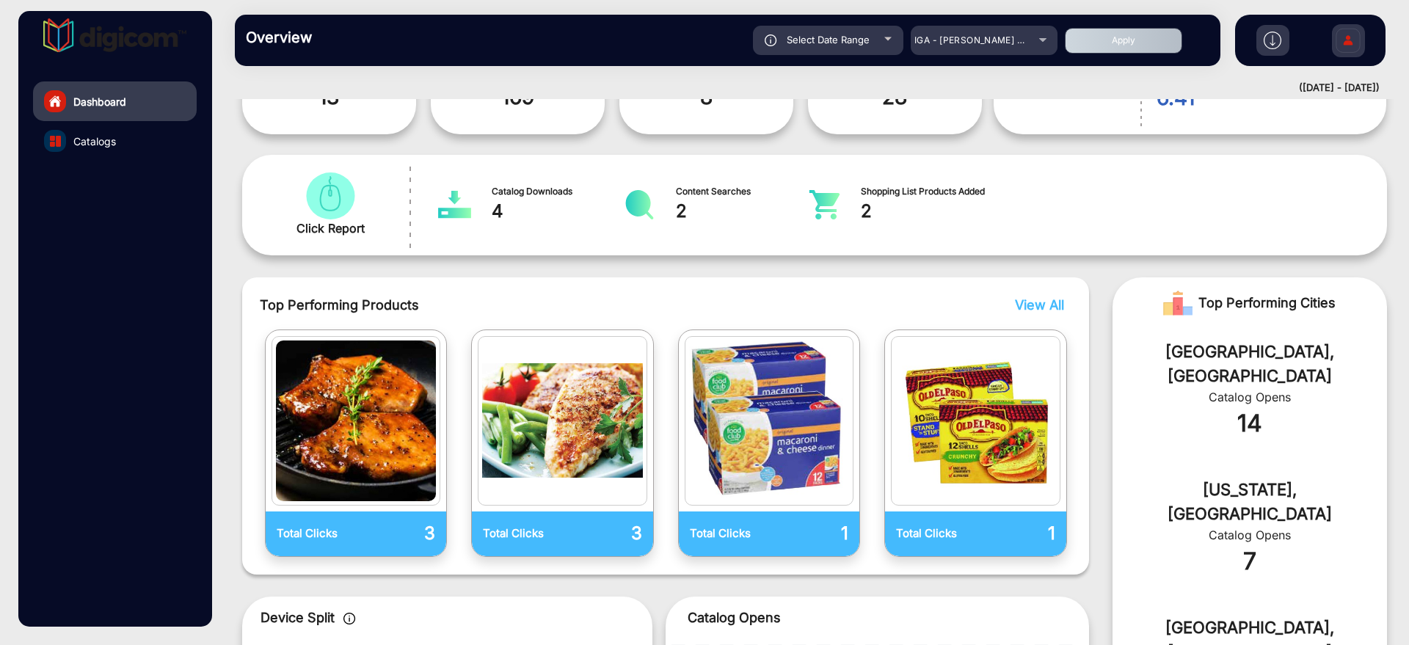
click at [1122, 46] on button "Apply" at bounding box center [1123, 41] width 117 height 26
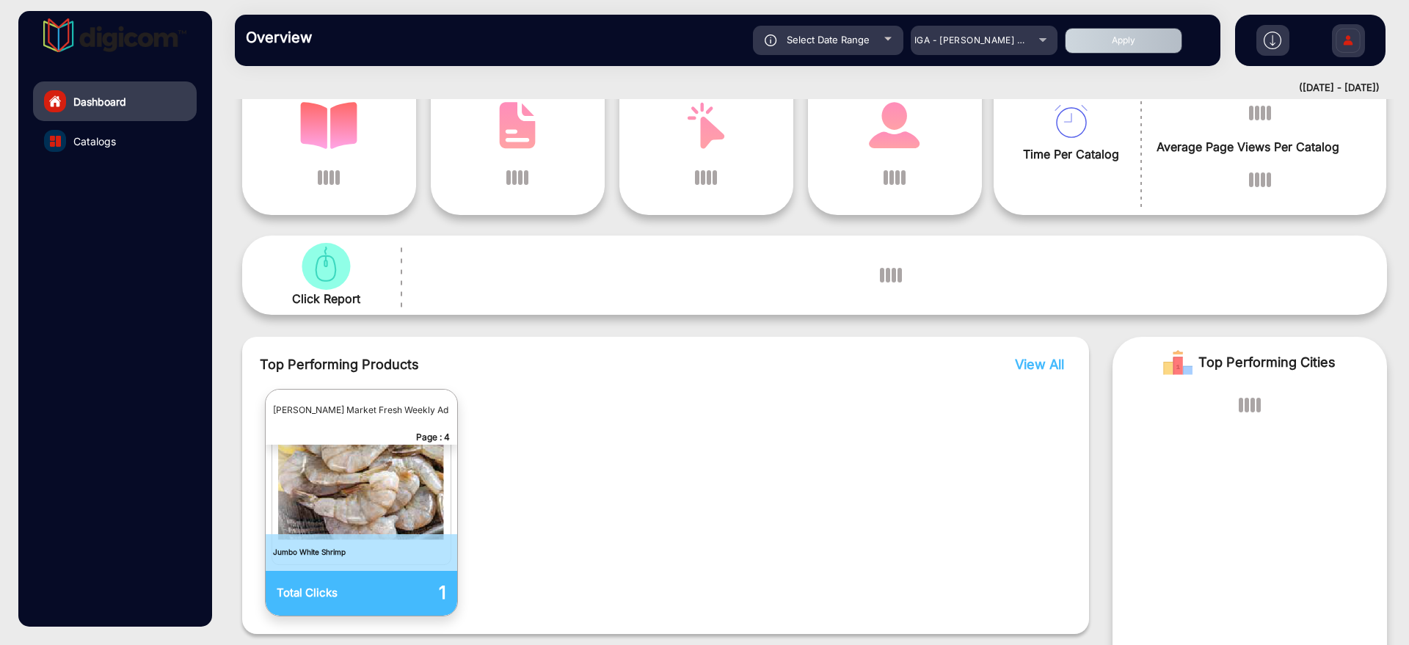
scroll to position [104, 0]
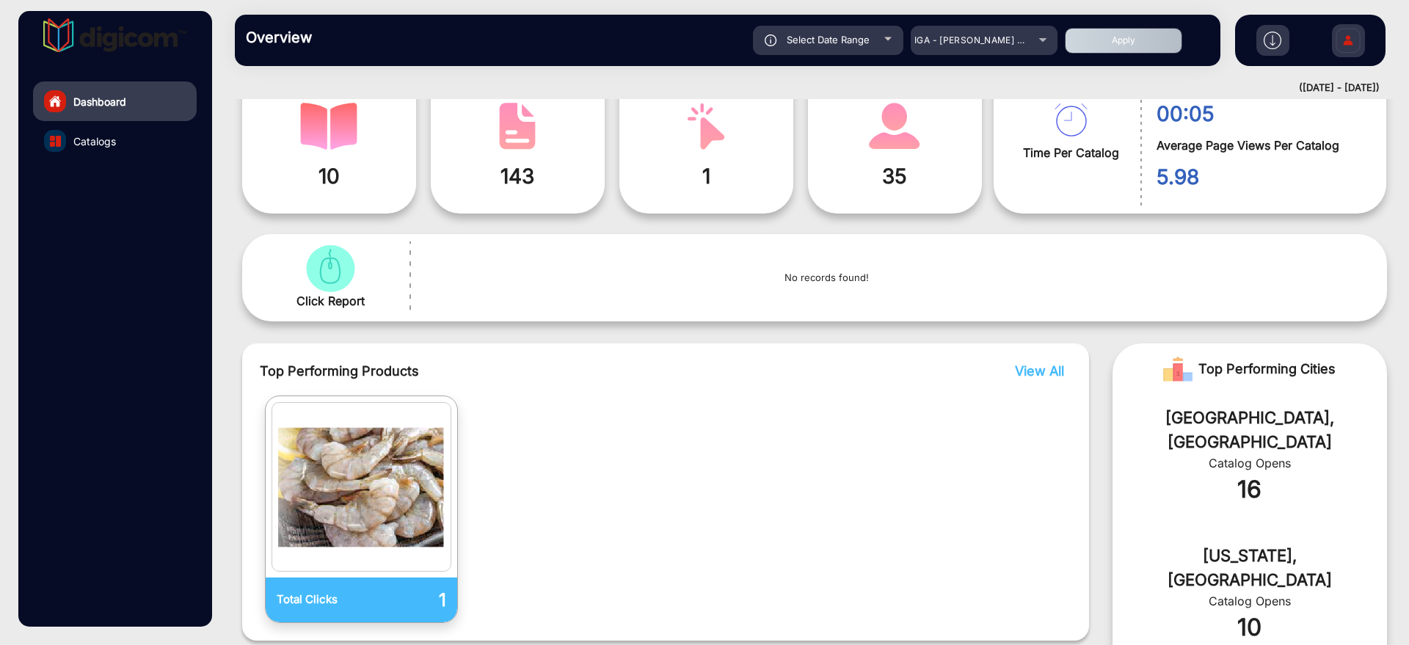
click at [0, 369] on mat-drawer-container "Dashboard Catalogs Overview Reports Understand what makes your customers tick a…" at bounding box center [704, 322] width 1409 height 645
click at [1032, 37] on div "IGA - [PERSON_NAME] Market Fresh" at bounding box center [984, 41] width 147 height 18
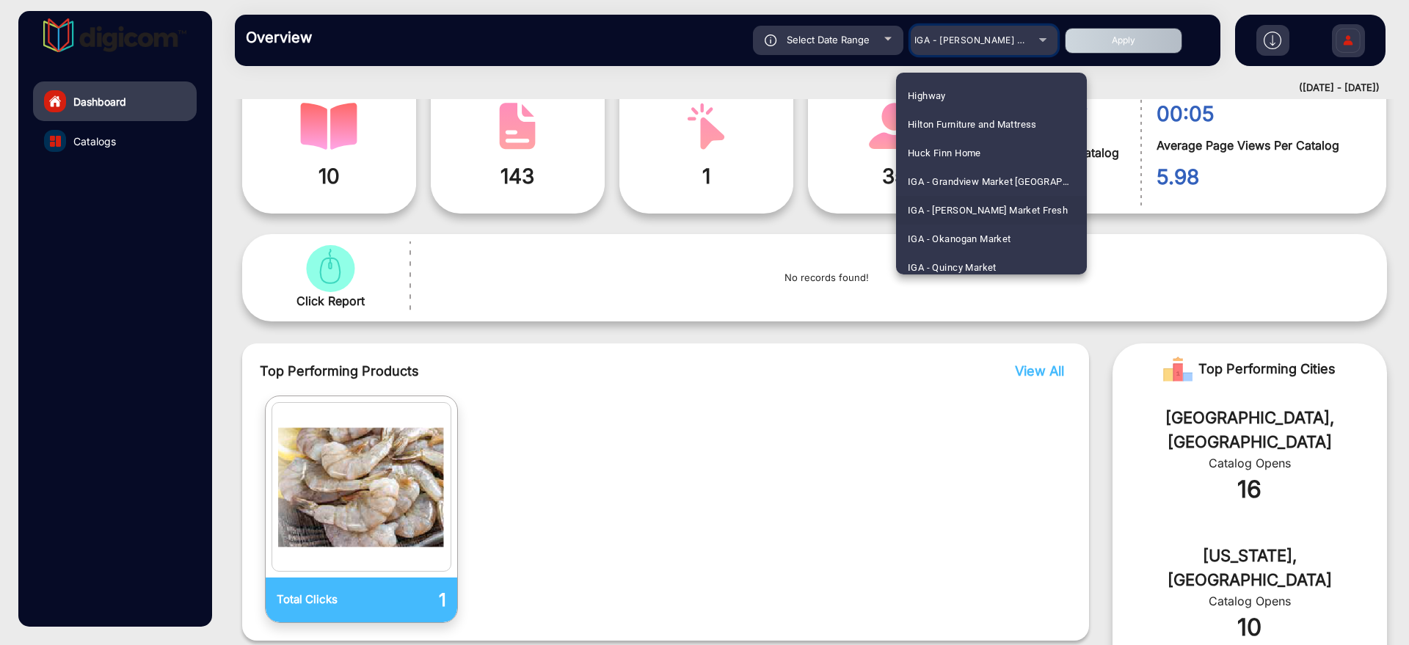
scroll to position [2214, 0]
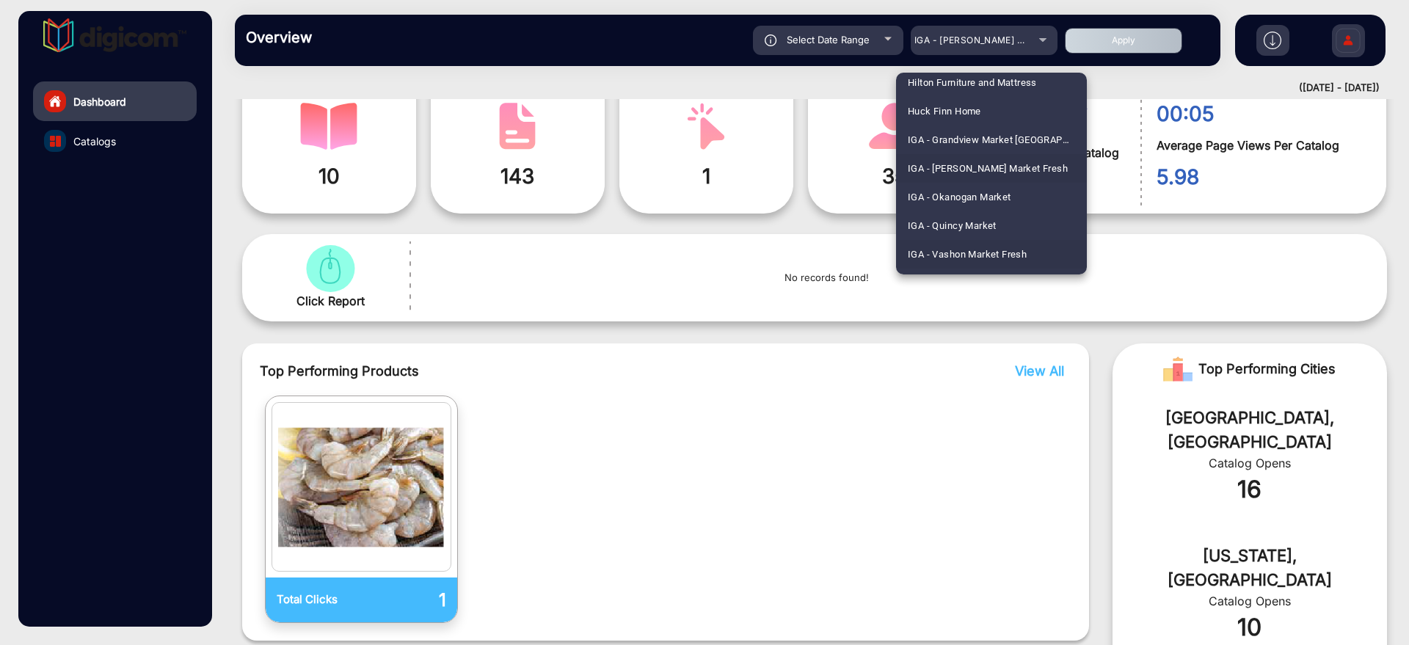
click at [1002, 247] on span "IGA - Vashon Market Fresh" at bounding box center [967, 254] width 119 height 29
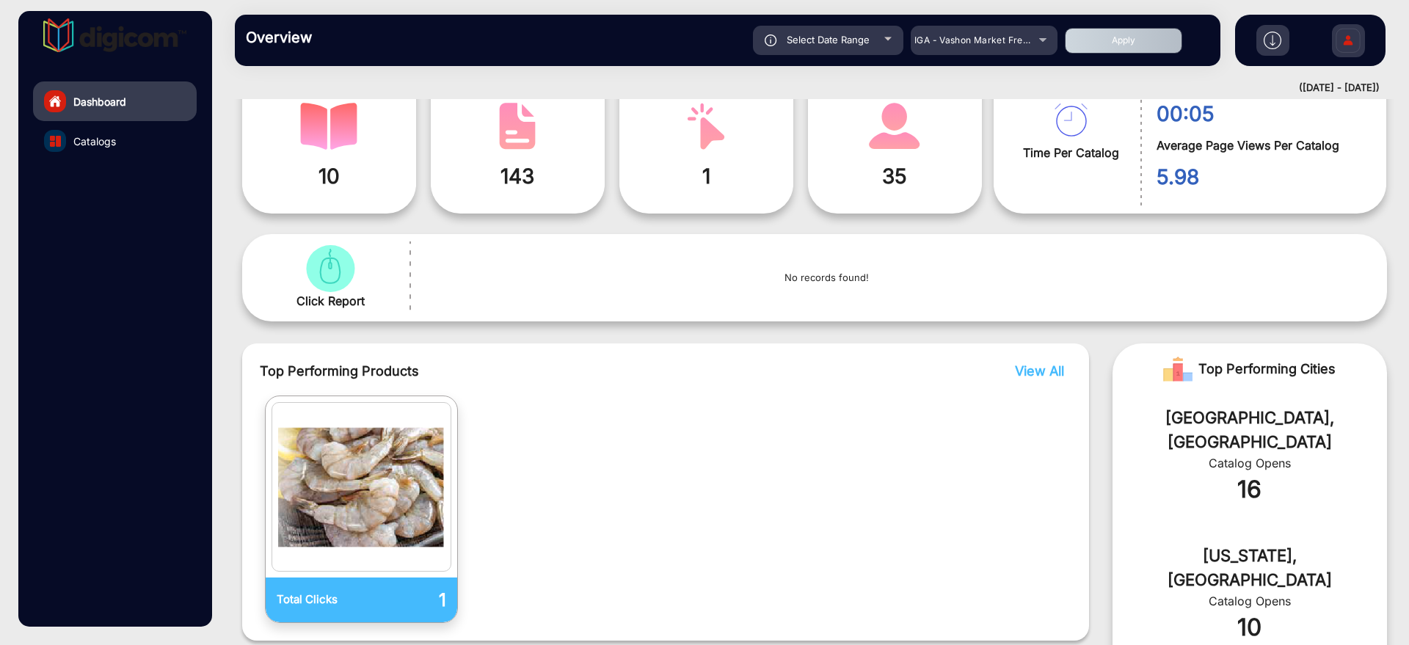
click at [1104, 53] on div "Select Date Range [DATE] [DATE] – [DATE] [DATE] IGA - Vashon Market Fresh Apply" at bounding box center [775, 40] width 867 height 29
click at [1107, 45] on button "Apply" at bounding box center [1123, 41] width 117 height 26
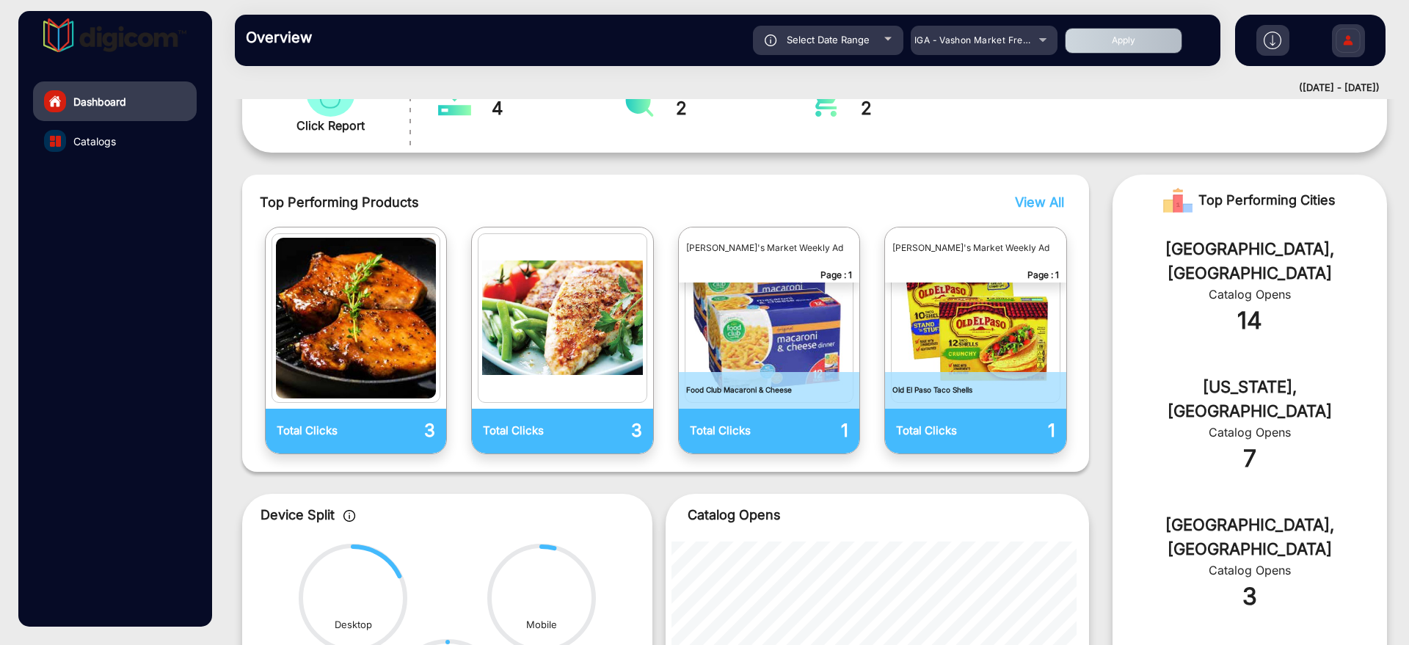
scroll to position [297, 0]
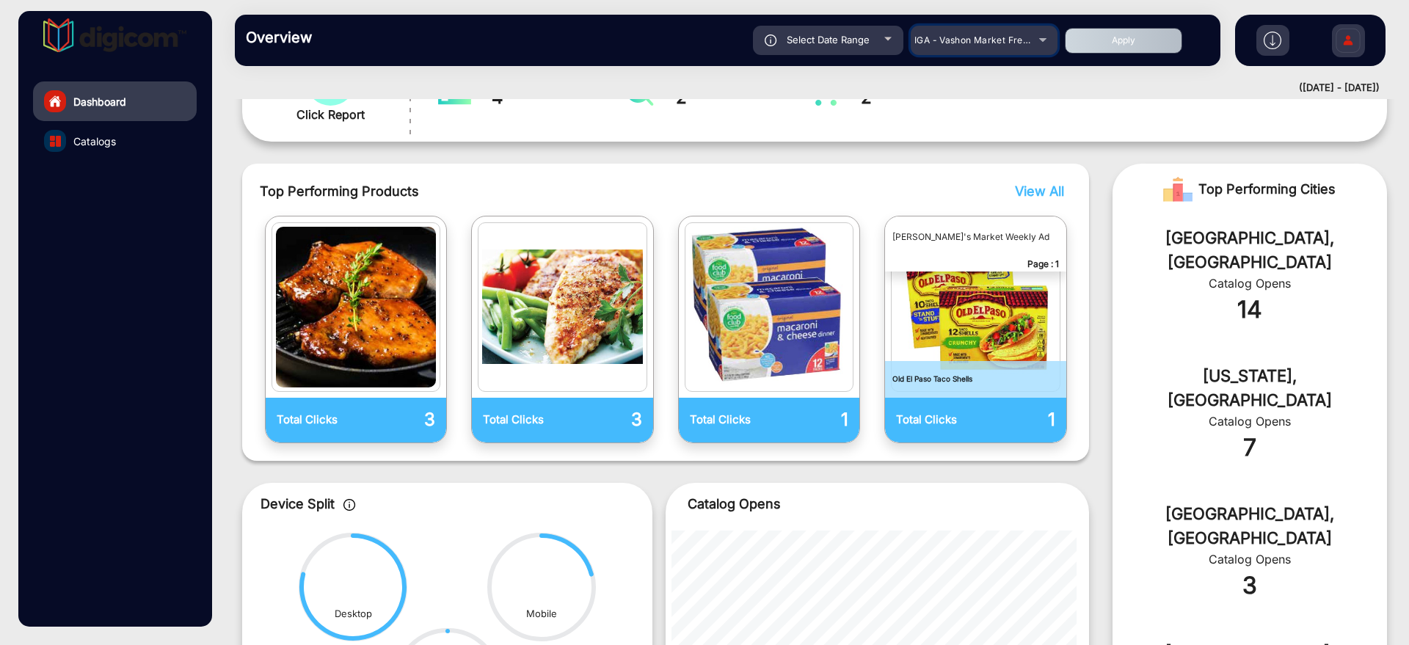
click at [1024, 48] on div "IGA - Vashon Market Fresh" at bounding box center [972, 41] width 117 height 18
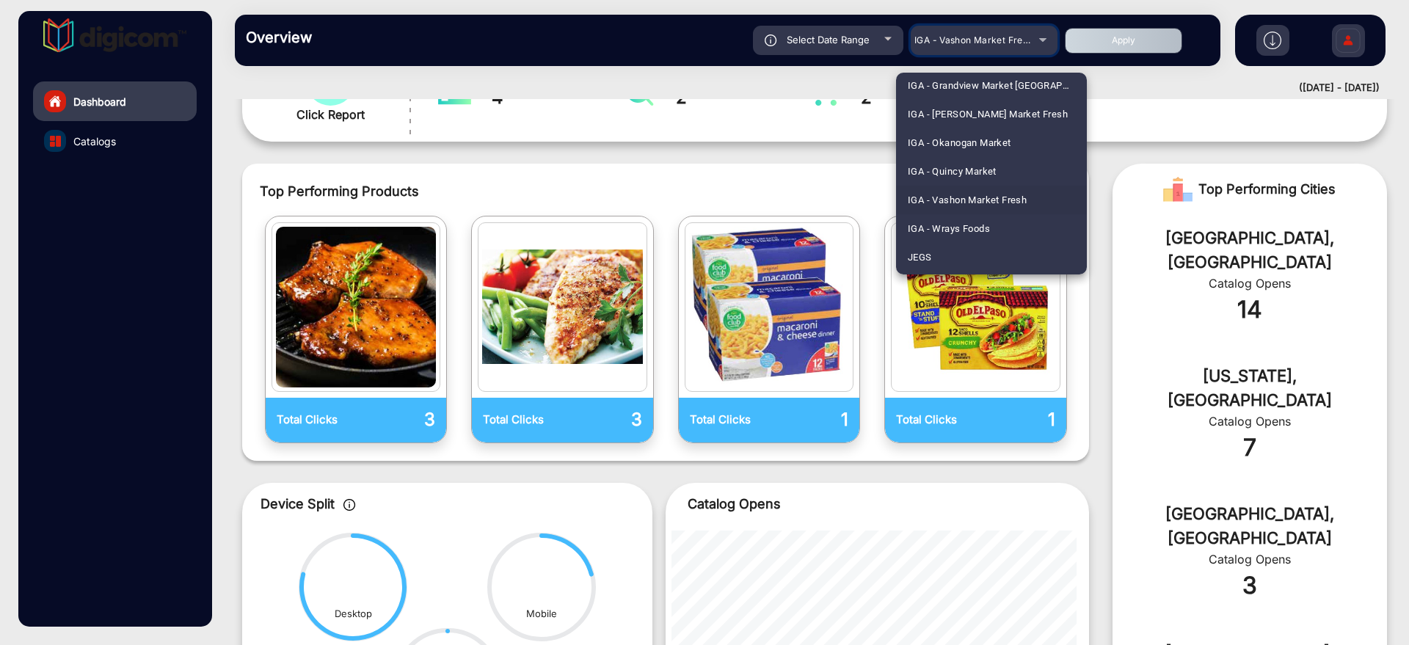
scroll to position [2300, 0]
click at [979, 179] on span "IGA - Vashon Market Fresh" at bounding box center [967, 168] width 119 height 29
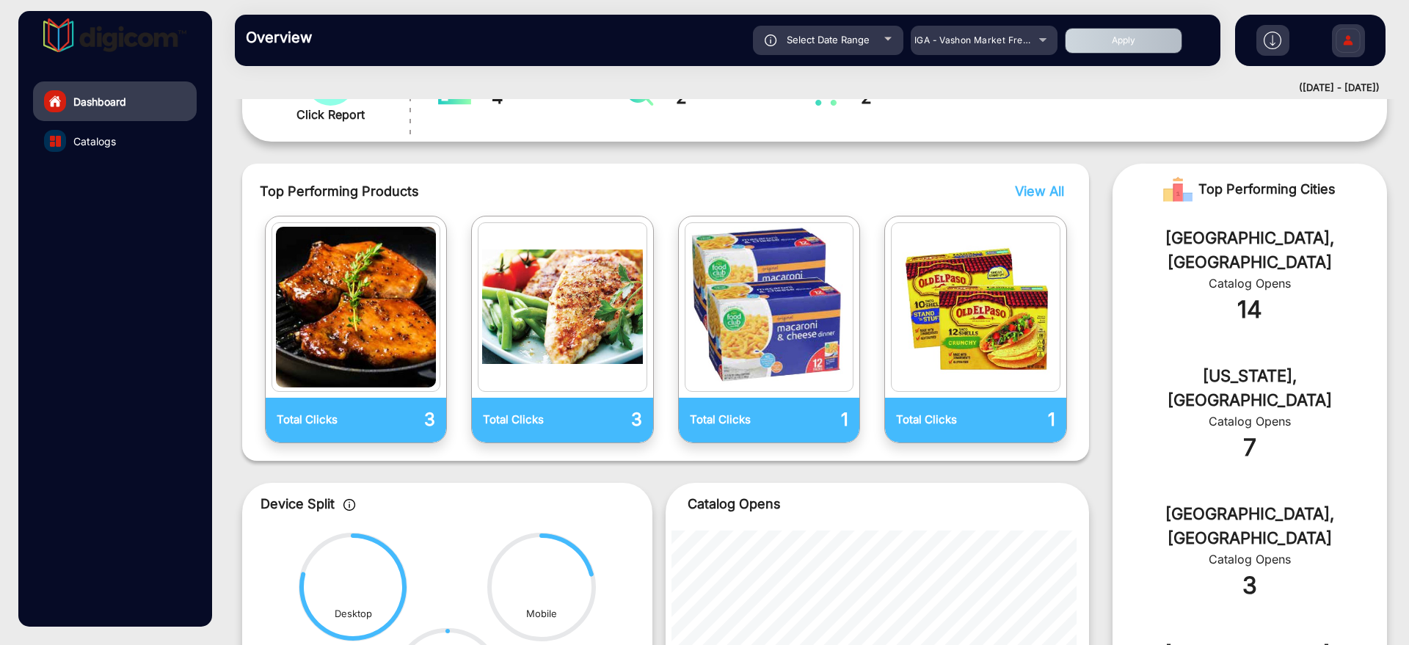
click at [1031, 13] on div "Overview Reports Understand what makes your customers tick and learn how they a…" at bounding box center [814, 40] width 1189 height 81
click at [1022, 32] on div "IGA - Vashon Market Fresh" at bounding box center [972, 41] width 117 height 18
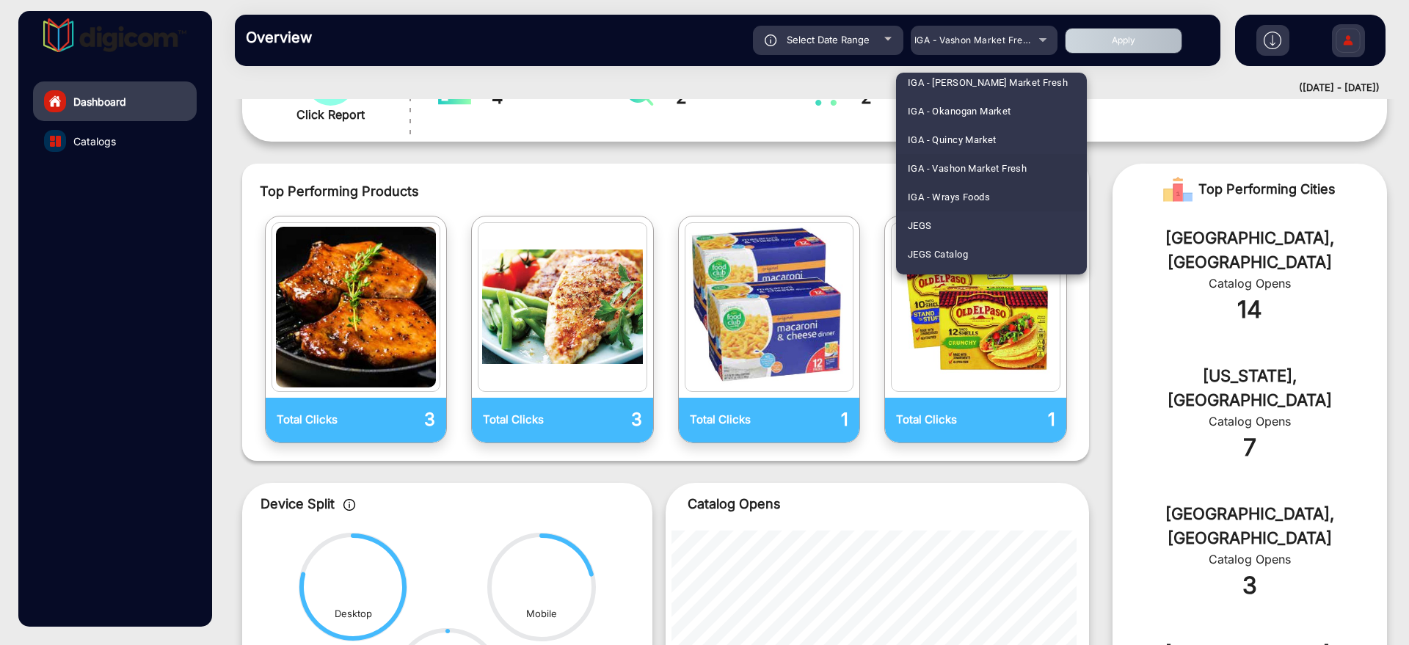
click at [989, 197] on span "IGA - Wrays Foods" at bounding box center [949, 197] width 82 height 29
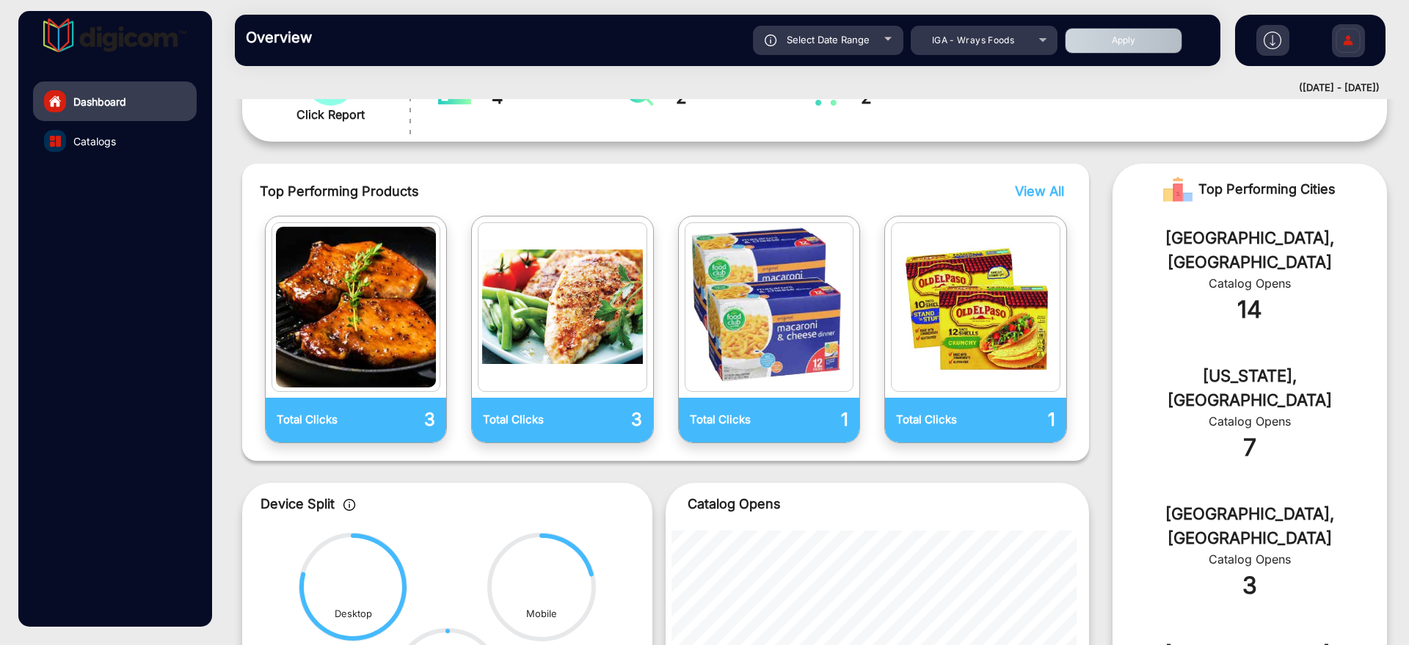
click at [1111, 47] on button "Apply" at bounding box center [1123, 41] width 117 height 26
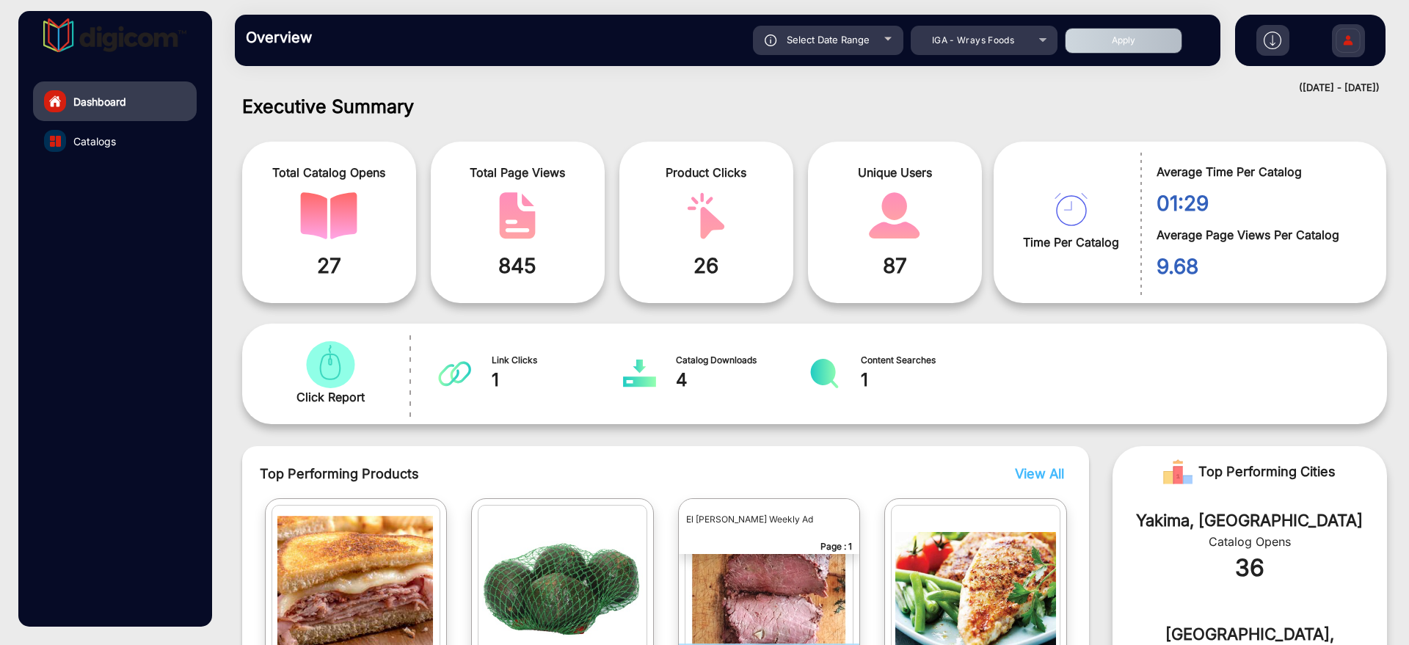
scroll to position [198, 0]
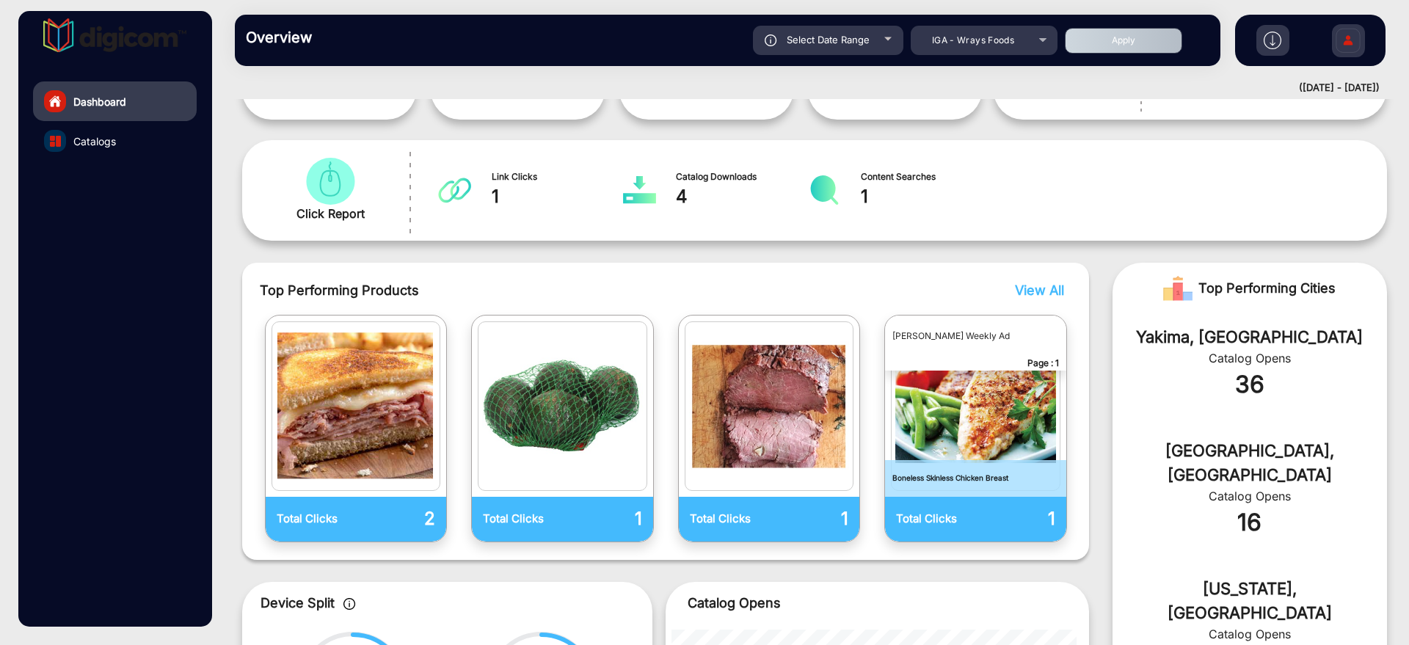
click at [1040, 288] on span "View All" at bounding box center [1039, 289] width 49 height 15
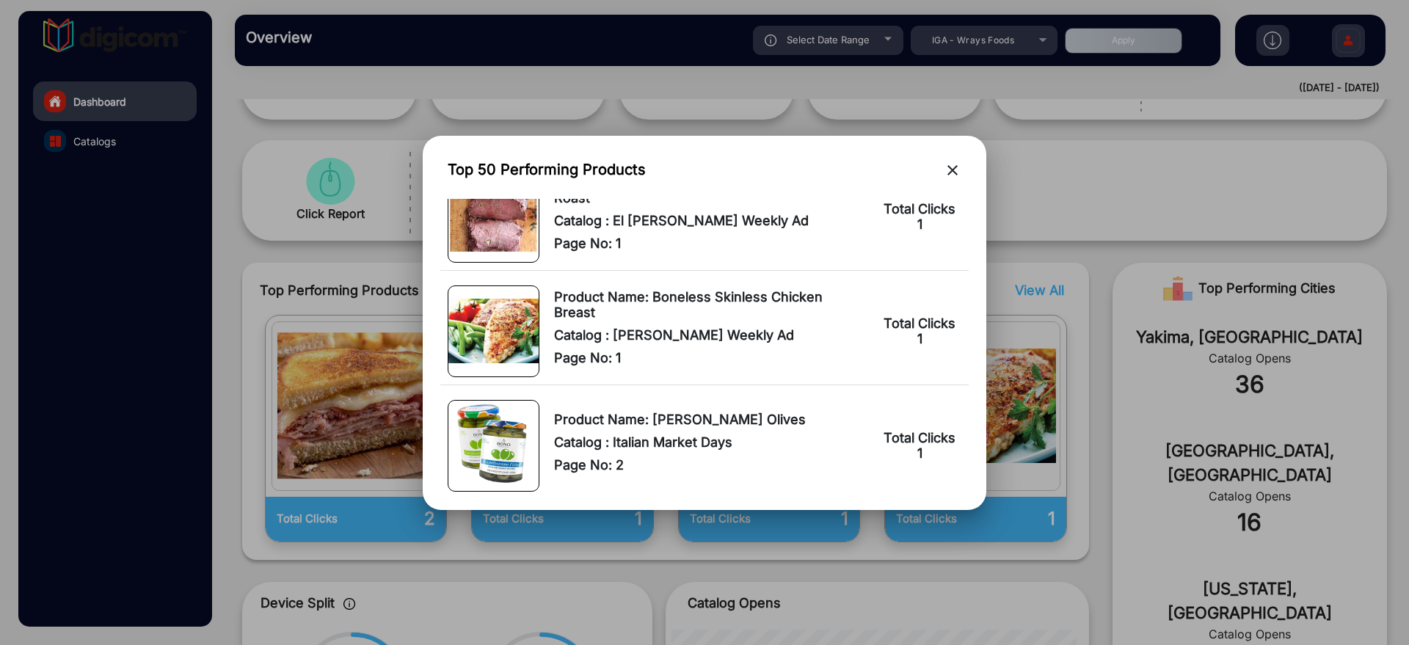
scroll to position [275, 0]
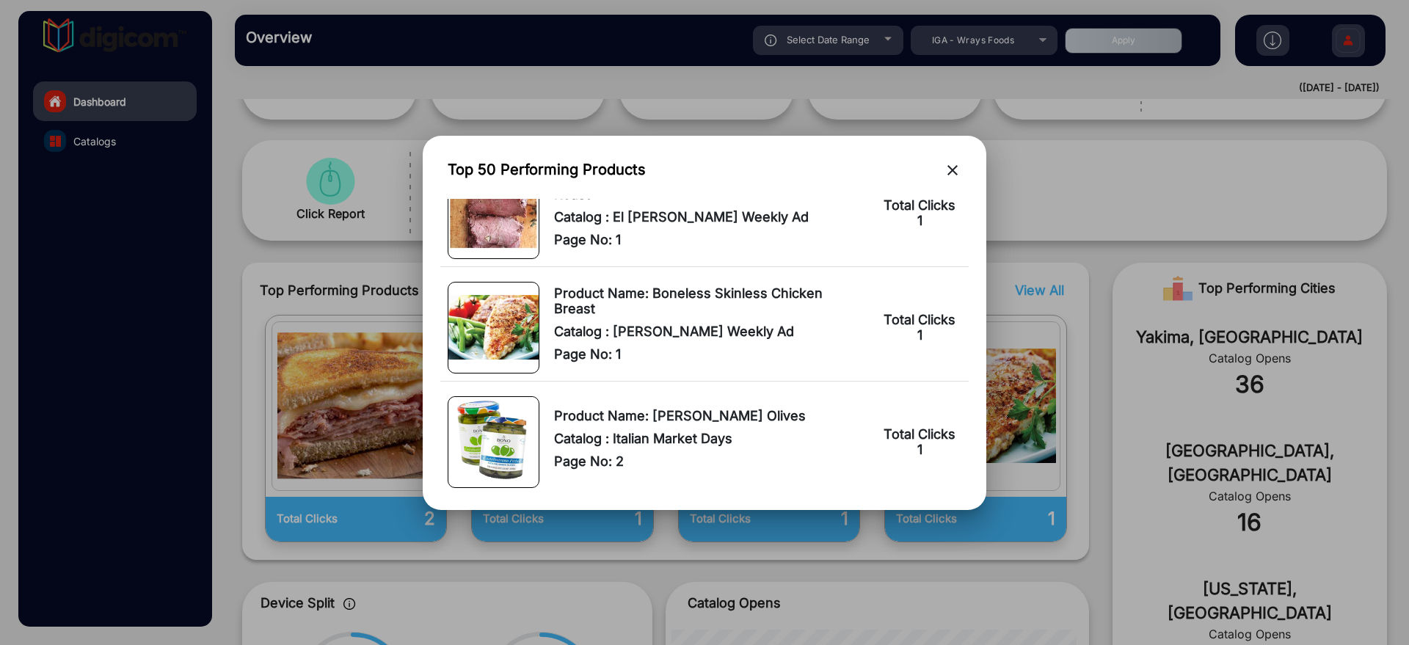
click at [949, 169] on mat-icon "close" at bounding box center [953, 170] width 18 height 18
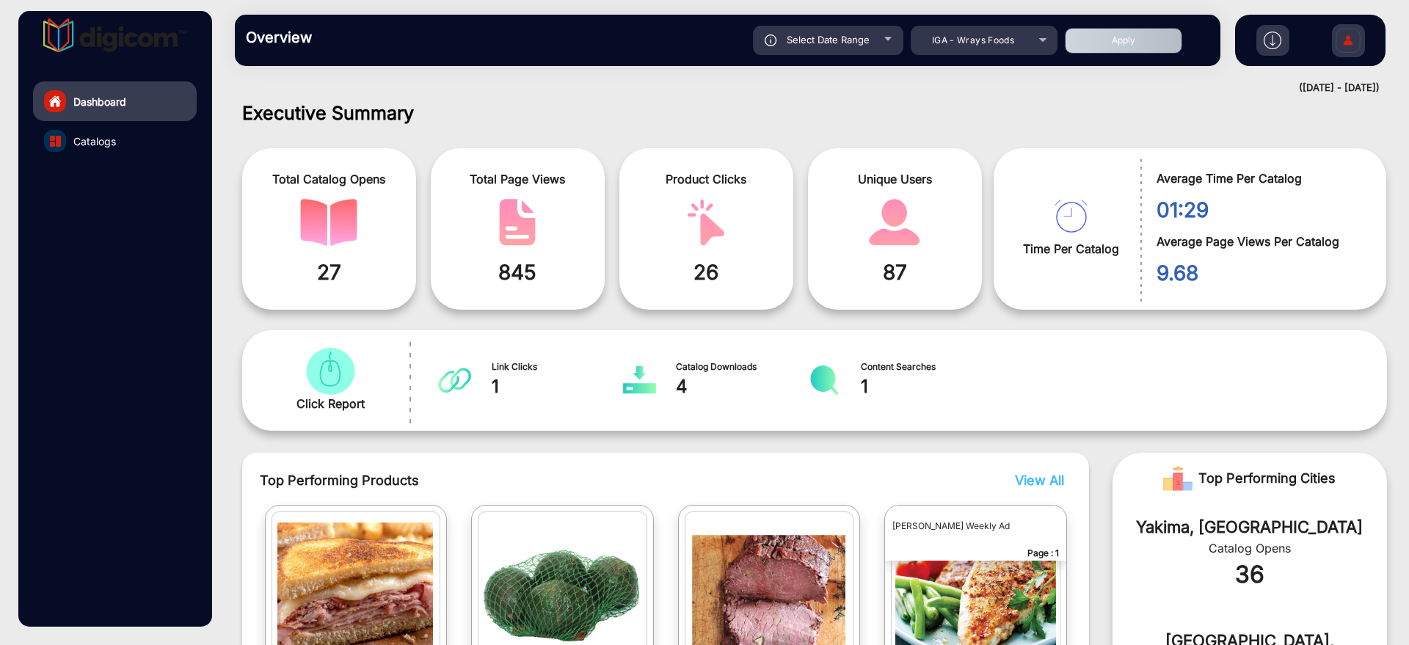
scroll to position [0, 0]
